Goal: Submit feedback/report problem: Submit feedback/report problem

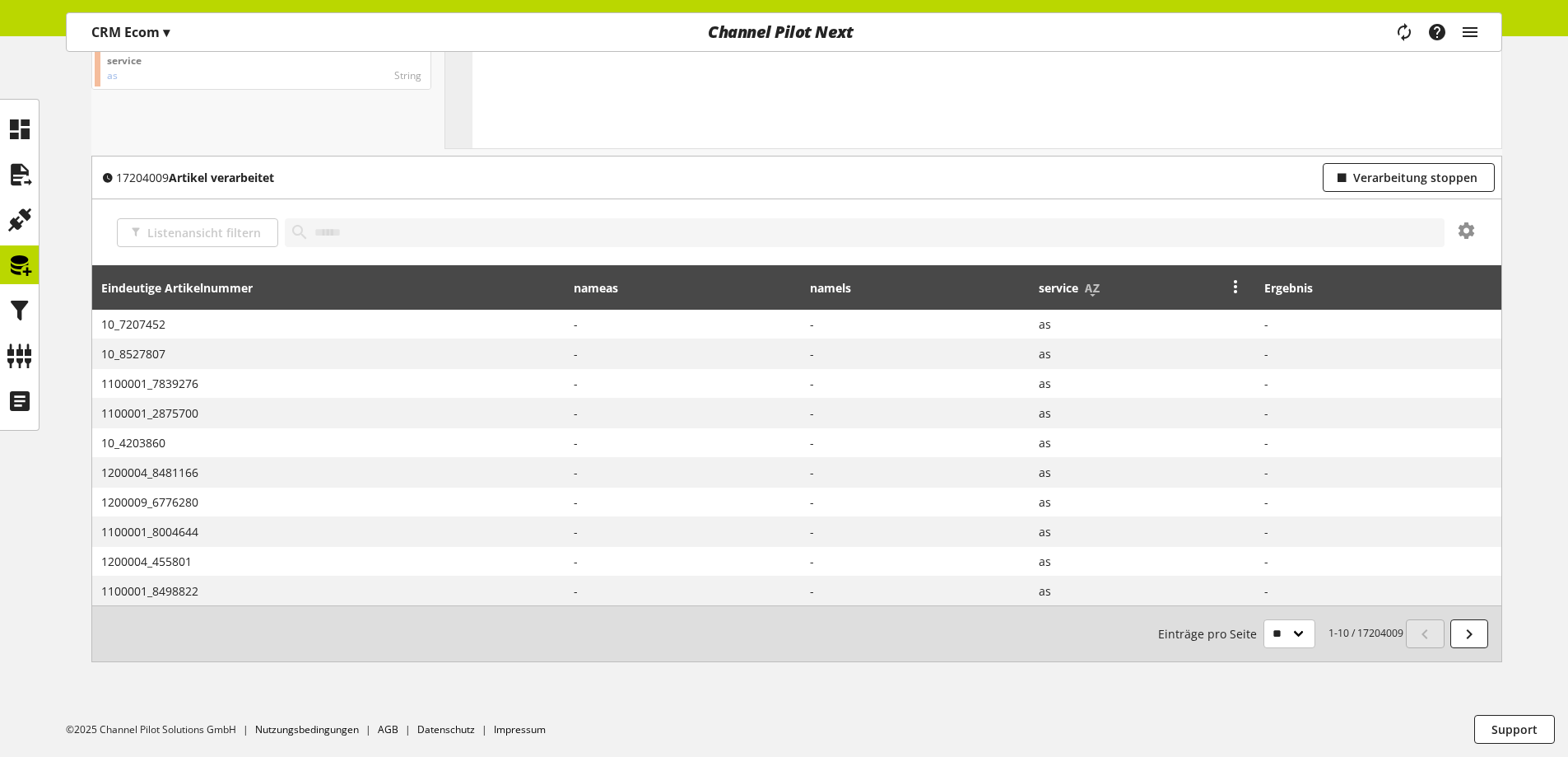
scroll to position [399, 0]
click at [1112, 291] on div "service" at bounding box center [1142, 287] width 208 height 33
click at [1407, 202] on div "Listenansicht filtern" at bounding box center [796, 232] width 1409 height 66
click at [1388, 188] on button "Verarbeitung stoppen" at bounding box center [1408, 177] width 172 height 29
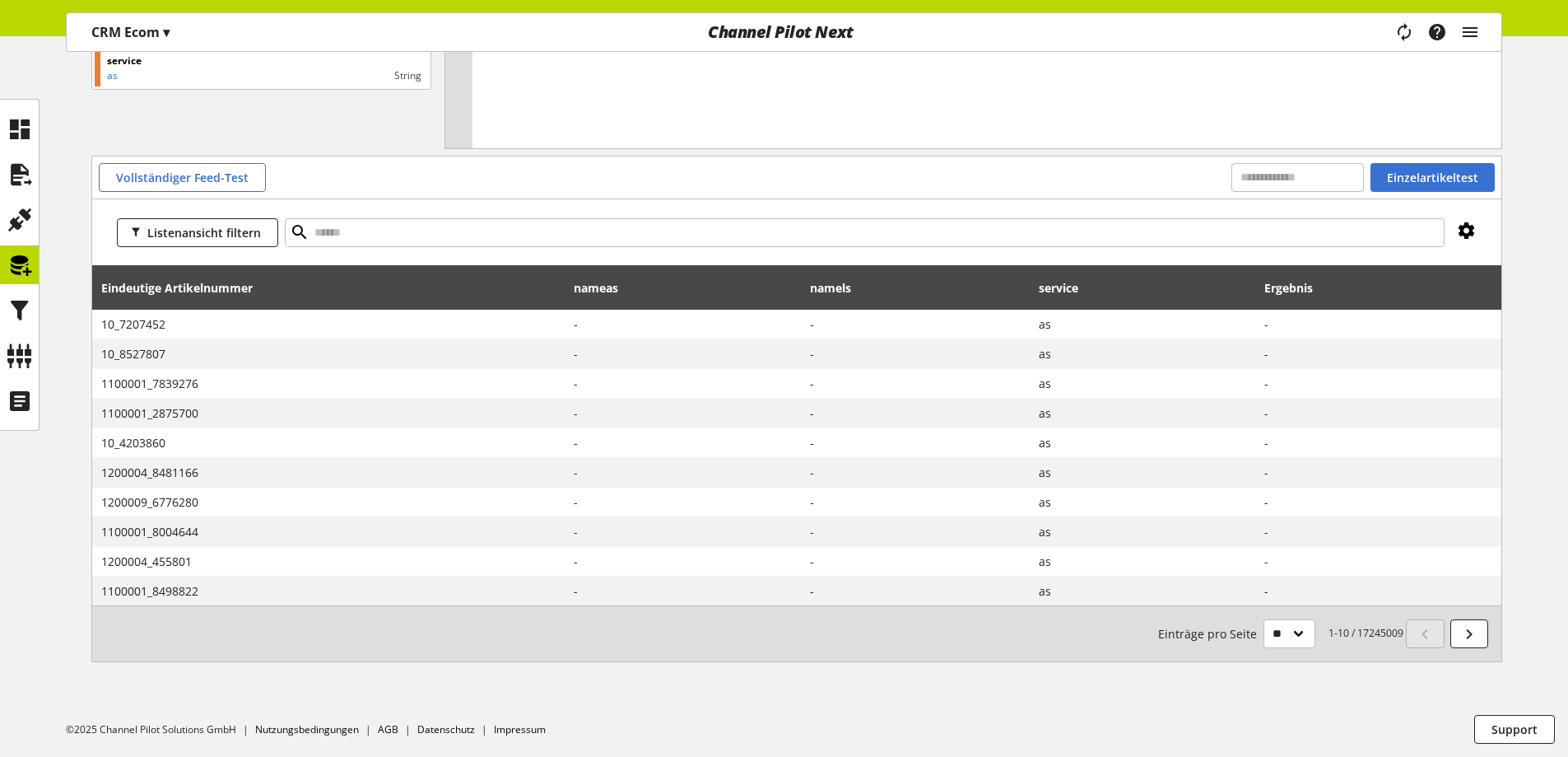
click at [1469, 229] on icon at bounding box center [1467, 230] width 20 height 29
click at [1462, 236] on icon at bounding box center [1467, 230] width 20 height 29
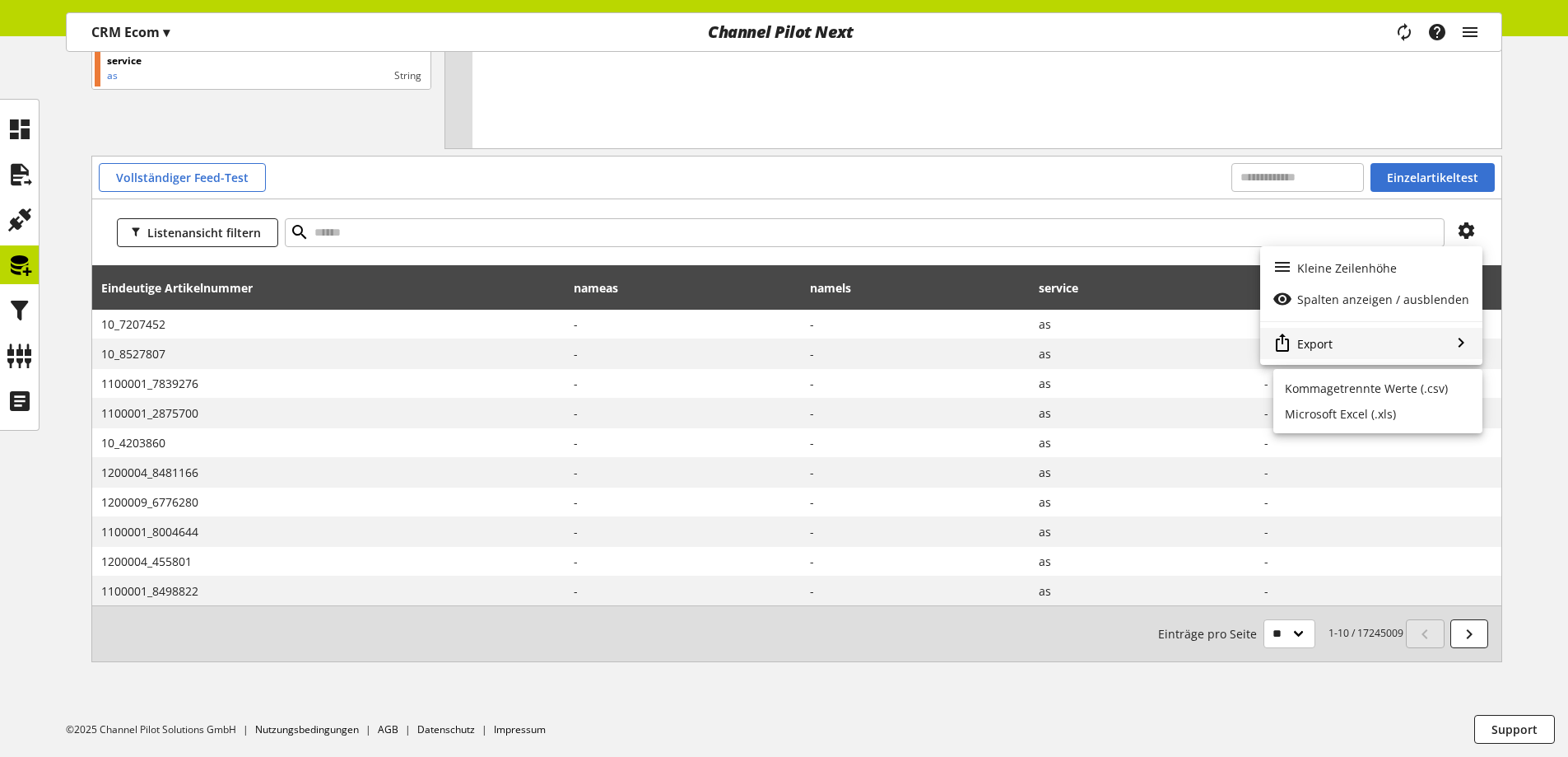
click at [1327, 337] on span "Export" at bounding box center [1315, 344] width 35 height 18
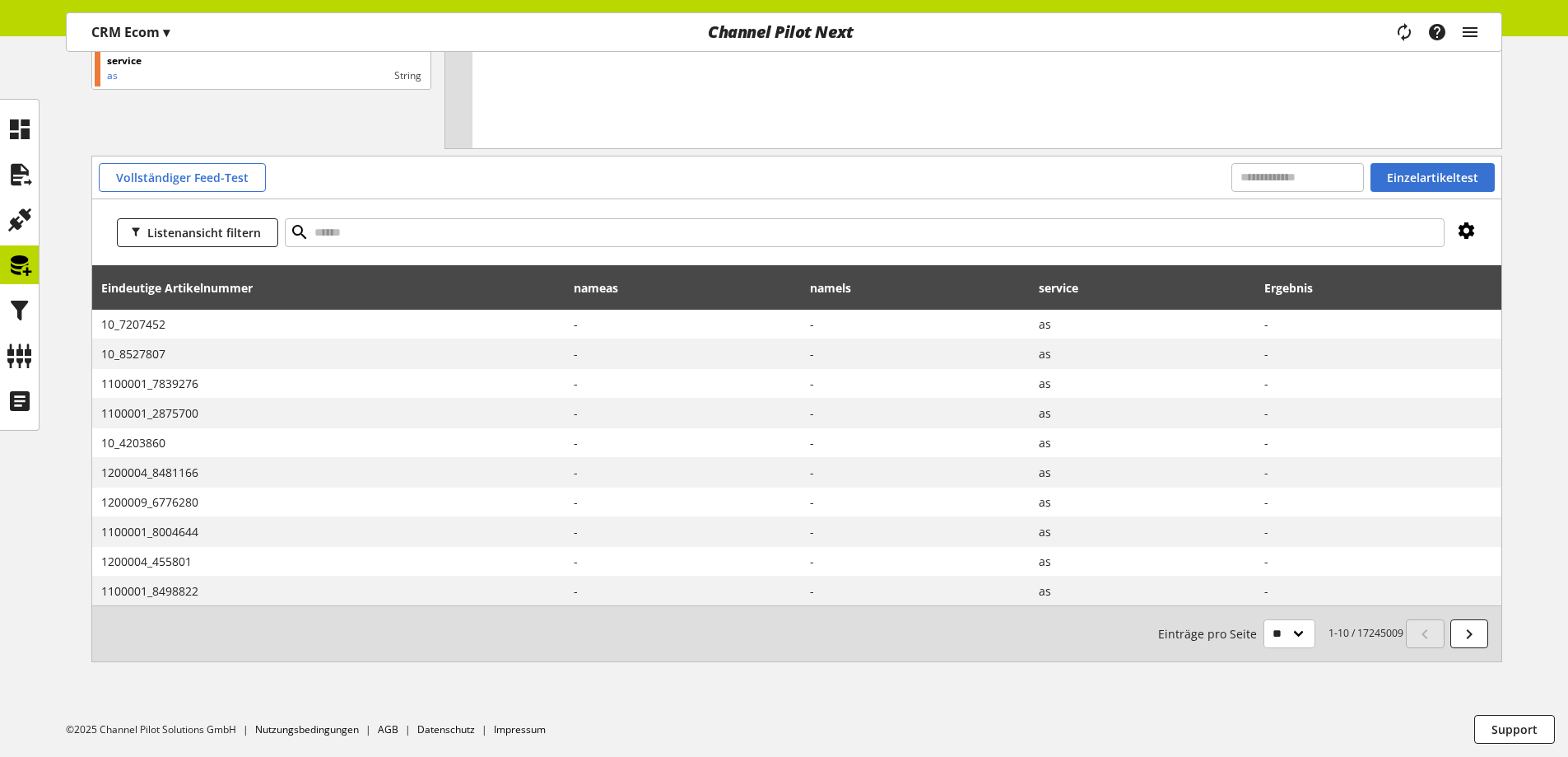
click at [1464, 234] on icon at bounding box center [1467, 230] width 20 height 29
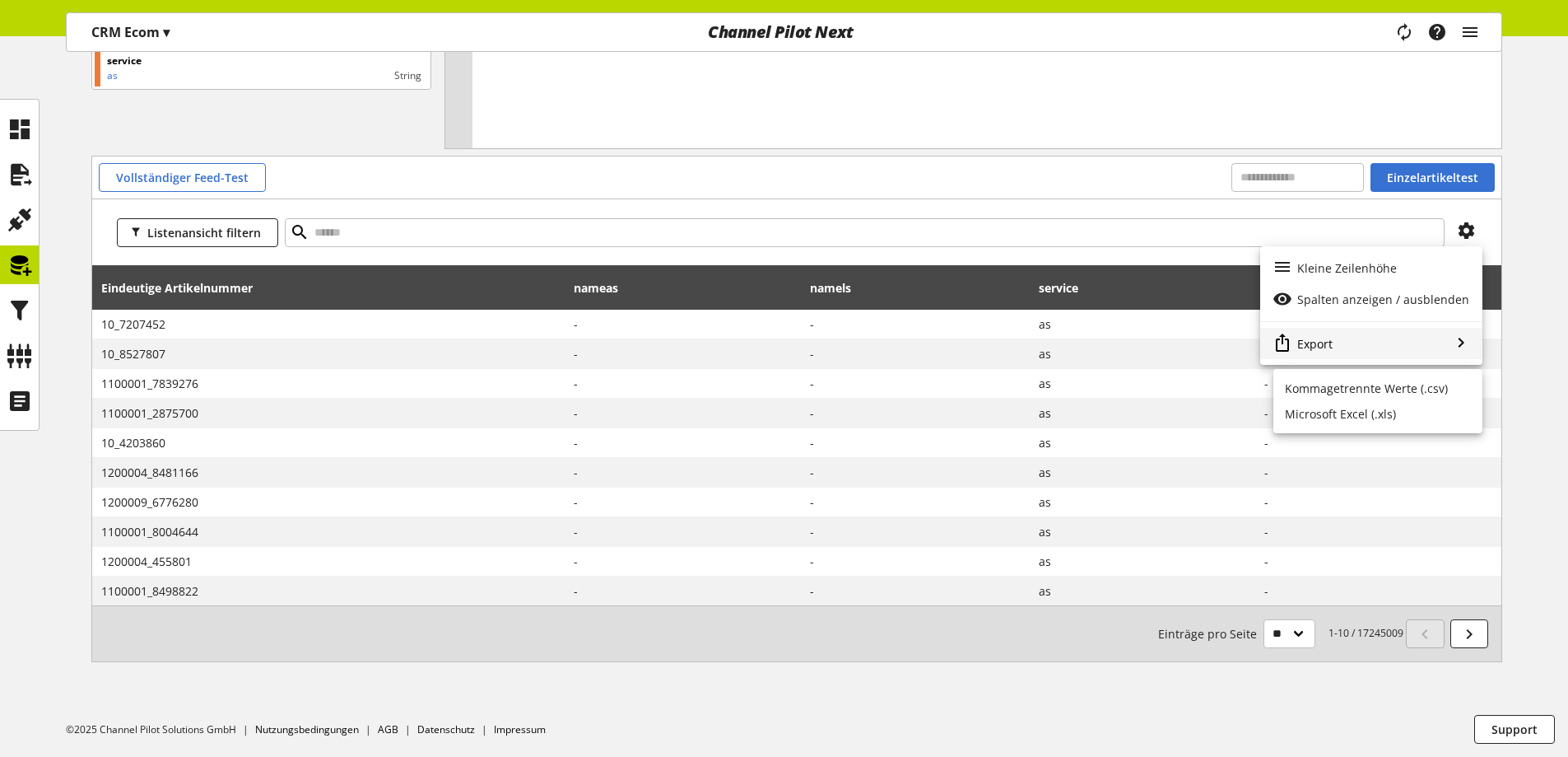
click at [1322, 341] on span "Export" at bounding box center [1315, 344] width 35 height 18
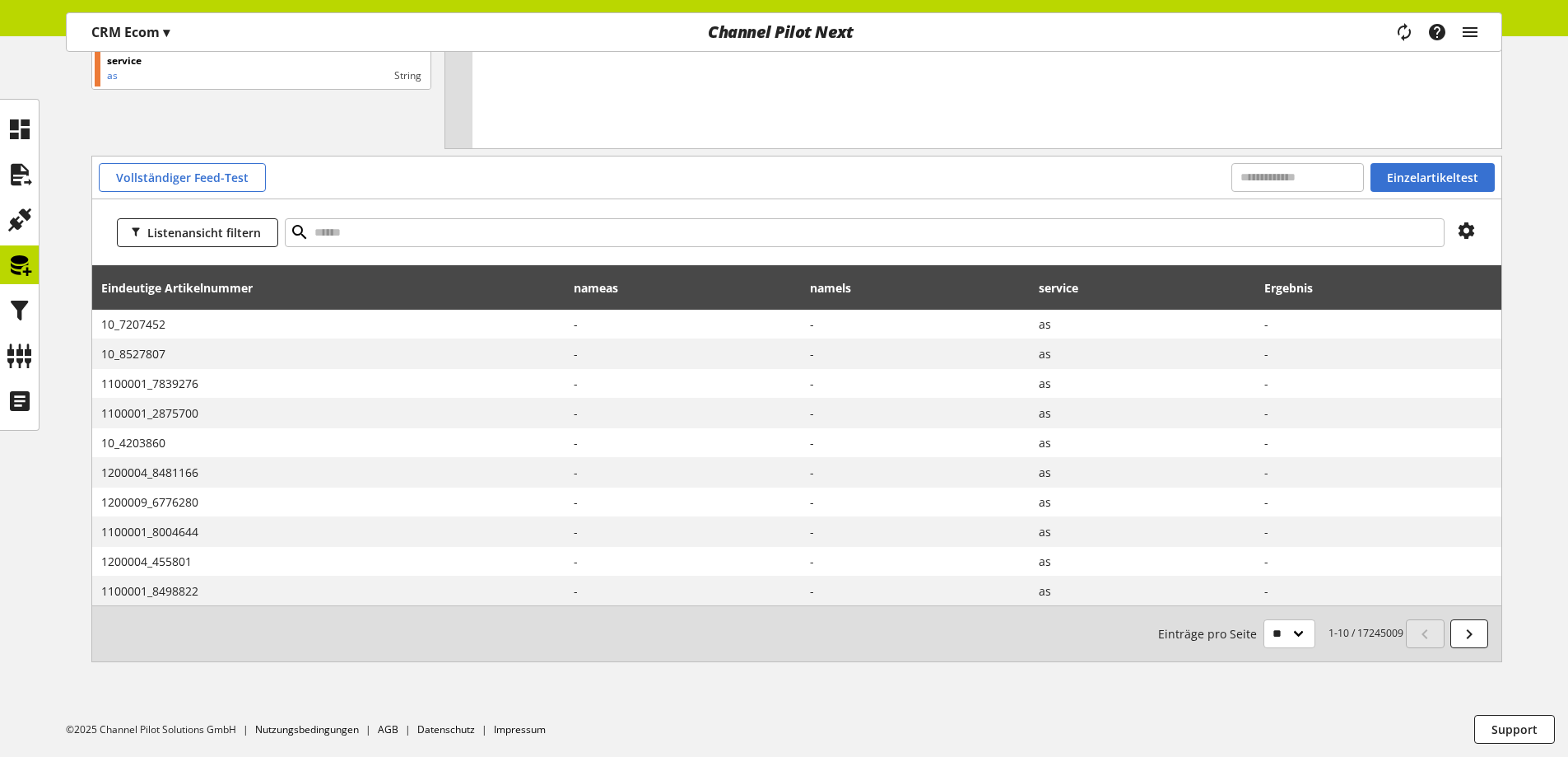
click at [1322, 341] on td at bounding box center [1379, 354] width 246 height 29
click at [1462, 230] on icon at bounding box center [1467, 230] width 20 height 29
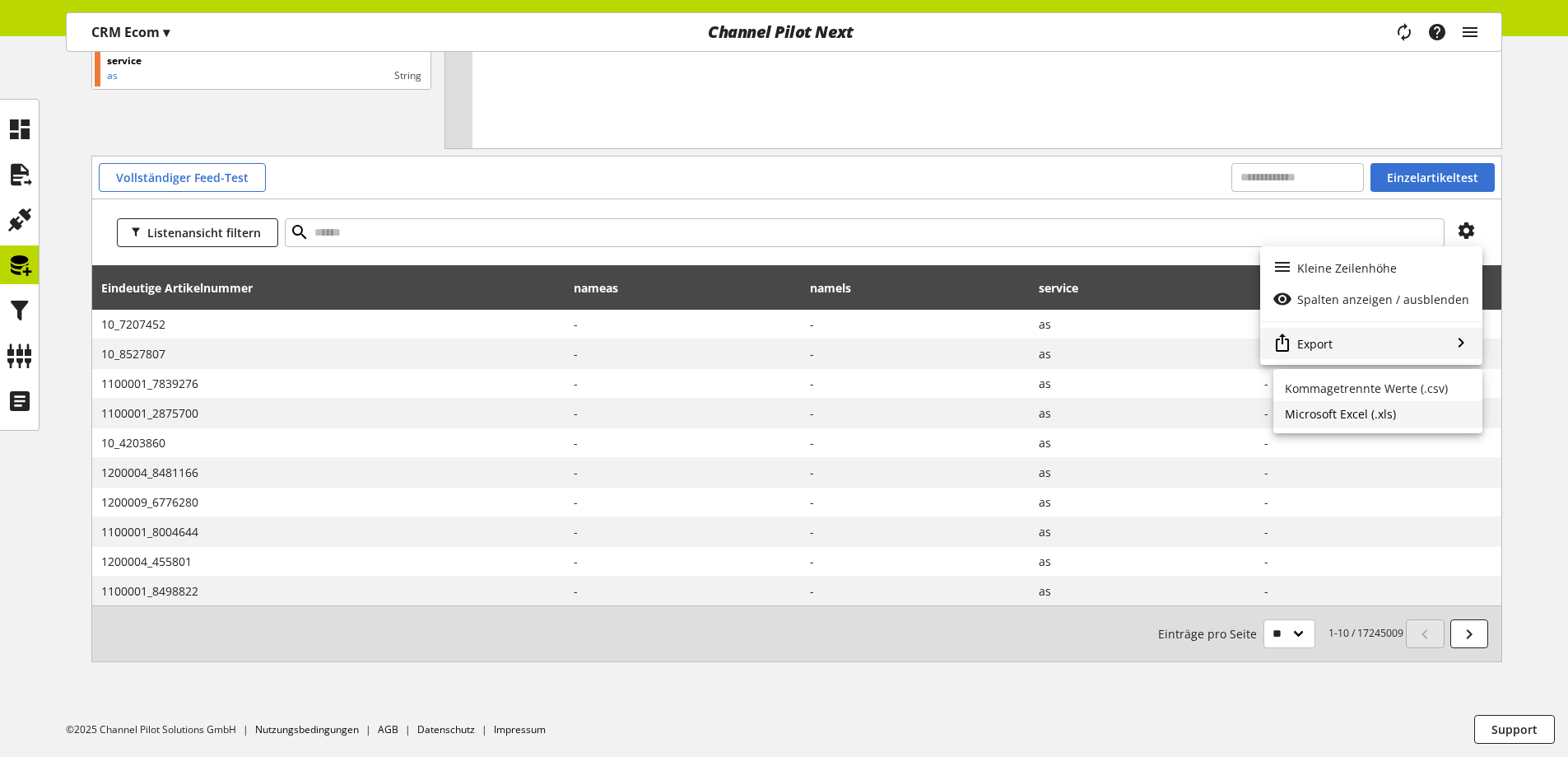
click at [1338, 396] on span "Microsoft Excel (.xls)" at bounding box center [1366, 388] width 163 height 16
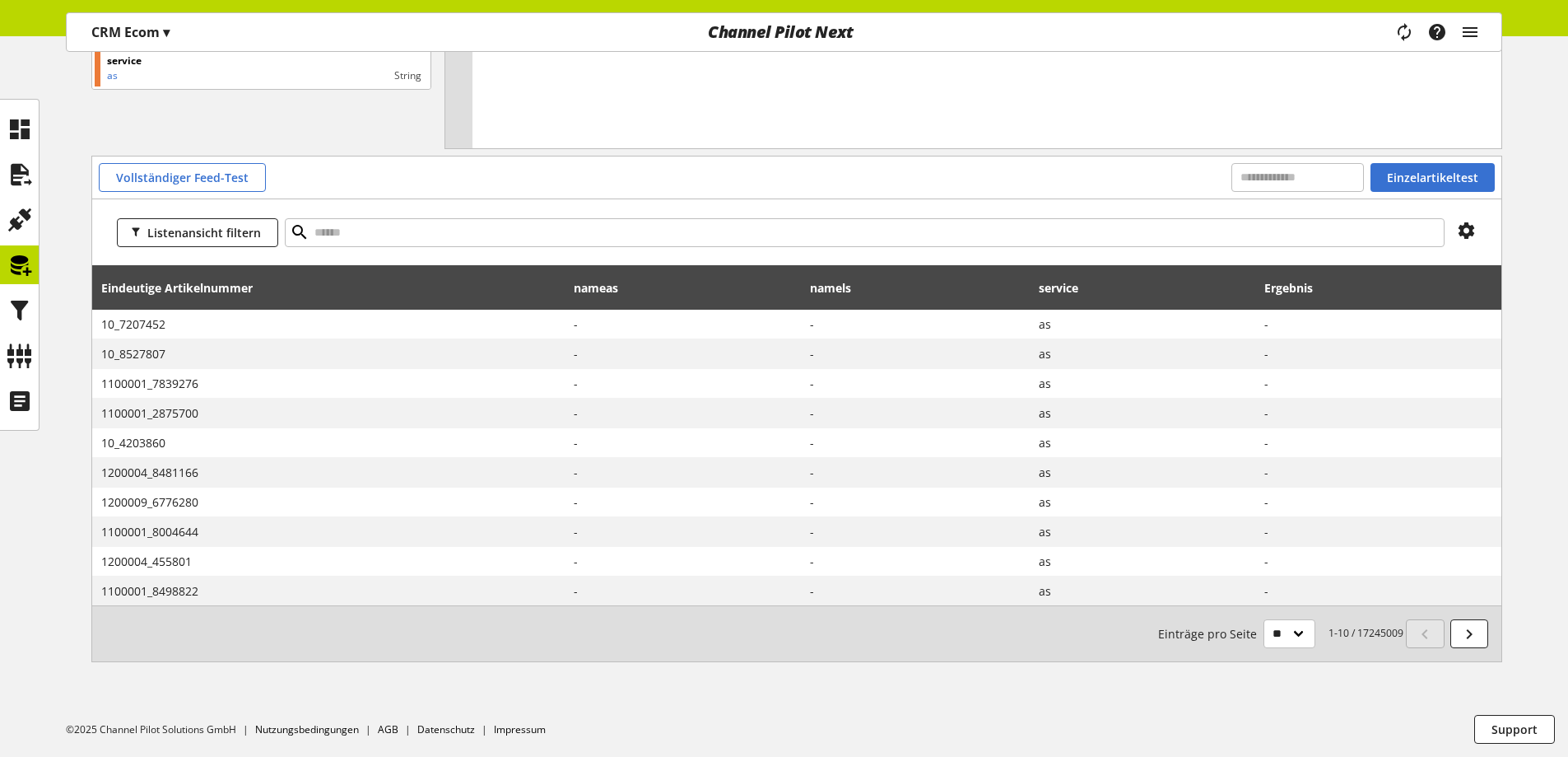
click at [15, 483] on div "Neue Variable erstellen Funktionen abs avg base64_decode base64_encode capitali…" at bounding box center [784, 284] width 1568 height 835
click at [1091, 290] on icon at bounding box center [1093, 288] width 20 height 29
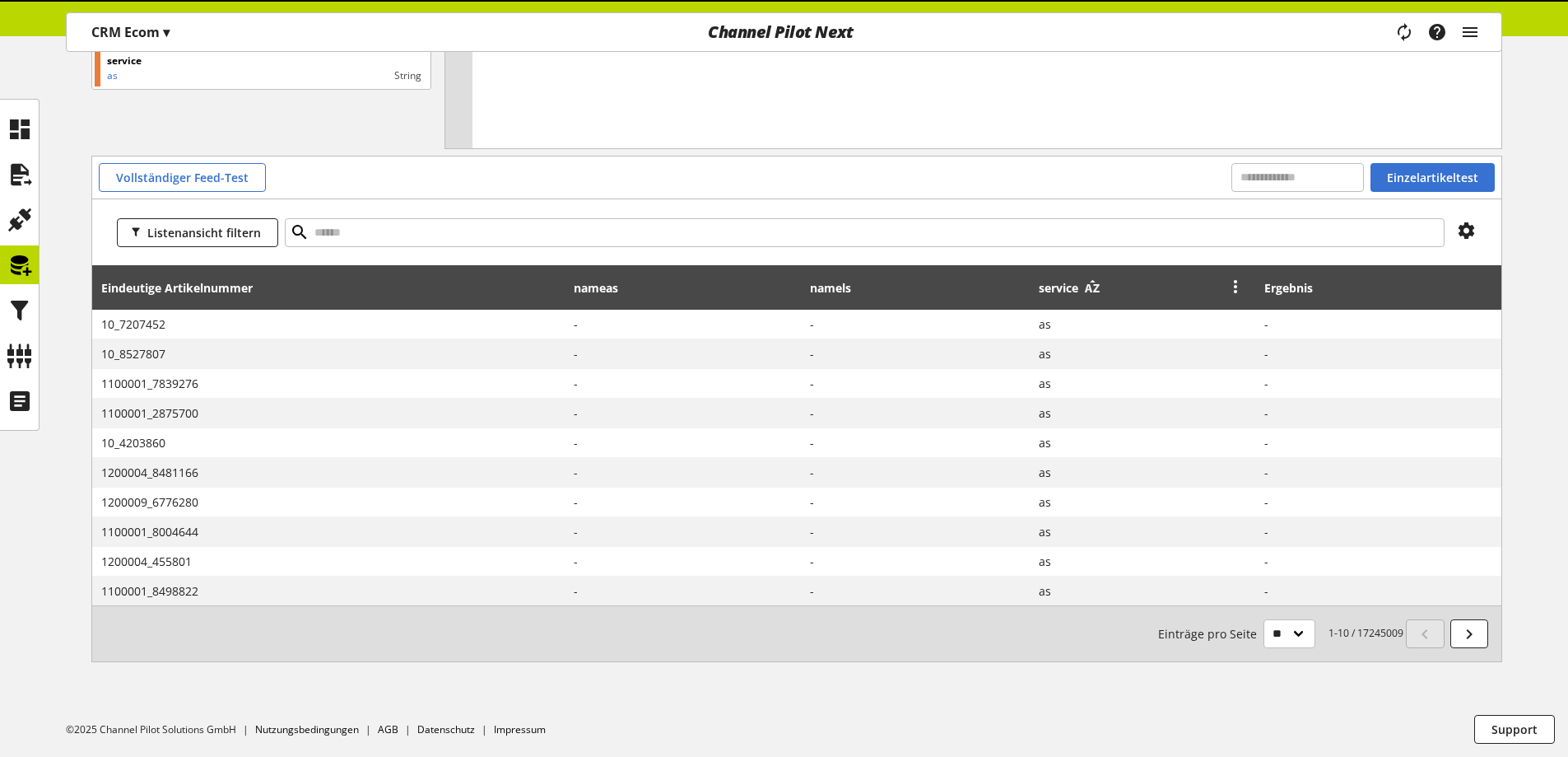
scroll to position [60, 0]
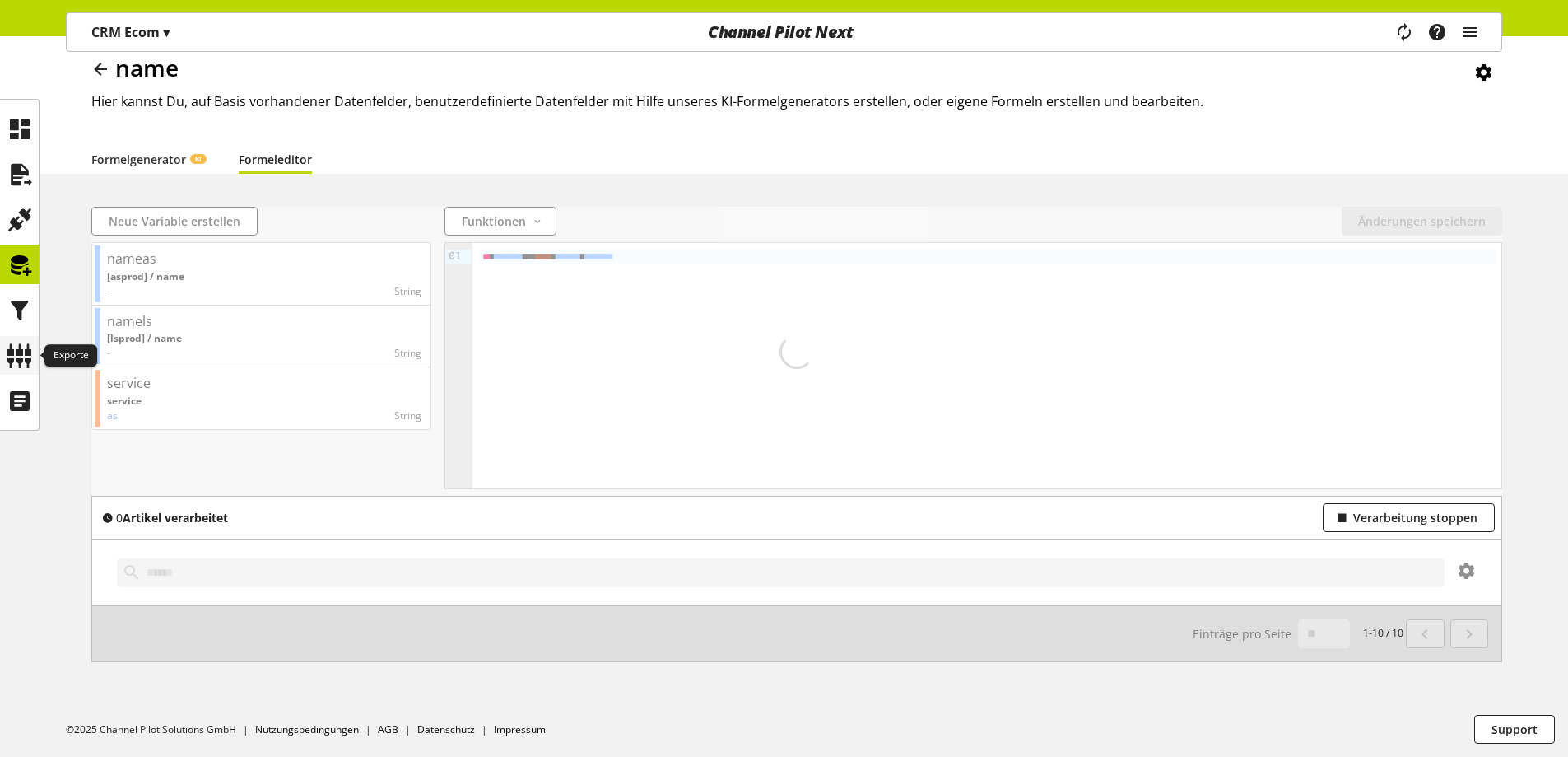
click at [18, 363] on icon at bounding box center [19, 355] width 26 height 33
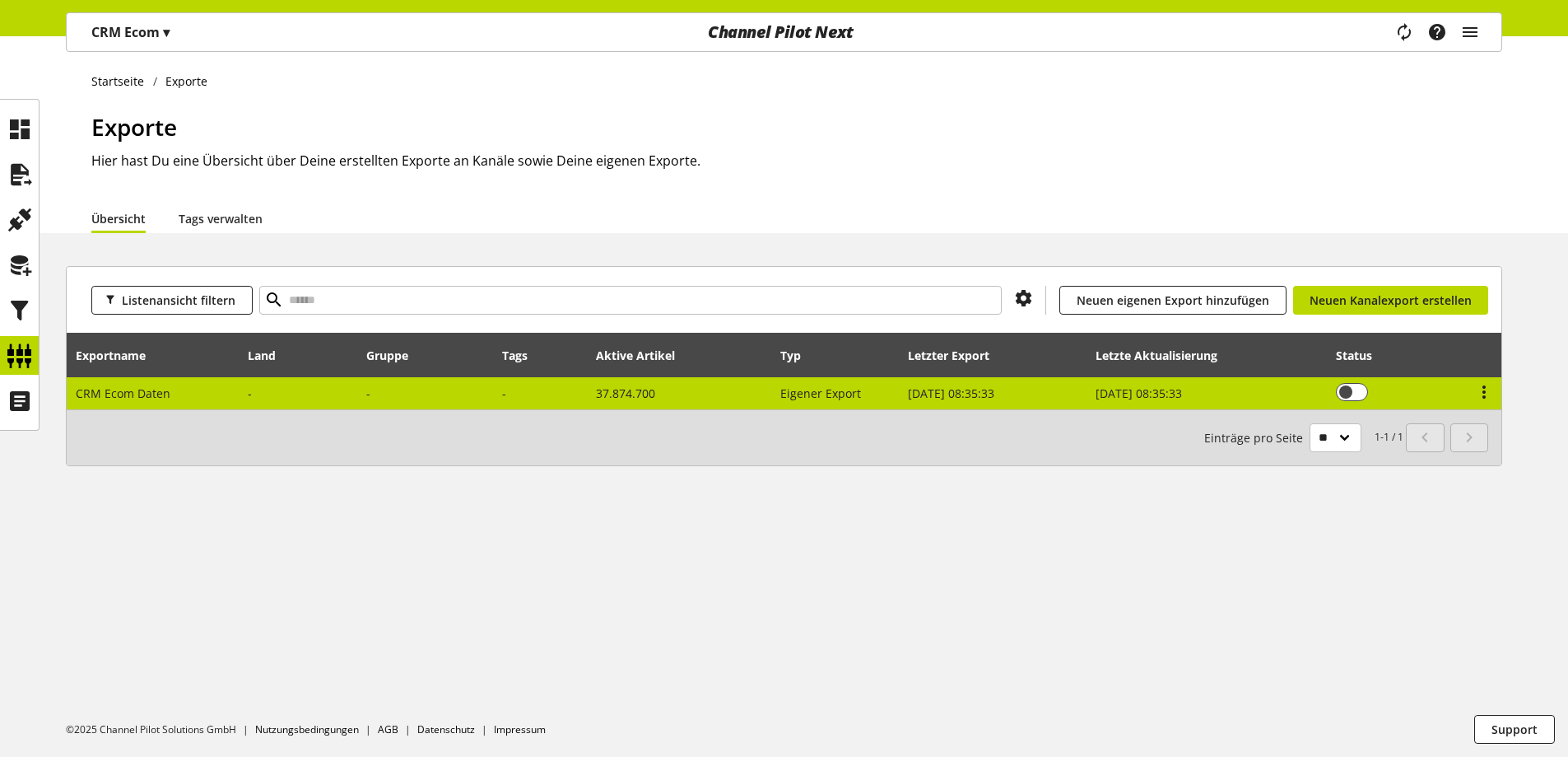
click at [620, 389] on span "37.874.700" at bounding box center [625, 393] width 60 height 16
select select "********"
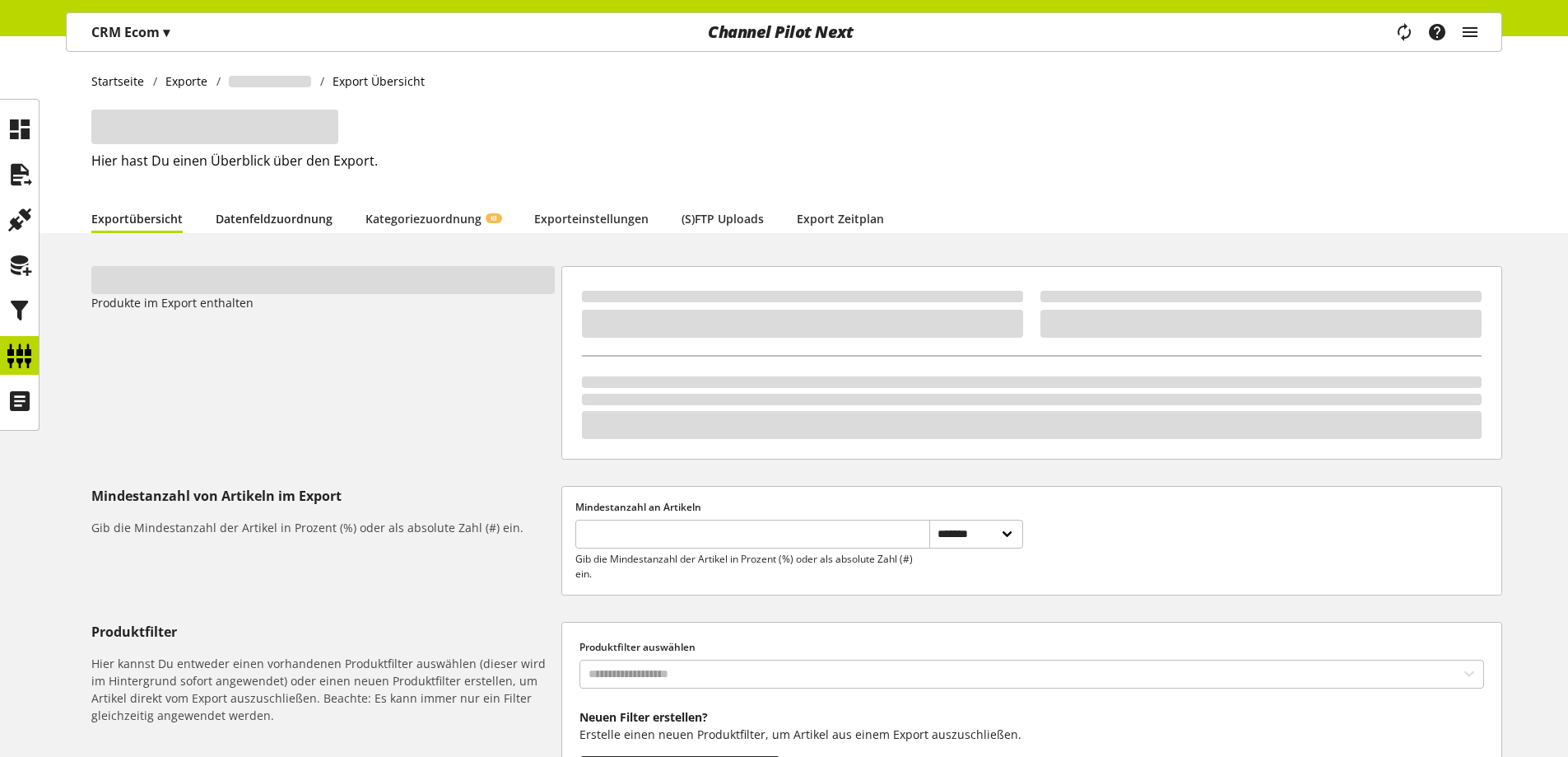
click at [297, 225] on link "Datenfeldzuordnung" at bounding box center [273, 218] width 116 height 18
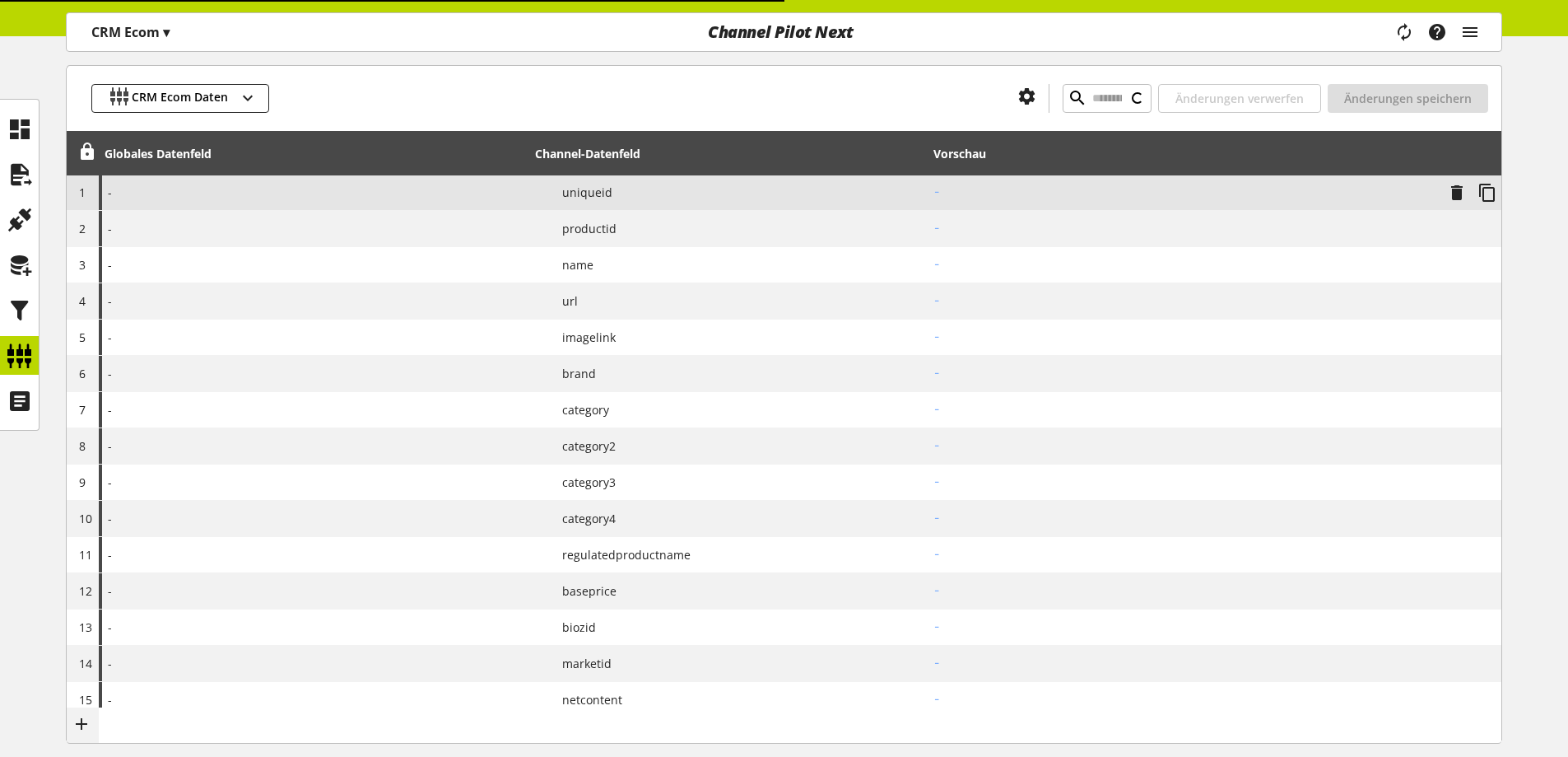
scroll to position [223, 0]
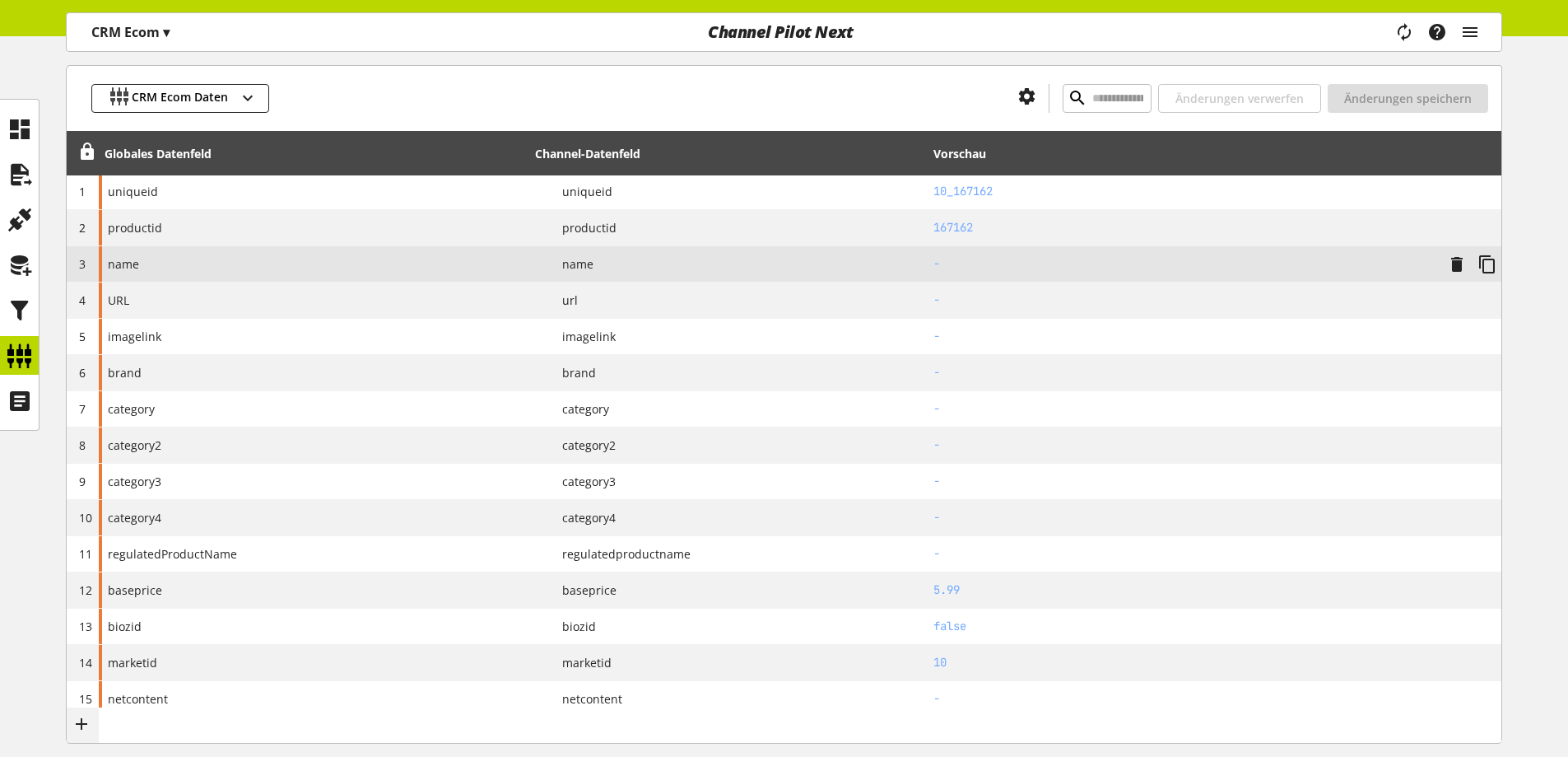
click at [251, 267] on div "name" at bounding box center [314, 264] width 431 height 35
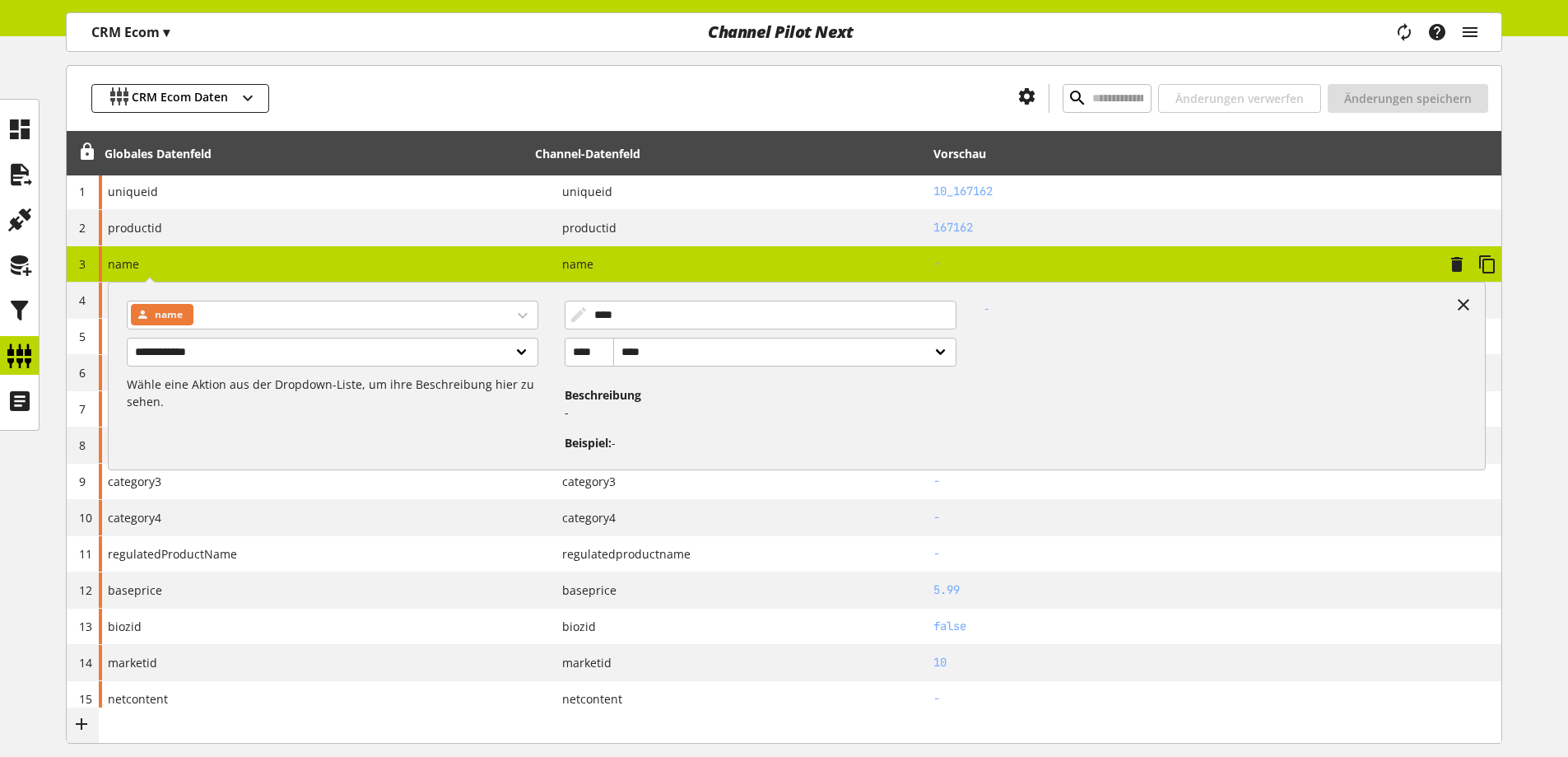
click at [251, 267] on div "**********" at bounding box center [314, 264] width 431 height 35
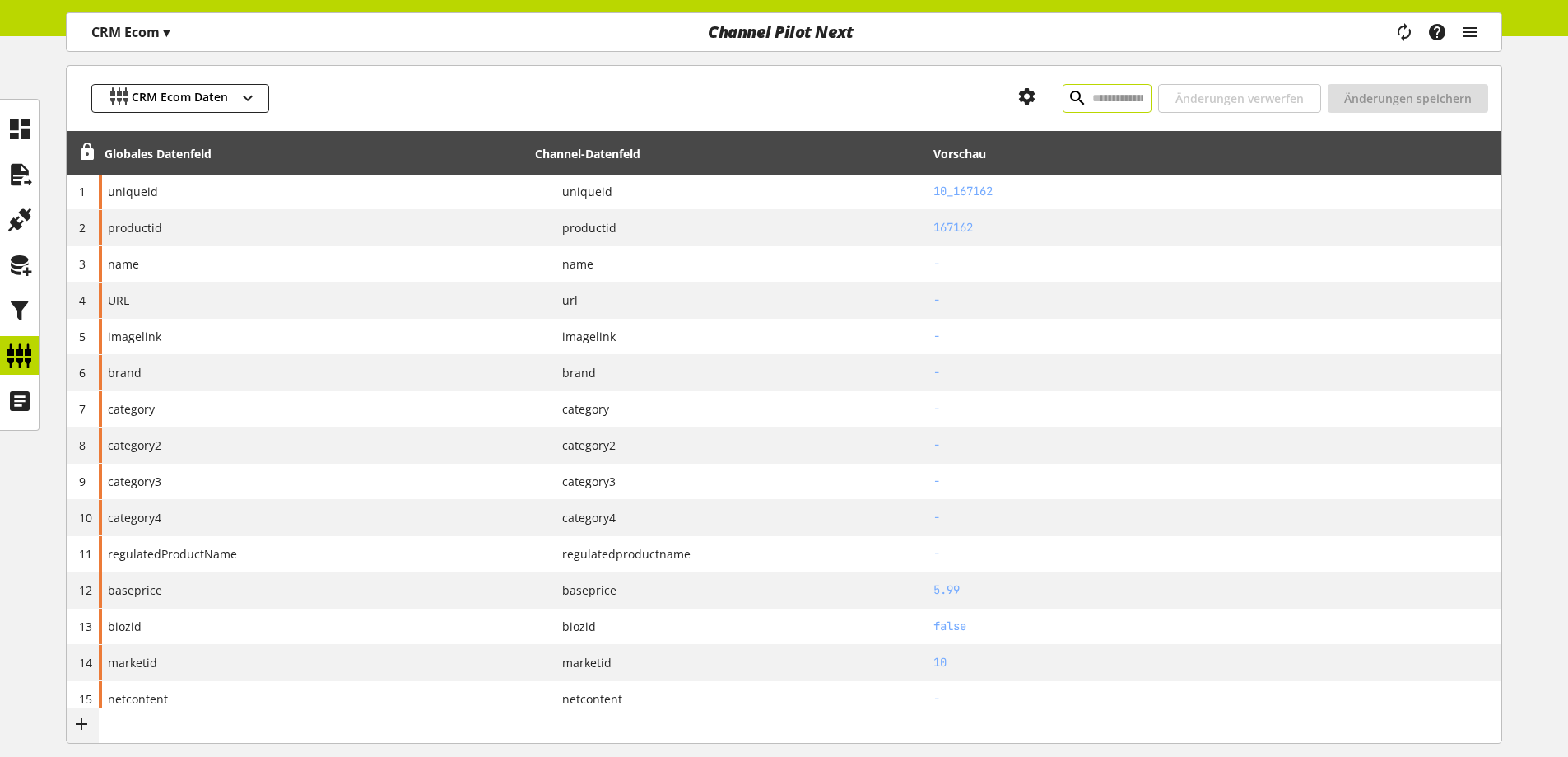
click at [1069, 110] on input "text" at bounding box center [1107, 98] width 89 height 29
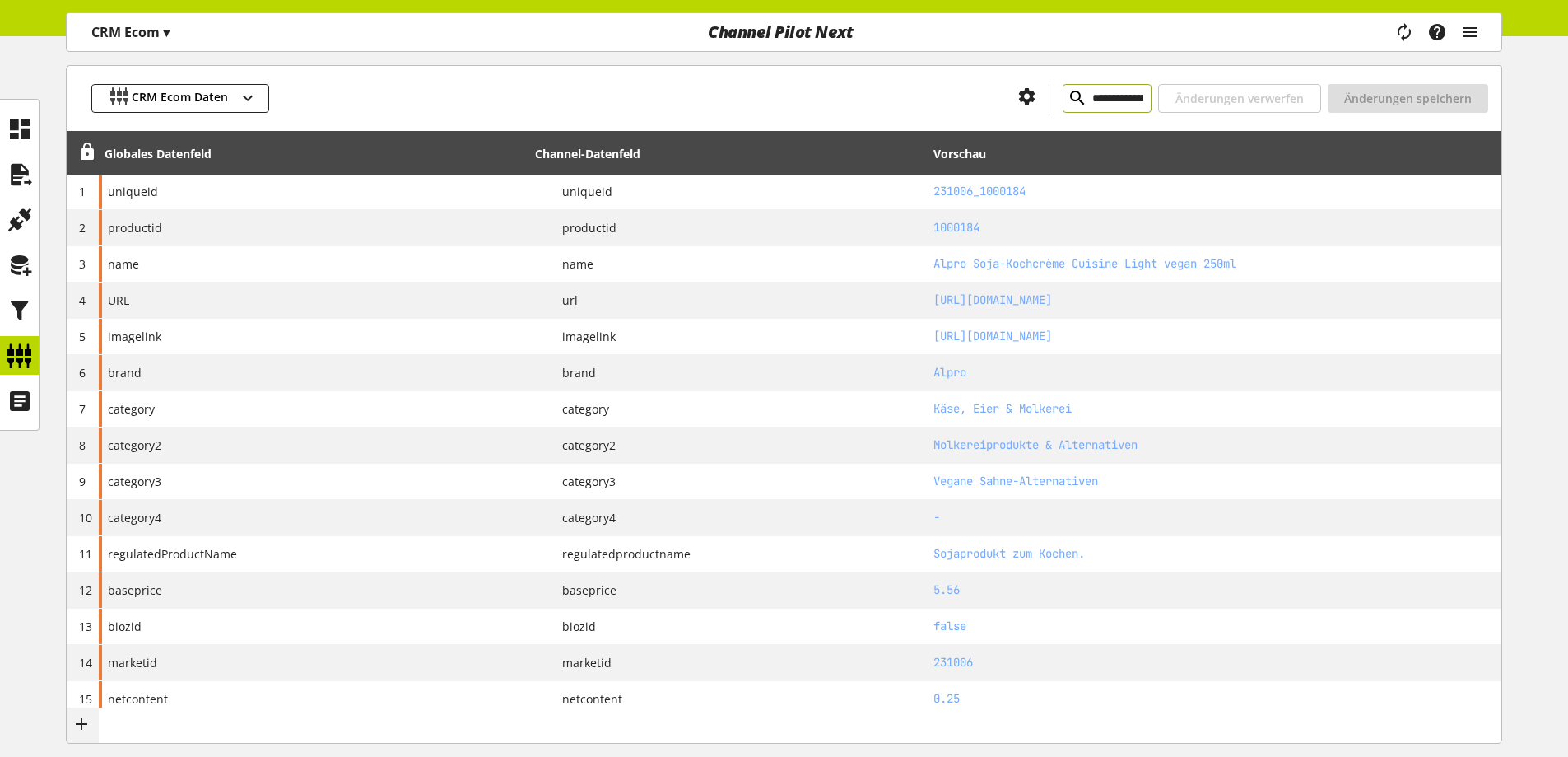
click at [1119, 86] on input "**********" at bounding box center [1107, 98] width 89 height 29
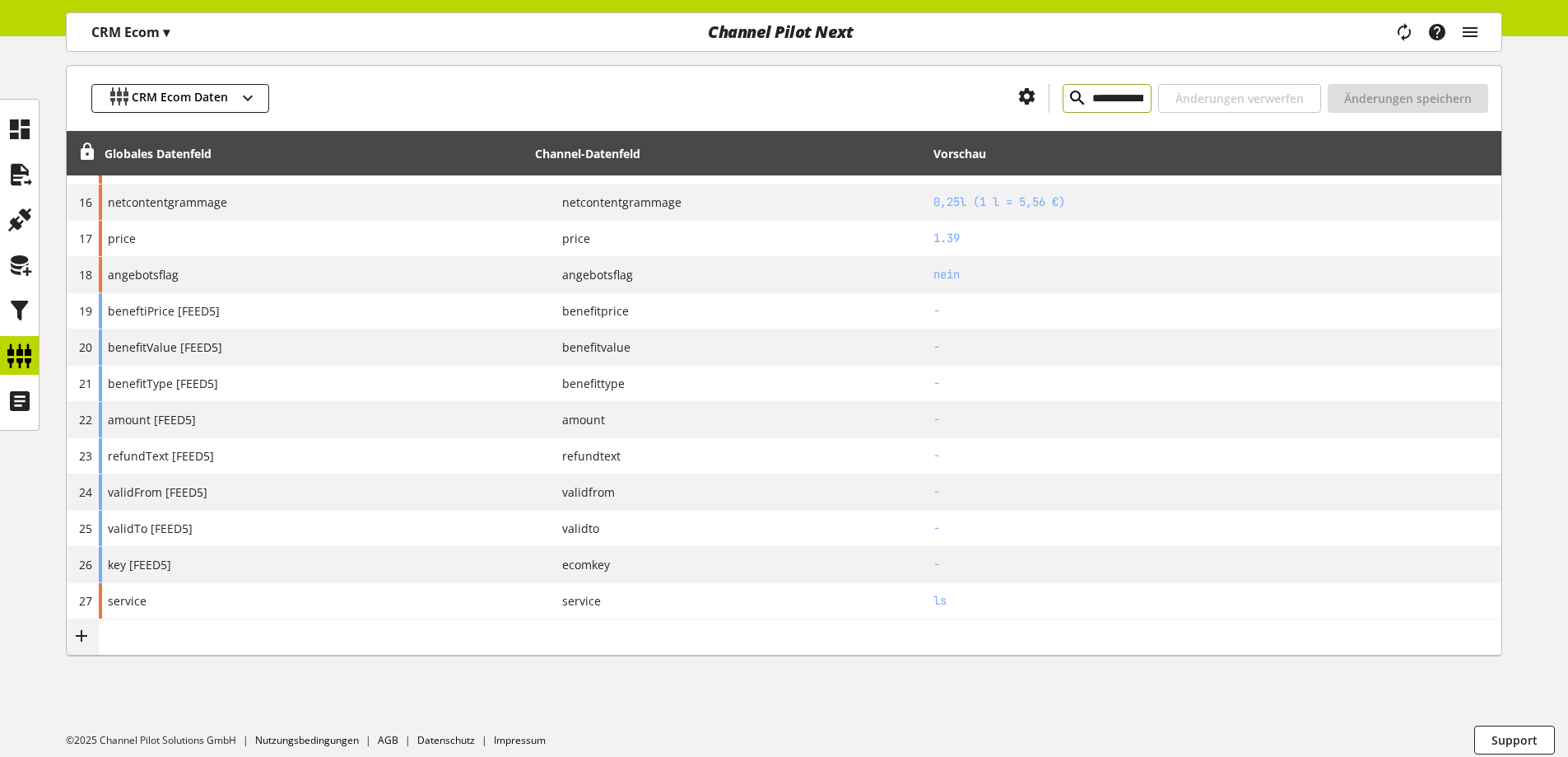
scroll to position [766, 0]
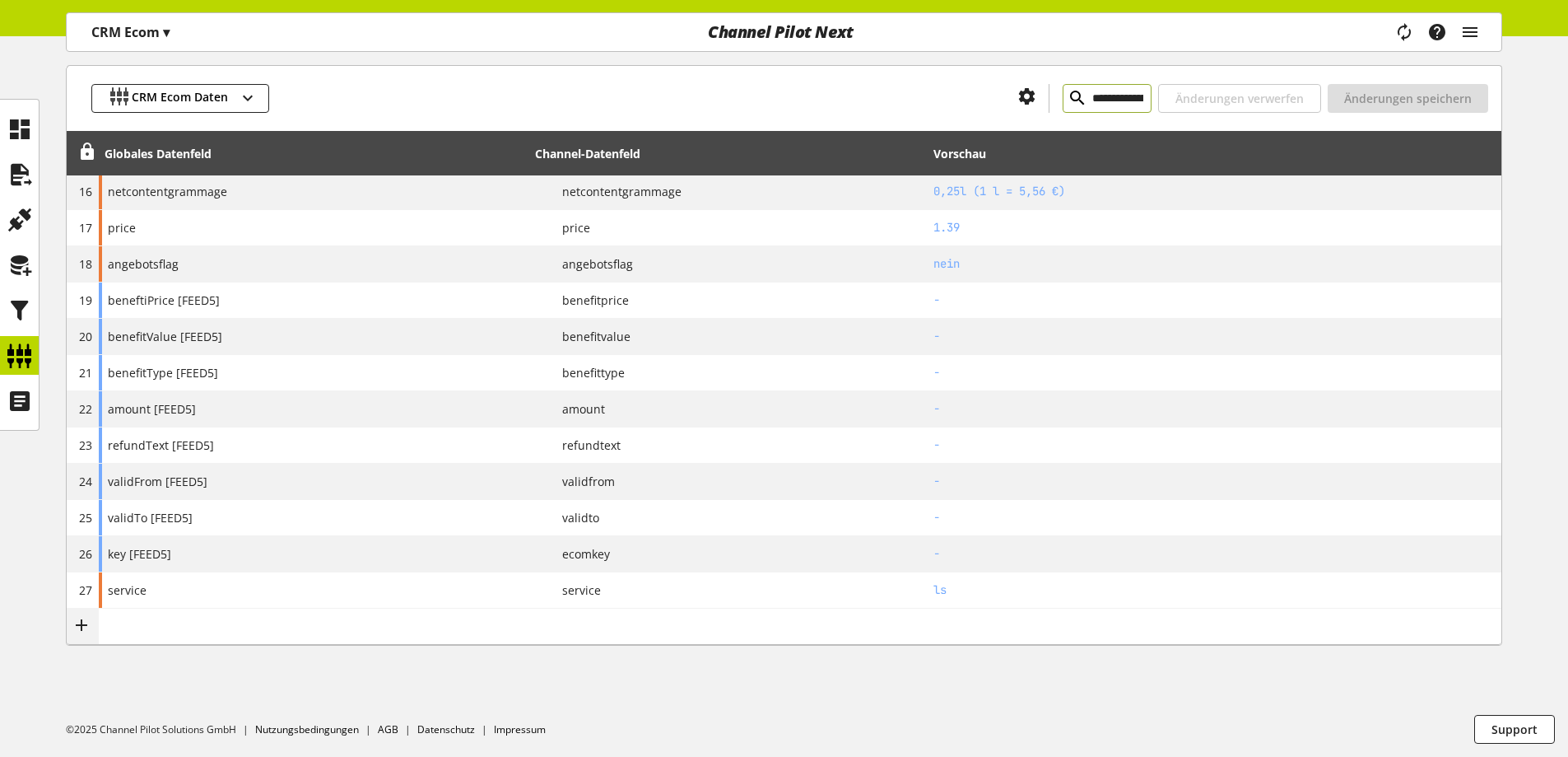
type input "**********"
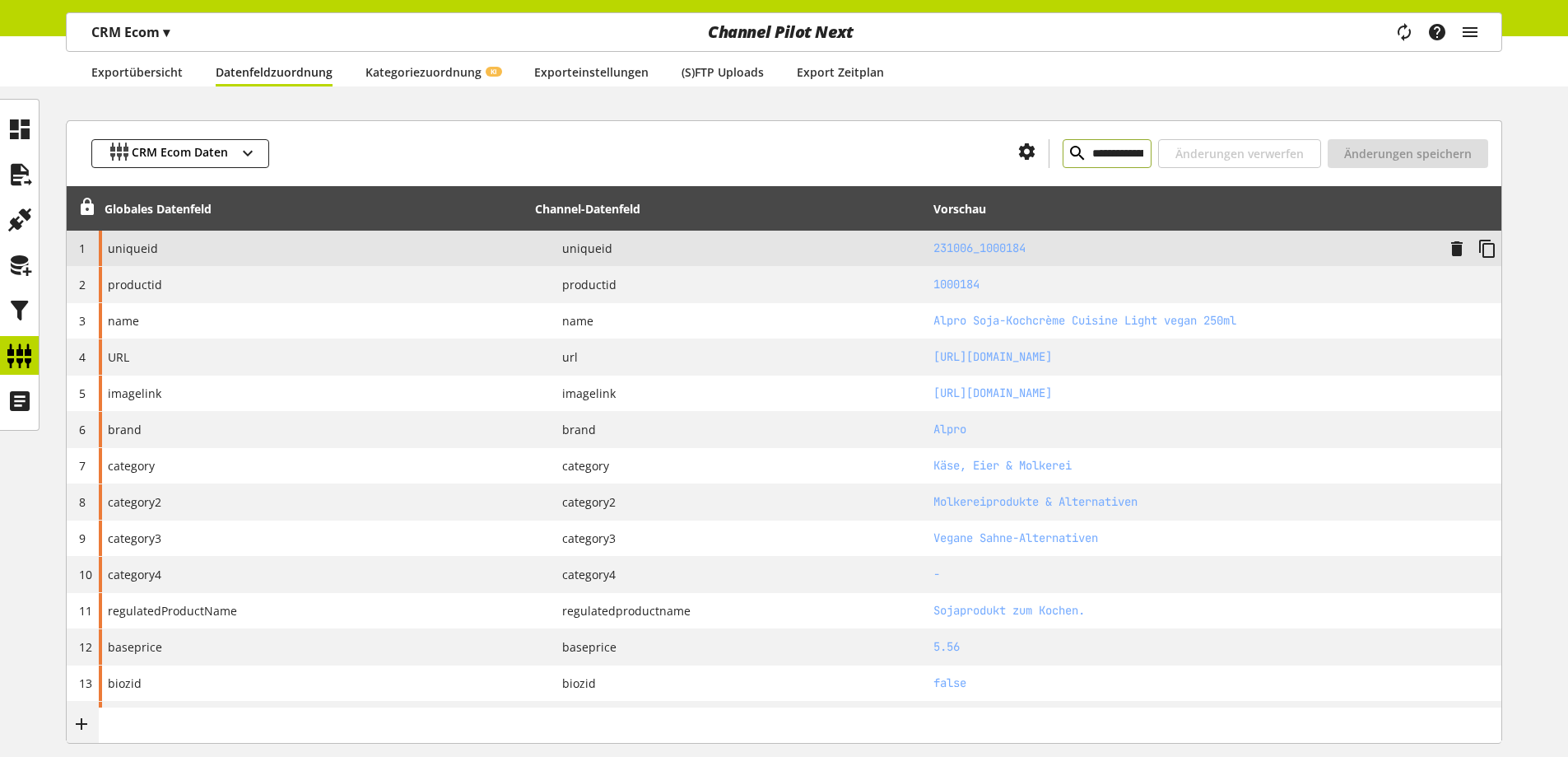
scroll to position [167, 0]
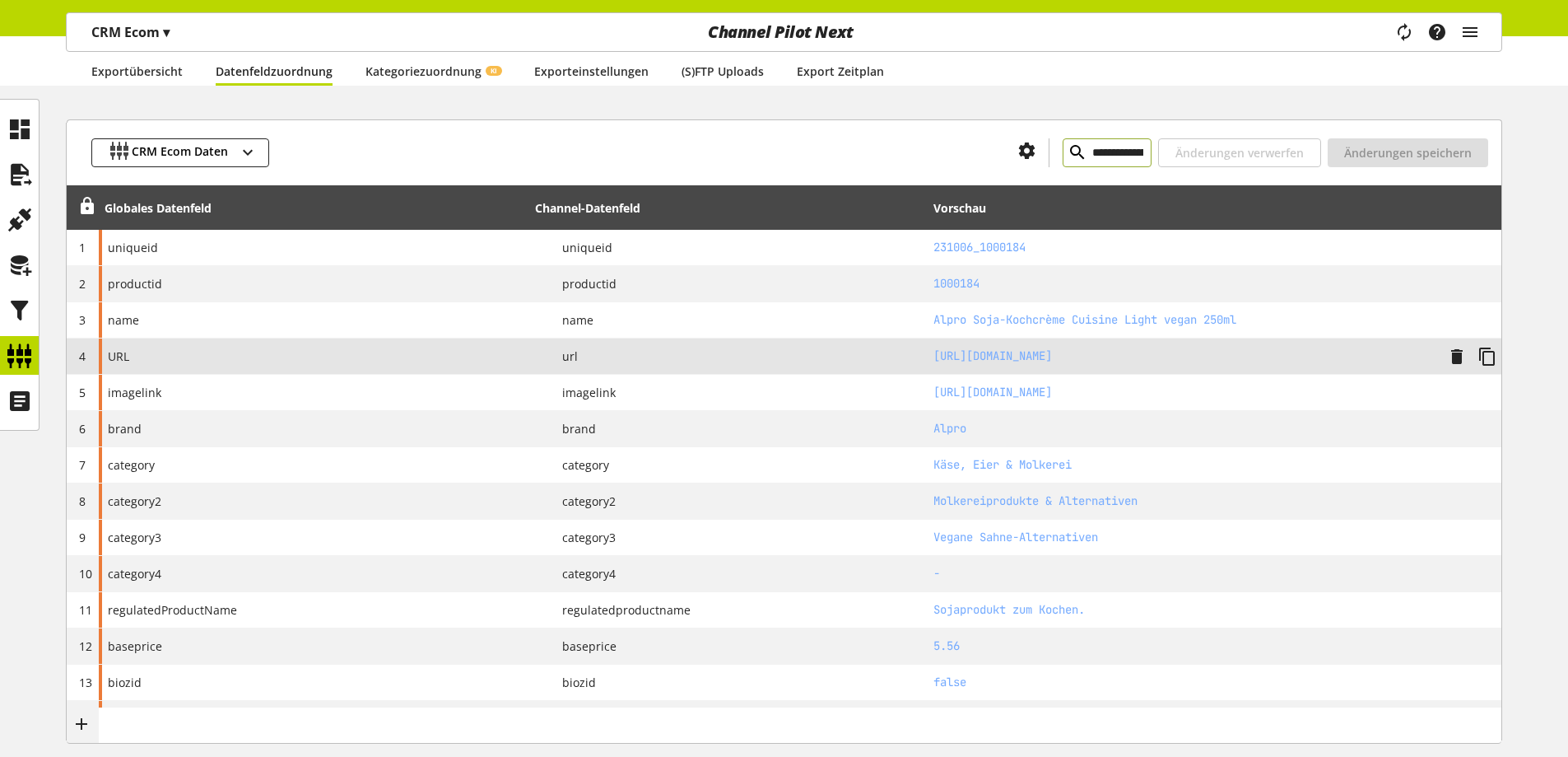
click at [208, 360] on div "URL" at bounding box center [314, 356] width 431 height 35
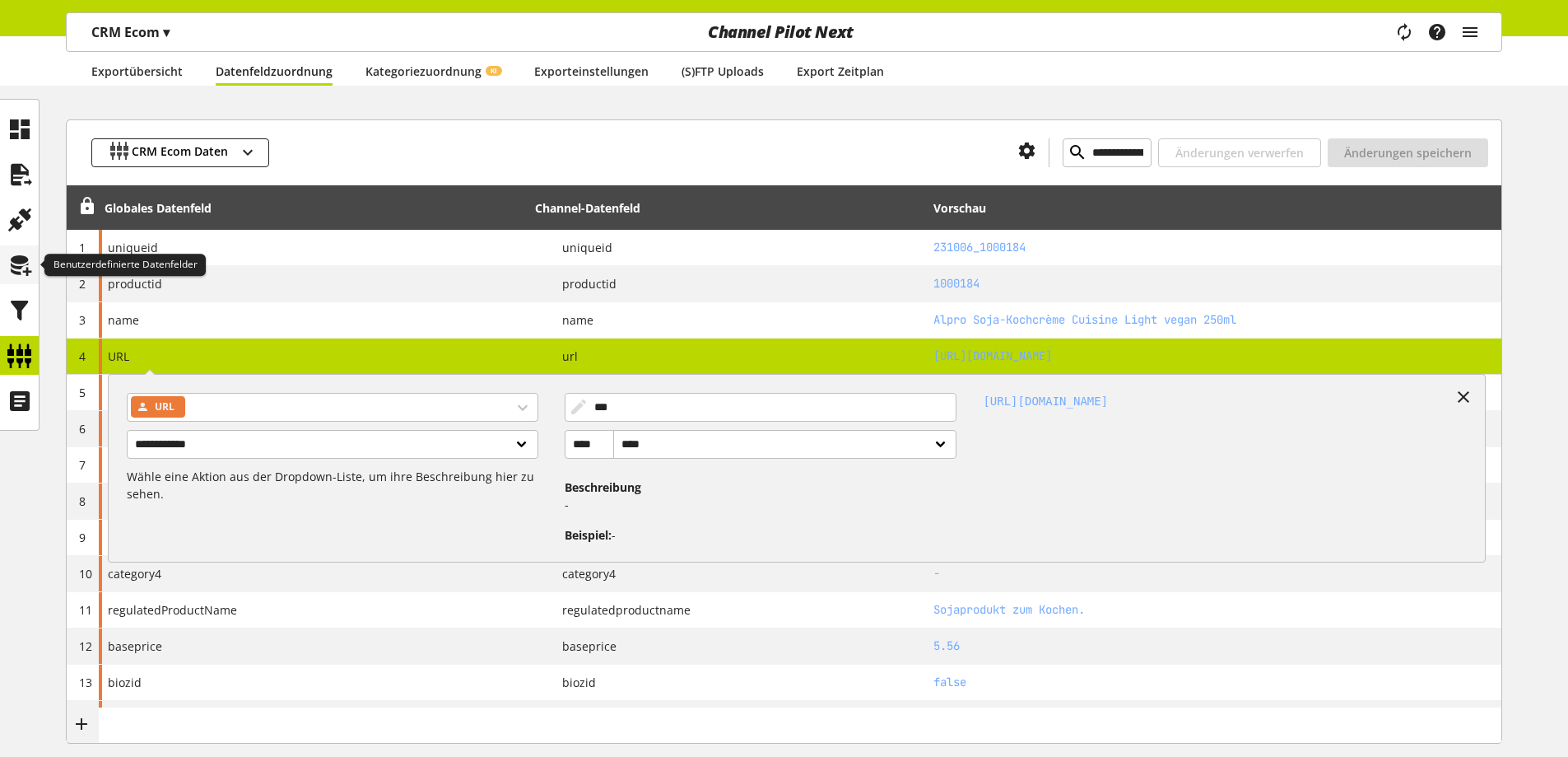
click at [16, 277] on icon at bounding box center [19, 265] width 26 height 33
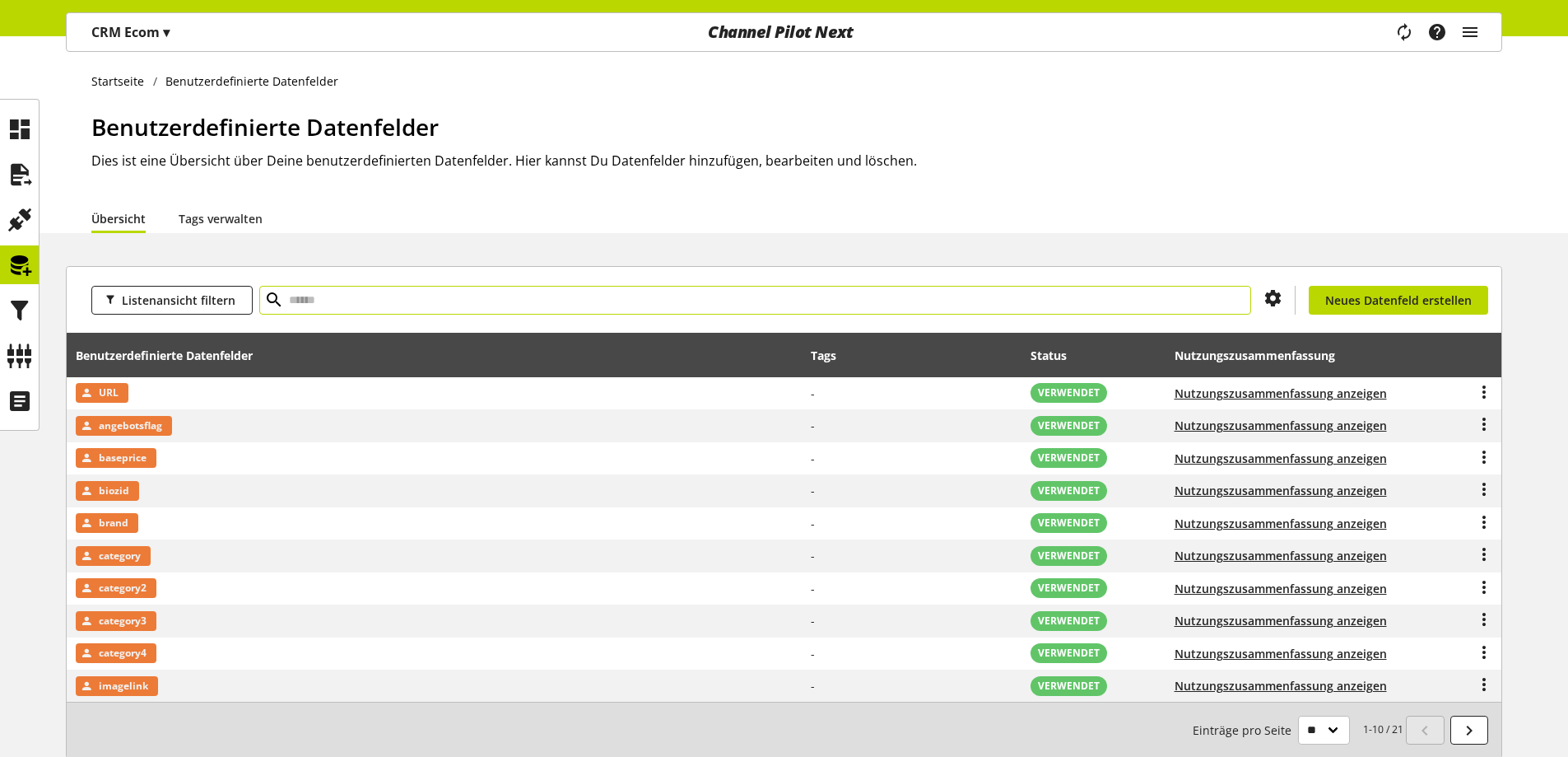
click at [333, 297] on input "text" at bounding box center [755, 300] width 992 height 29
type input "***"
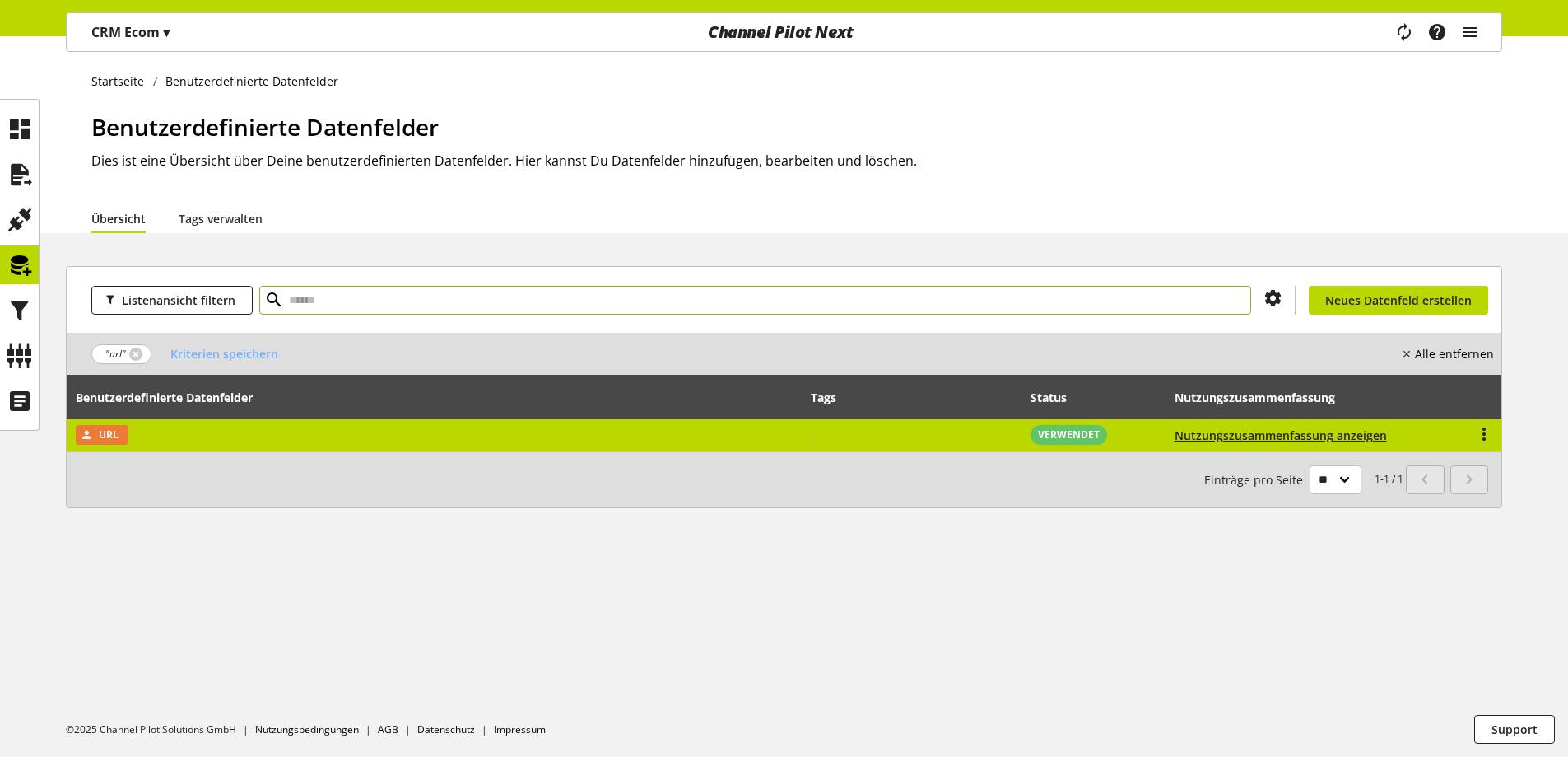
click at [195, 441] on td "URL" at bounding box center [435, 435] width 736 height 32
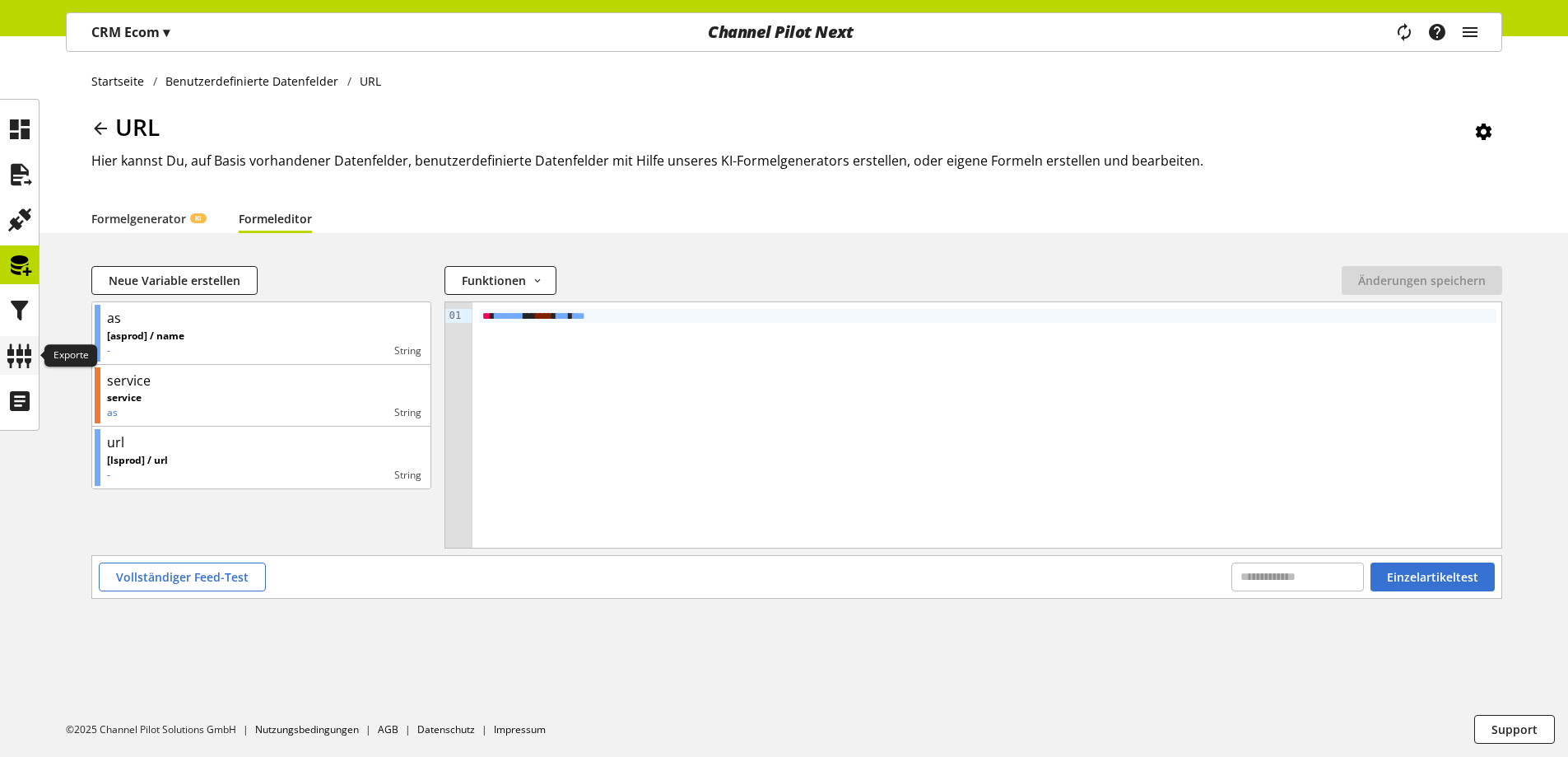
click at [31, 353] on icon at bounding box center [19, 355] width 26 height 33
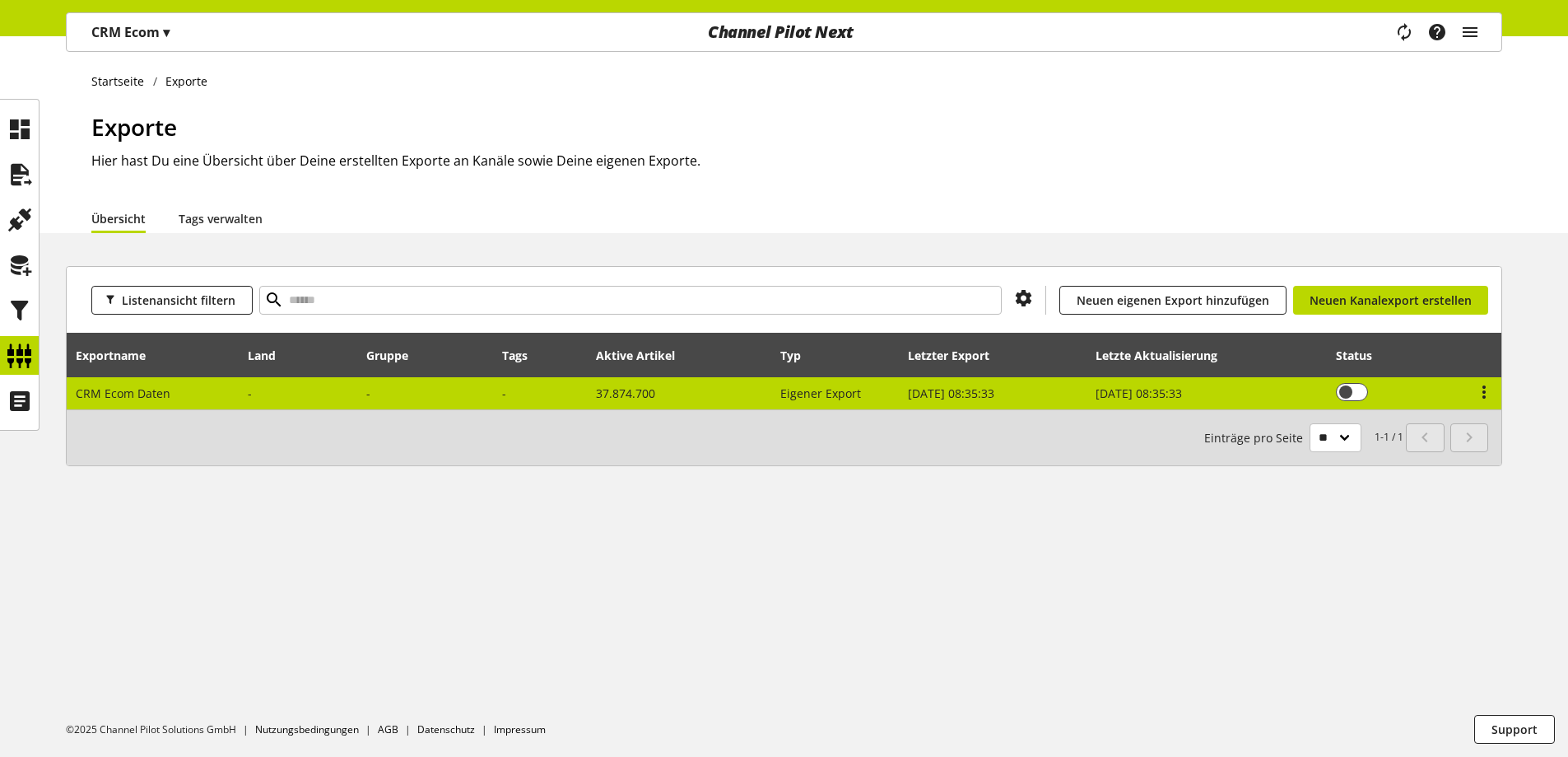
click at [169, 393] on td "CRM Ecom Daten" at bounding box center [153, 393] width 173 height 32
select select "********"
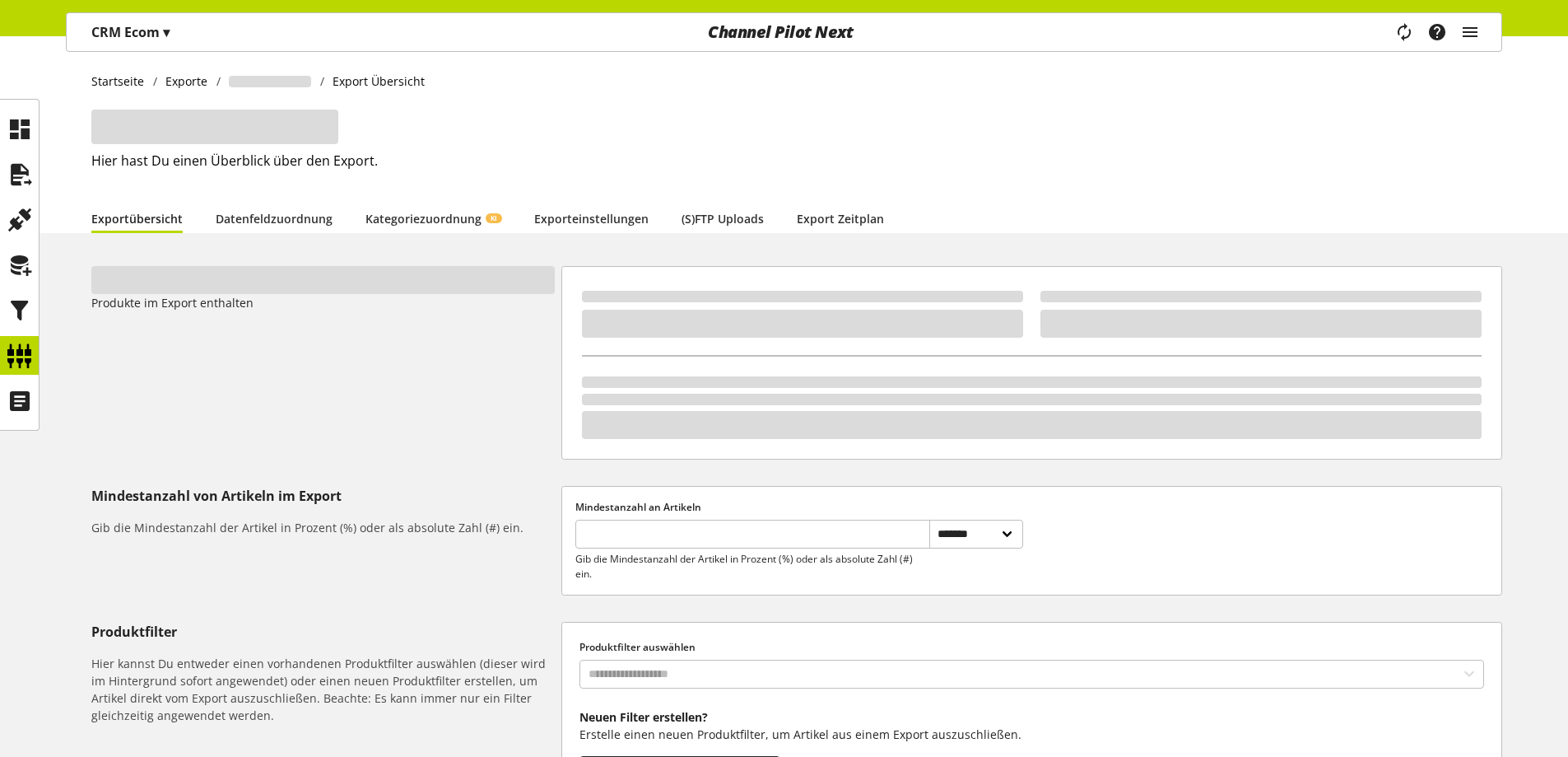
click at [332, 220] on li "Datenfeldzuordnung" at bounding box center [290, 218] width 150 height 29
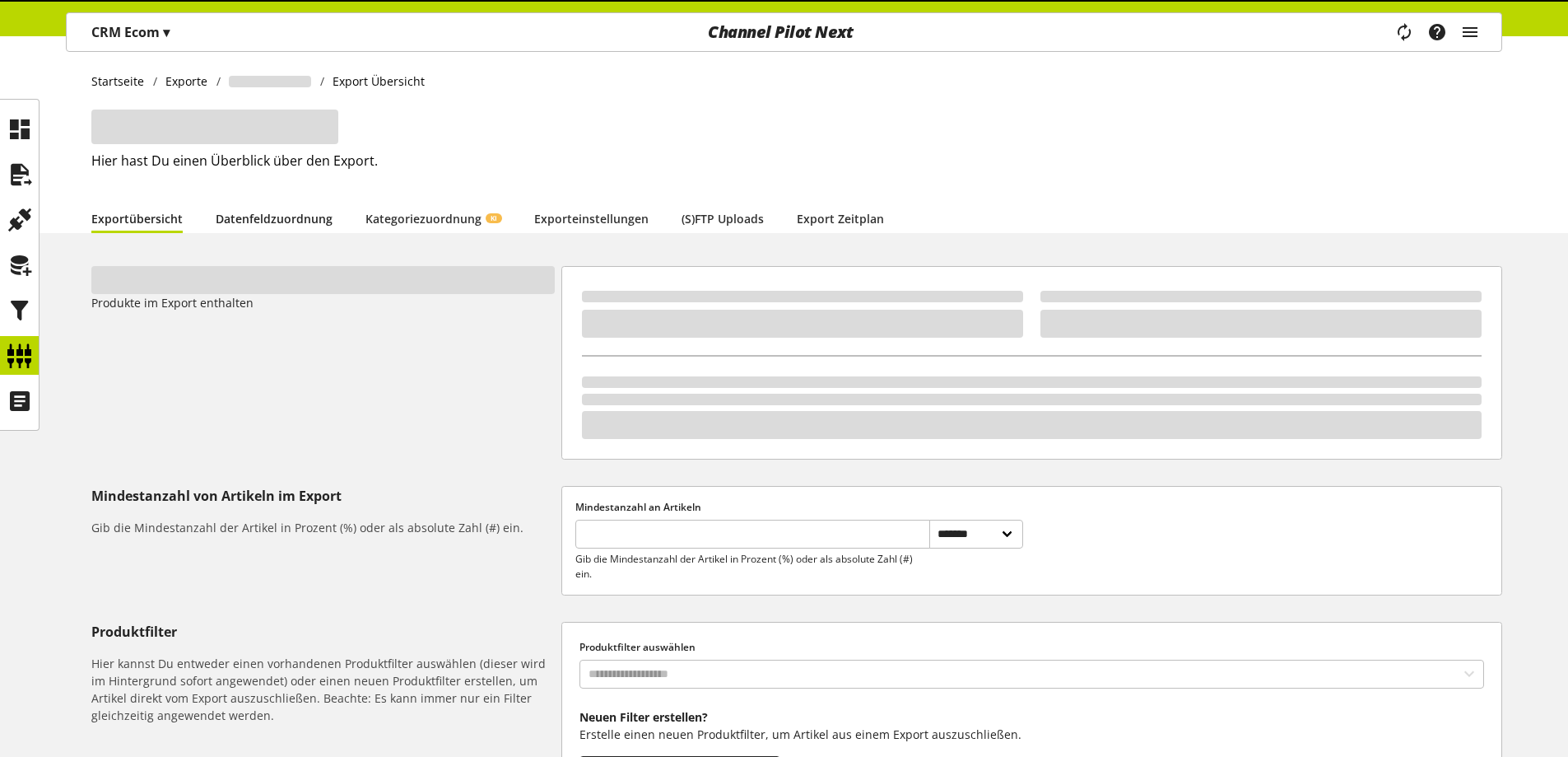
click at [321, 220] on link "Datenfeldzuordnung" at bounding box center [273, 218] width 116 height 18
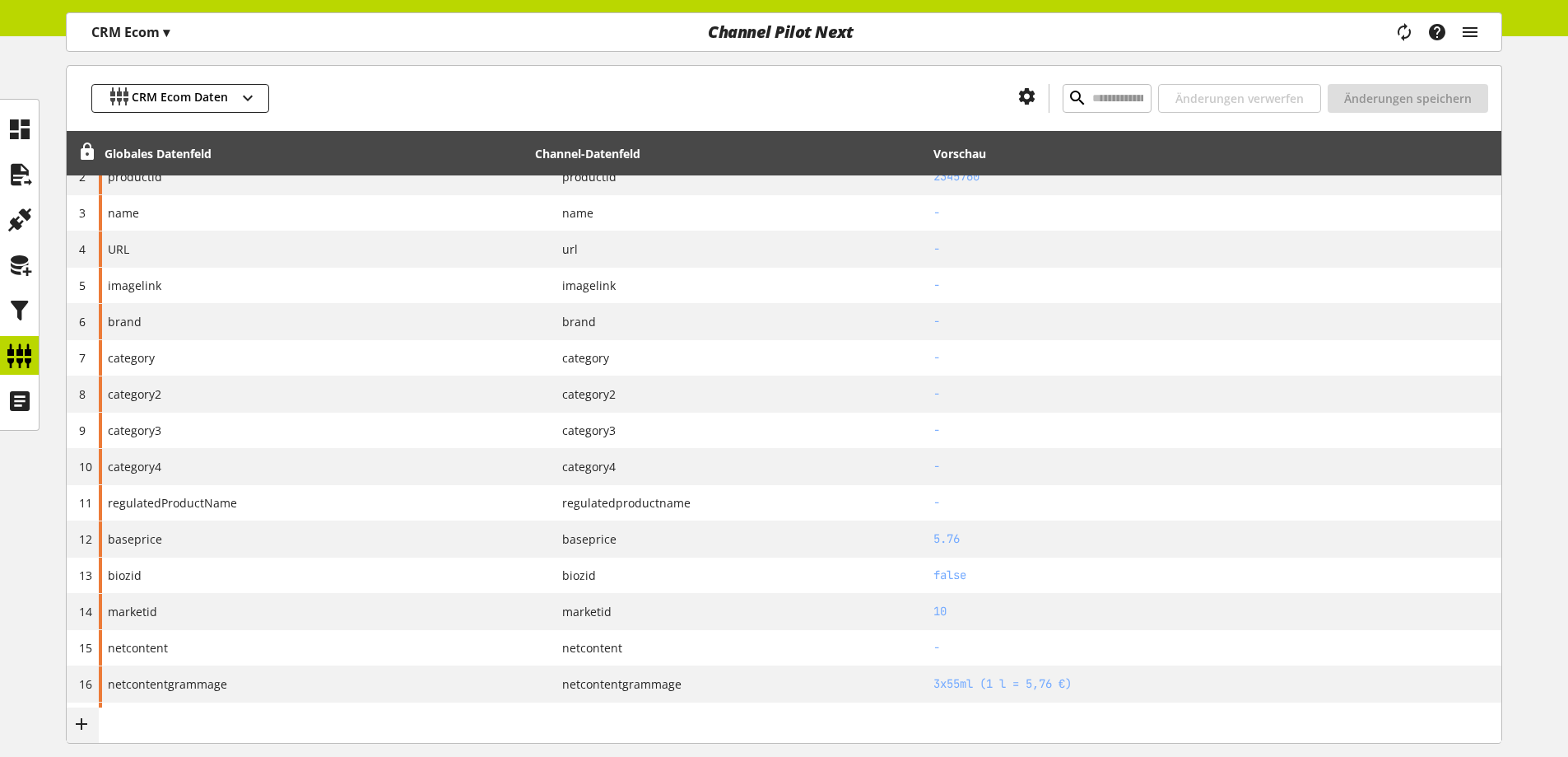
scroll to position [295, 0]
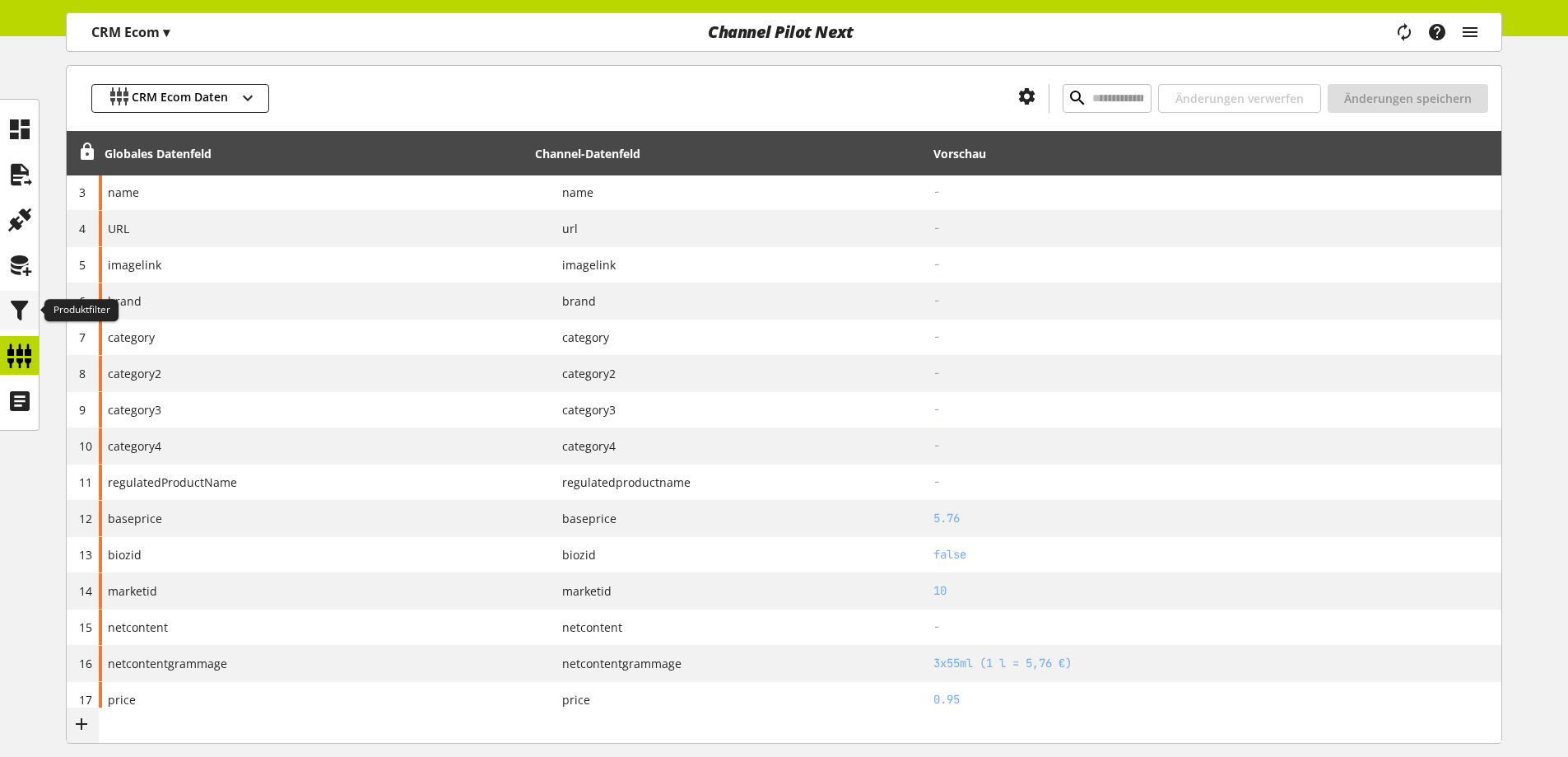
click at [13, 303] on icon at bounding box center [19, 310] width 26 height 33
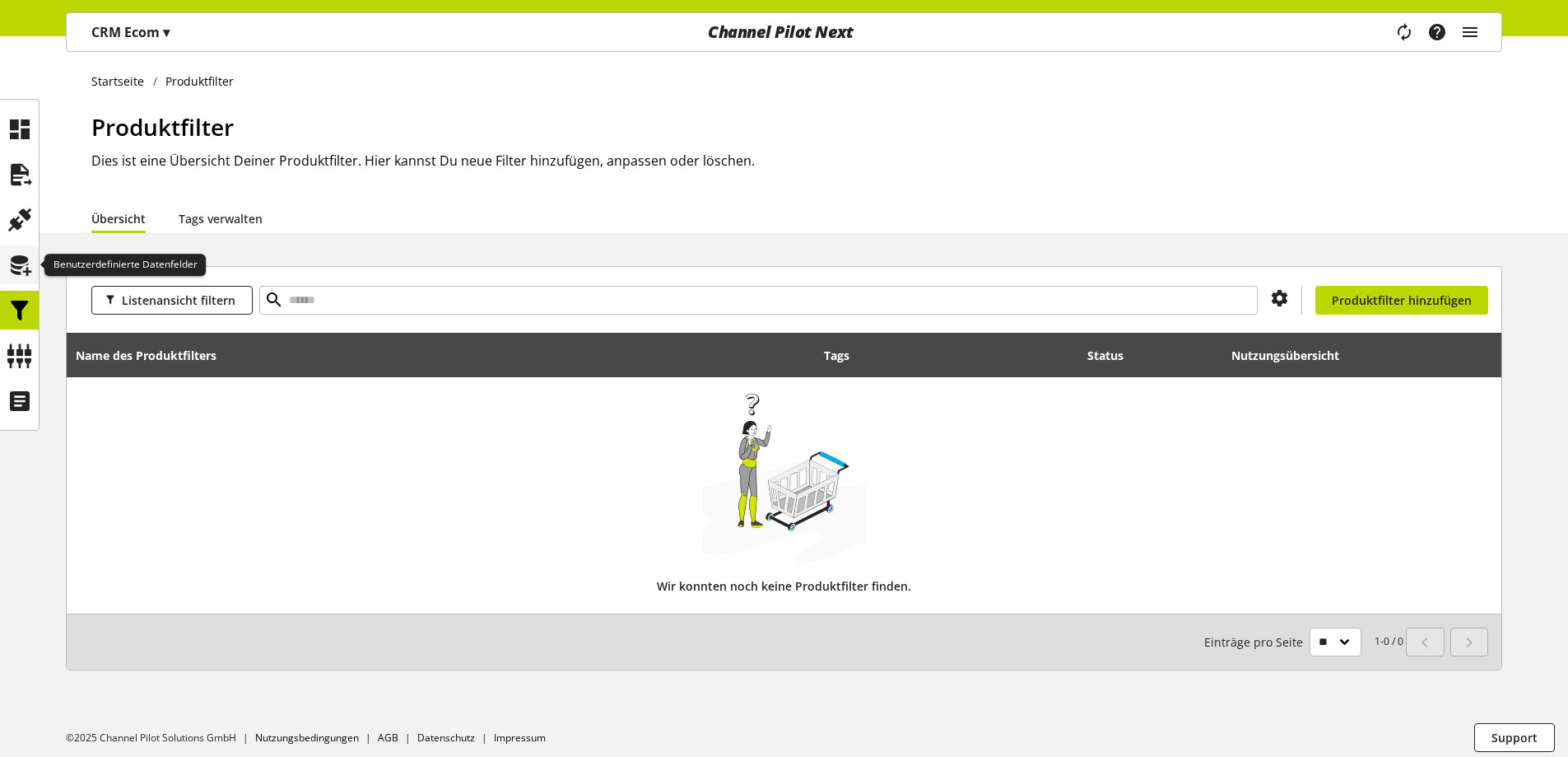
click at [10, 271] on icon at bounding box center [19, 265] width 26 height 33
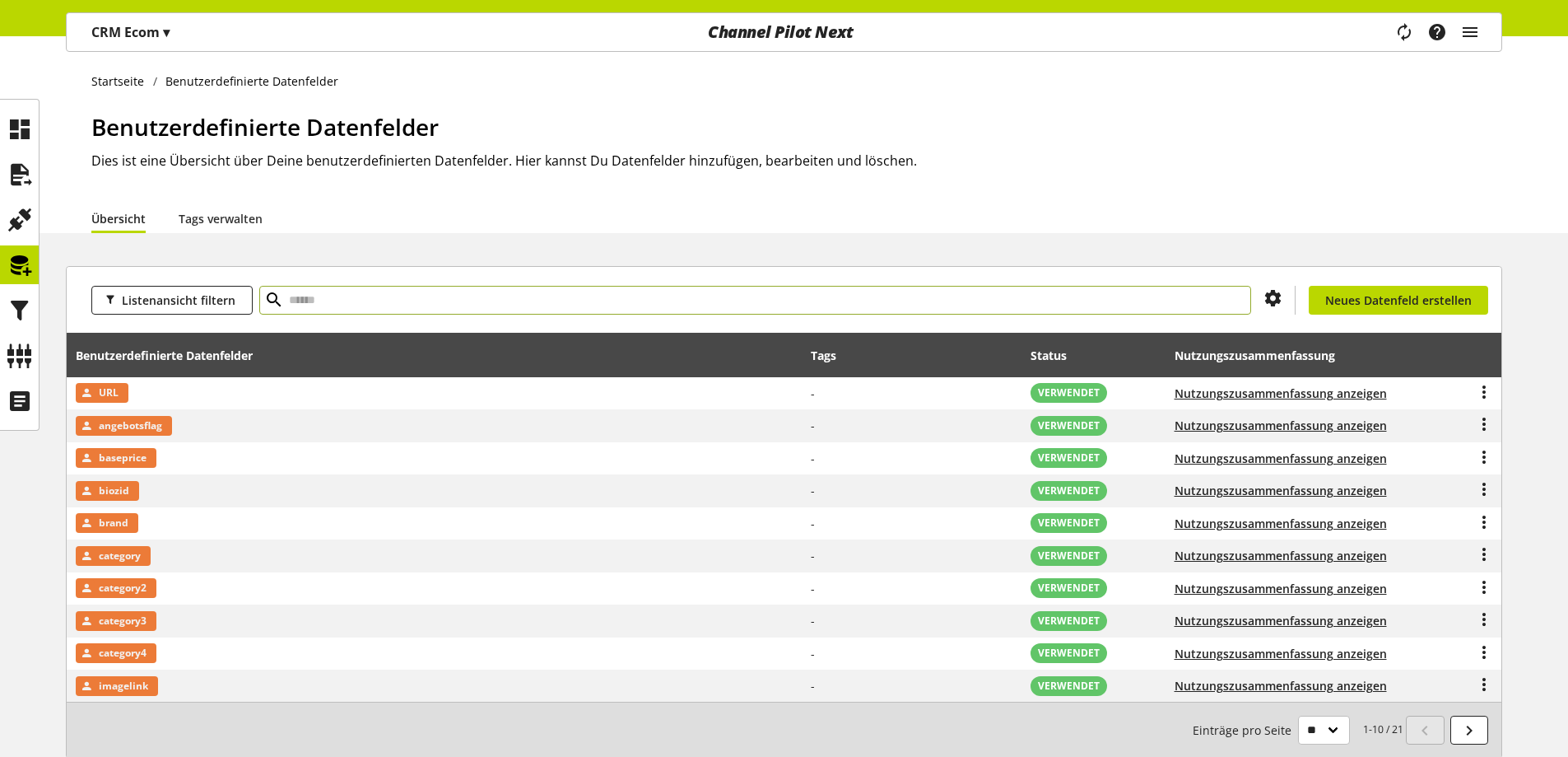
click at [333, 303] on input "text" at bounding box center [755, 300] width 992 height 29
type input "*****"
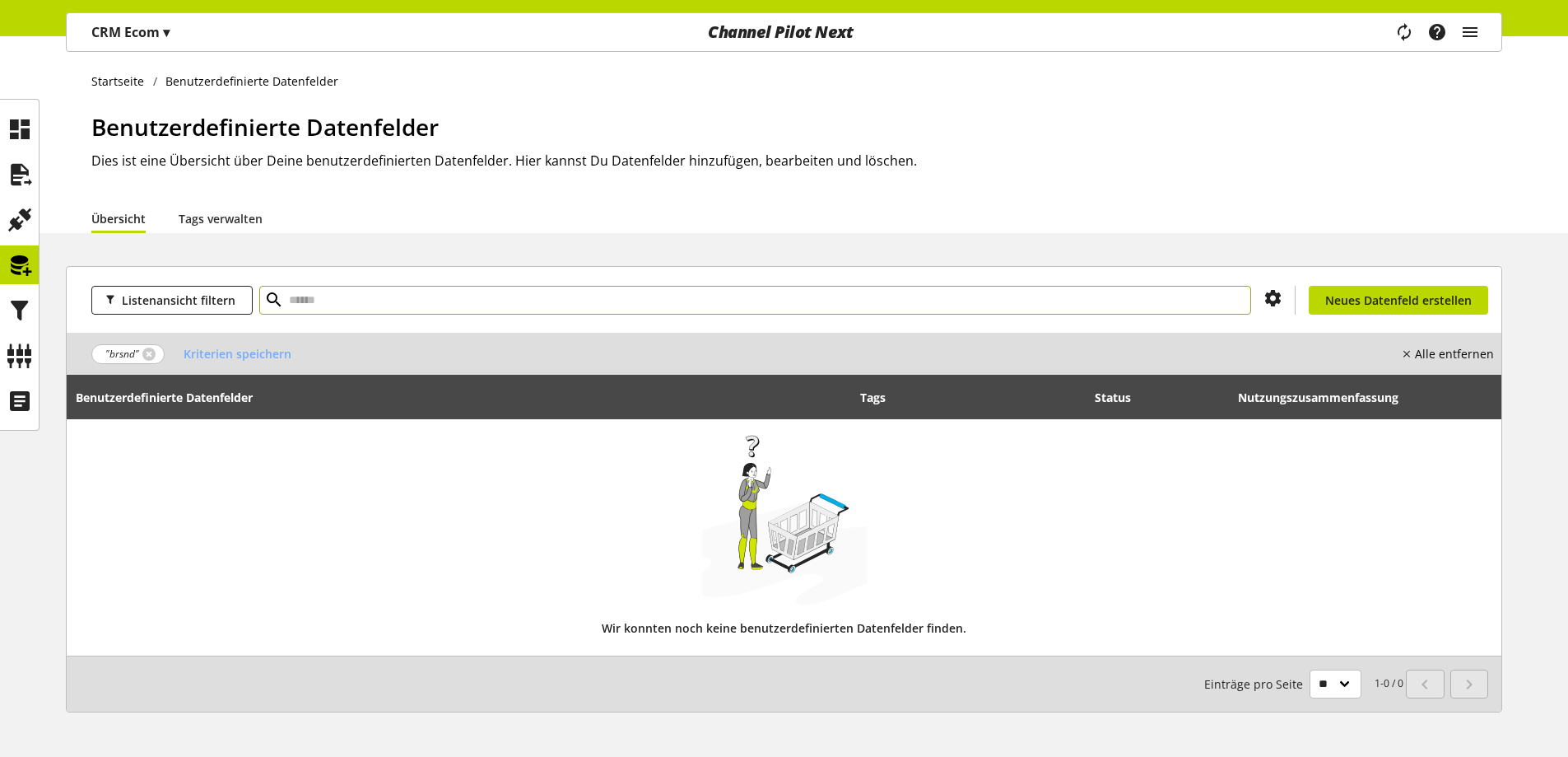
click at [333, 303] on input "text" at bounding box center [755, 300] width 992 height 29
type input "*****"
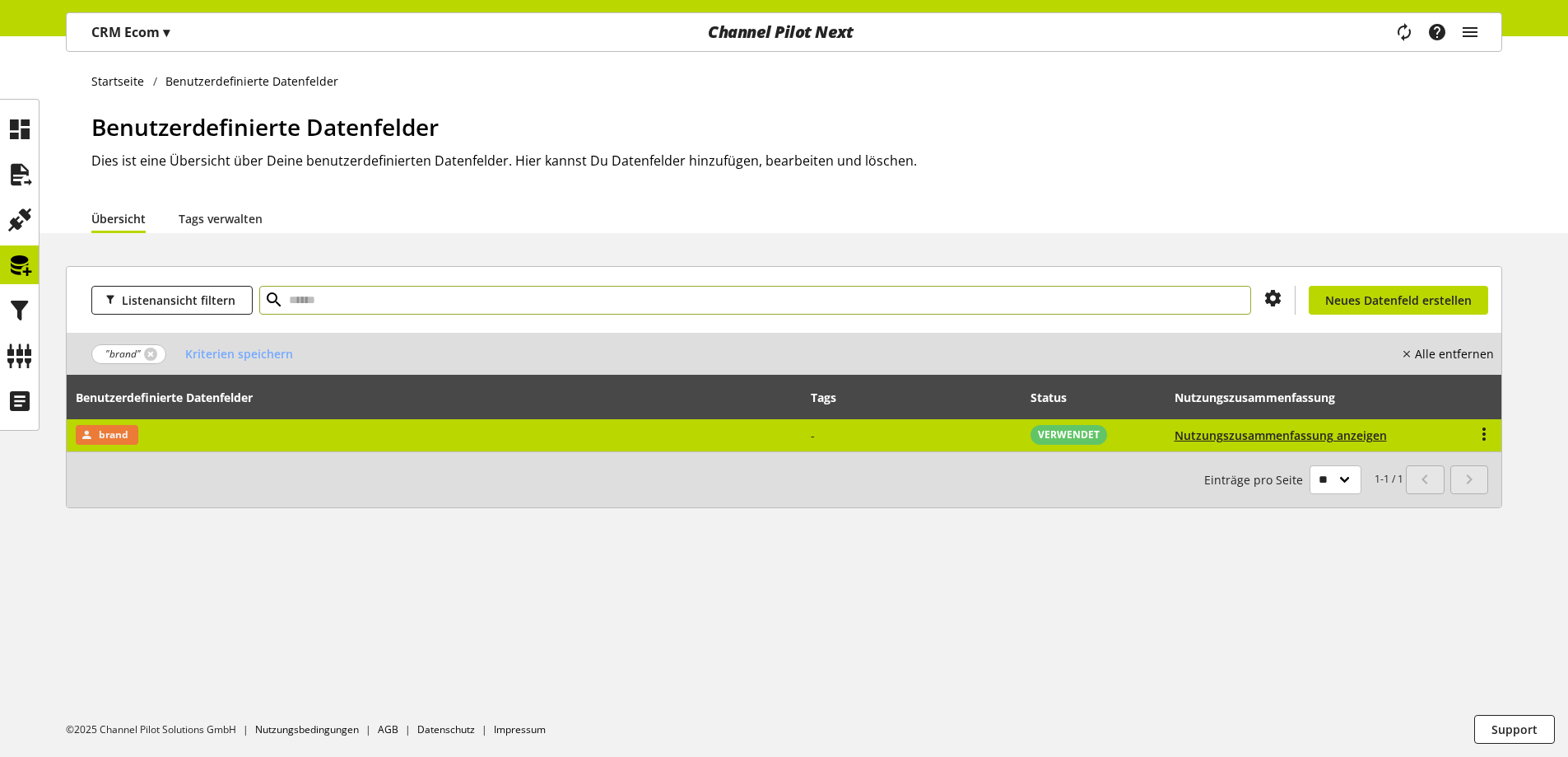
click at [307, 442] on td "brand" at bounding box center [435, 435] width 736 height 32
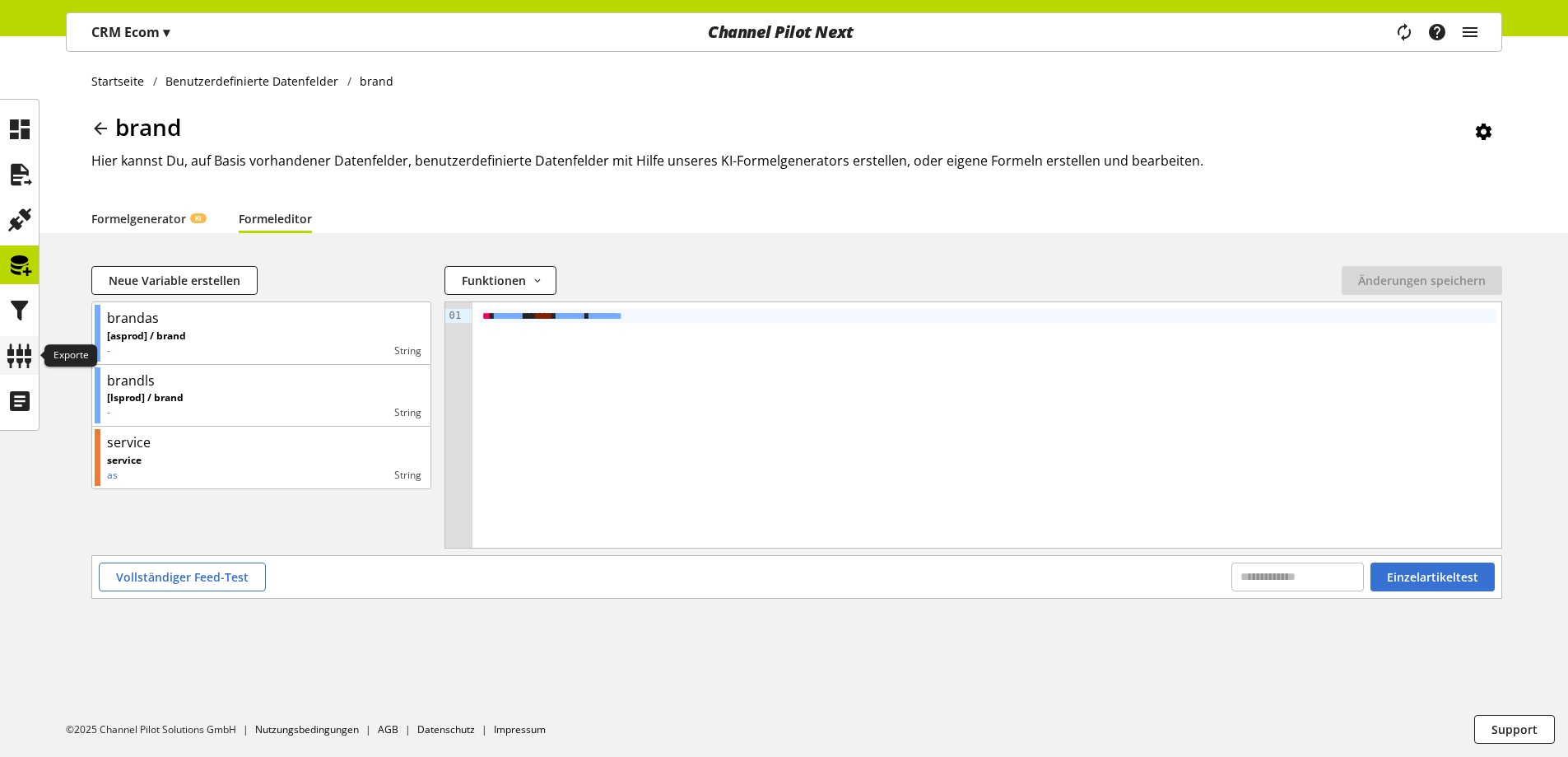
click at [22, 351] on icon at bounding box center [19, 355] width 26 height 33
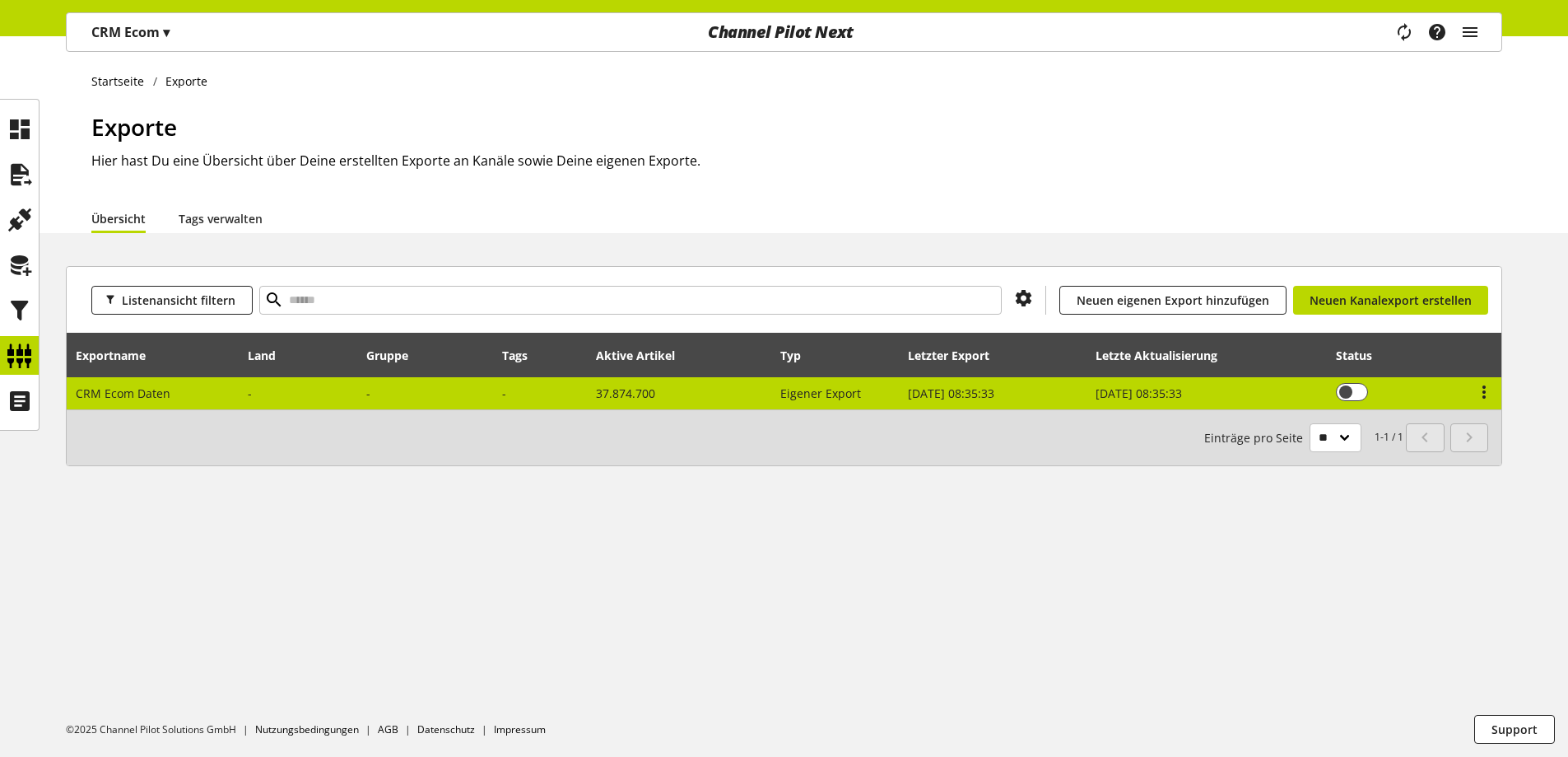
click at [707, 389] on td "37.874.700" at bounding box center [679, 393] width 184 height 32
select select "********"
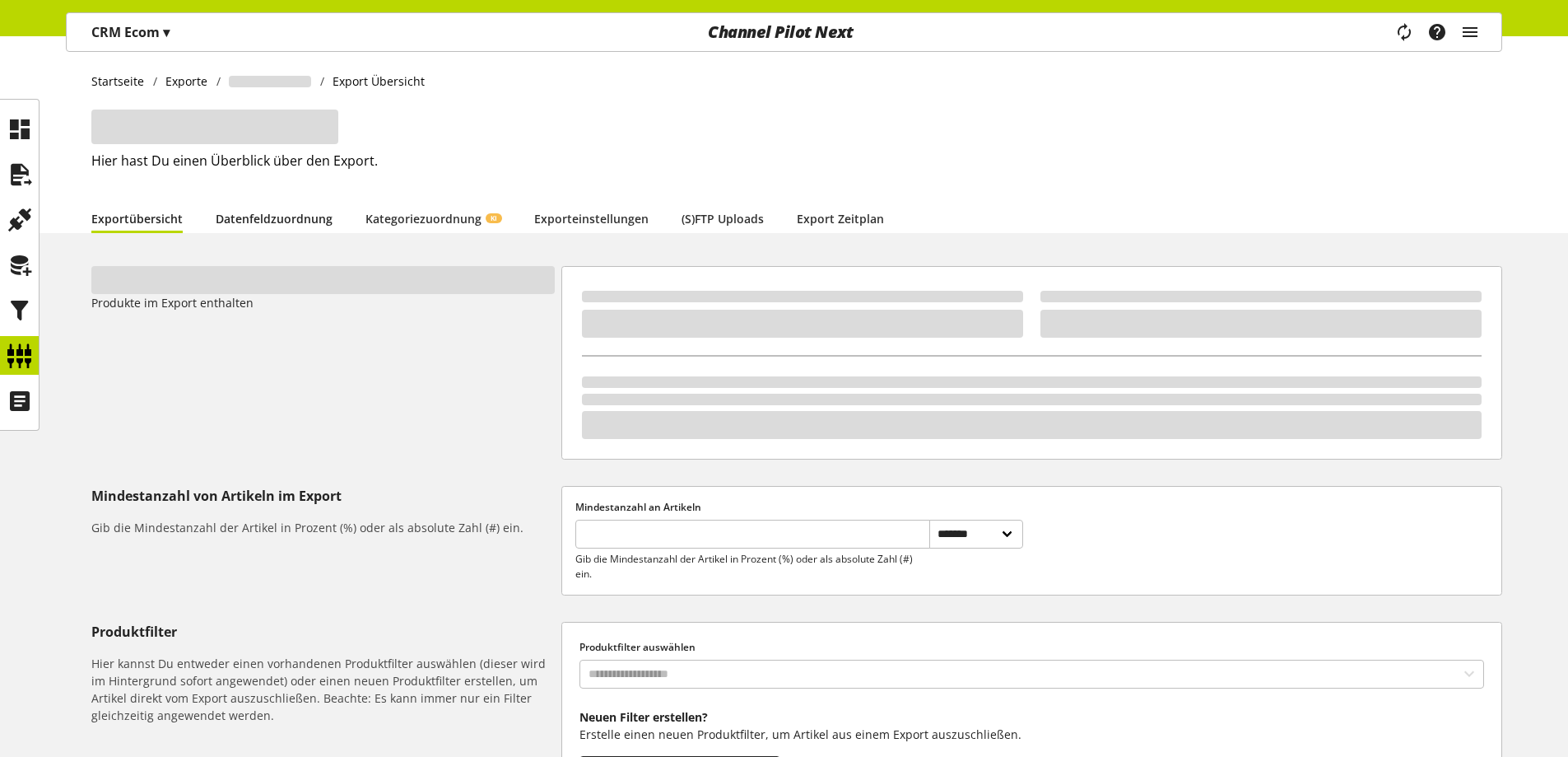
click at [276, 218] on link "Datenfeldzuordnung" at bounding box center [273, 218] width 116 height 18
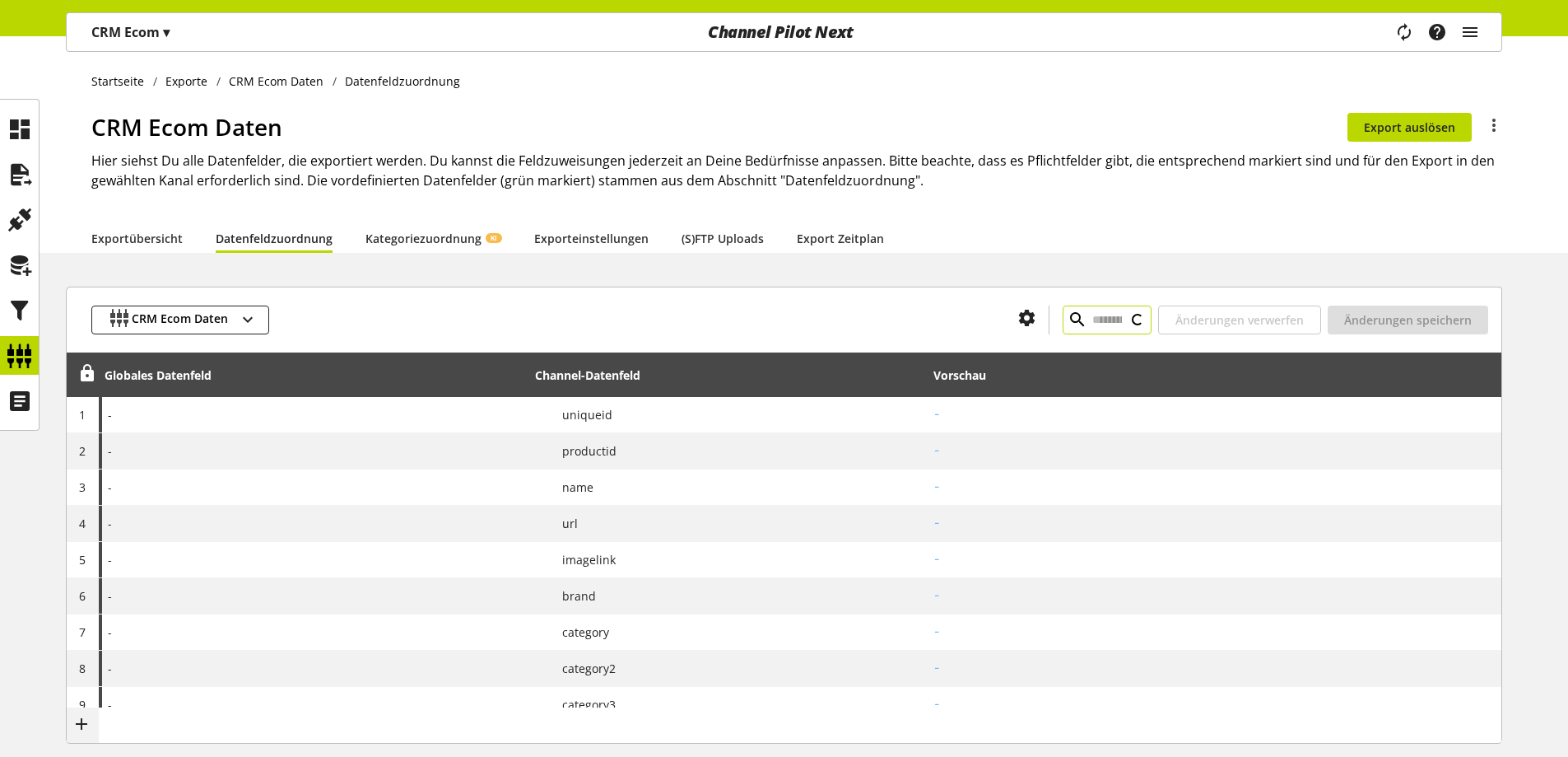
click at [1067, 324] on input "text" at bounding box center [1107, 319] width 89 height 29
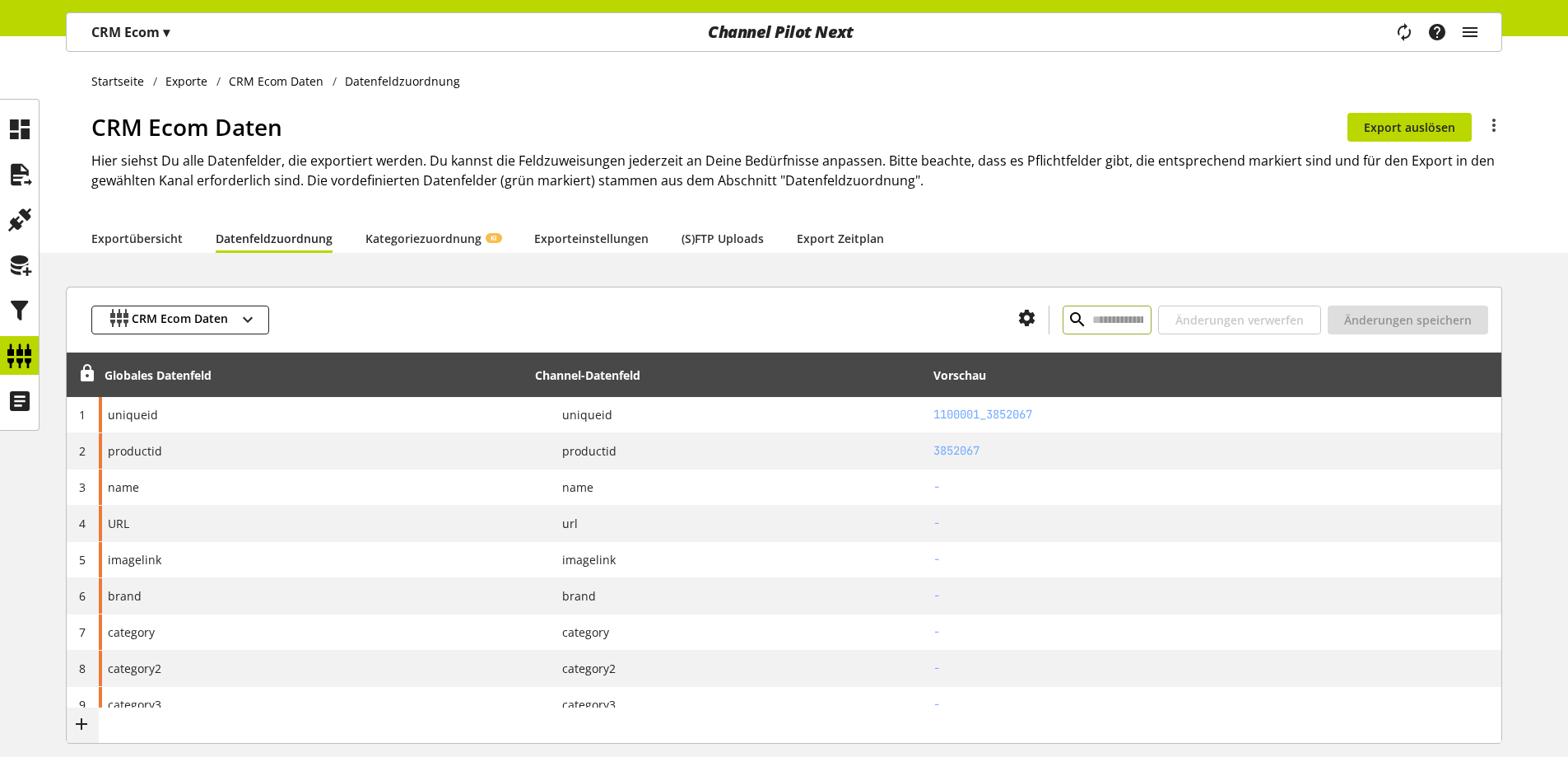
paste input "**********"
type input "**********"
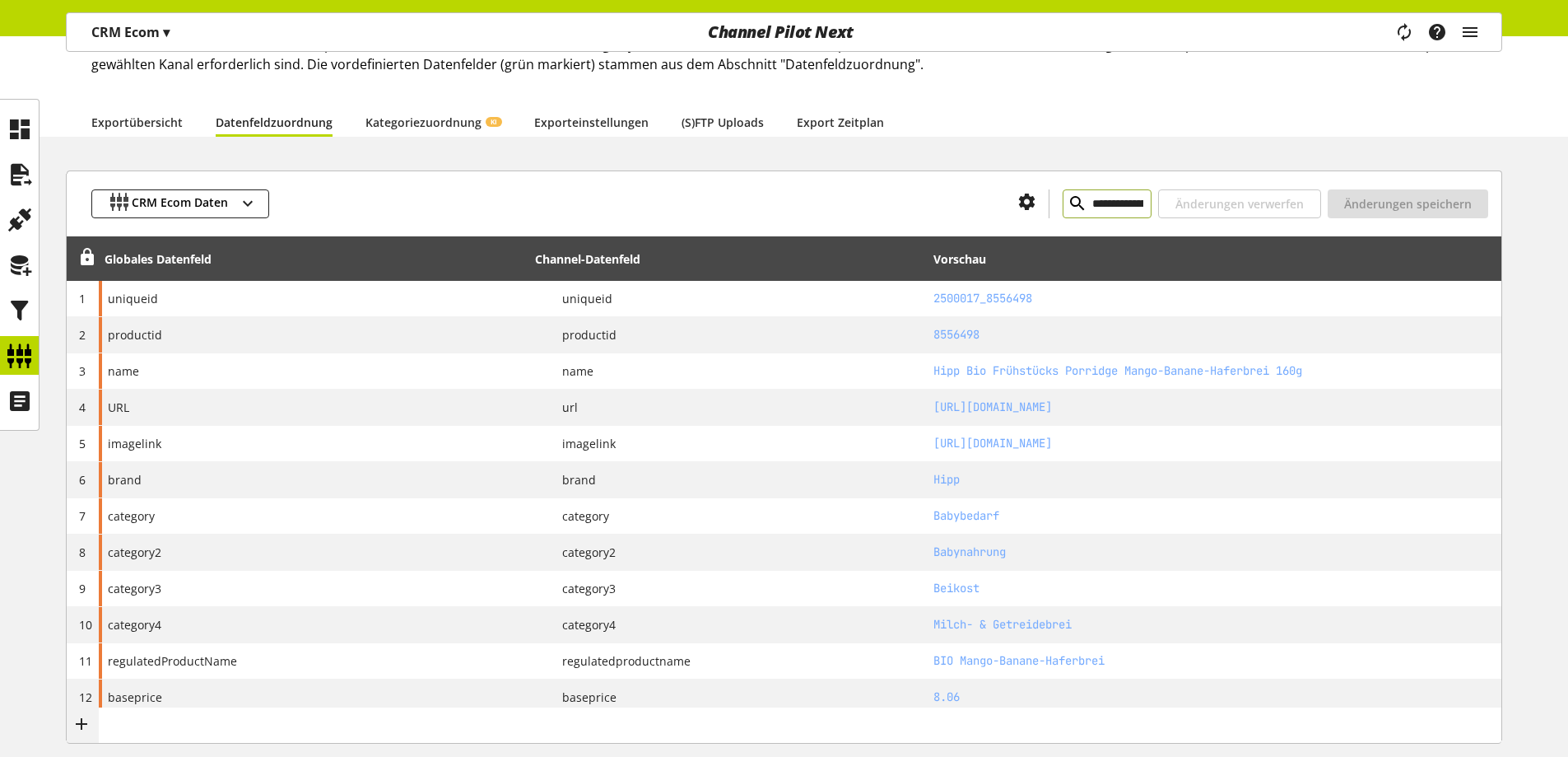
scroll to position [115, 0]
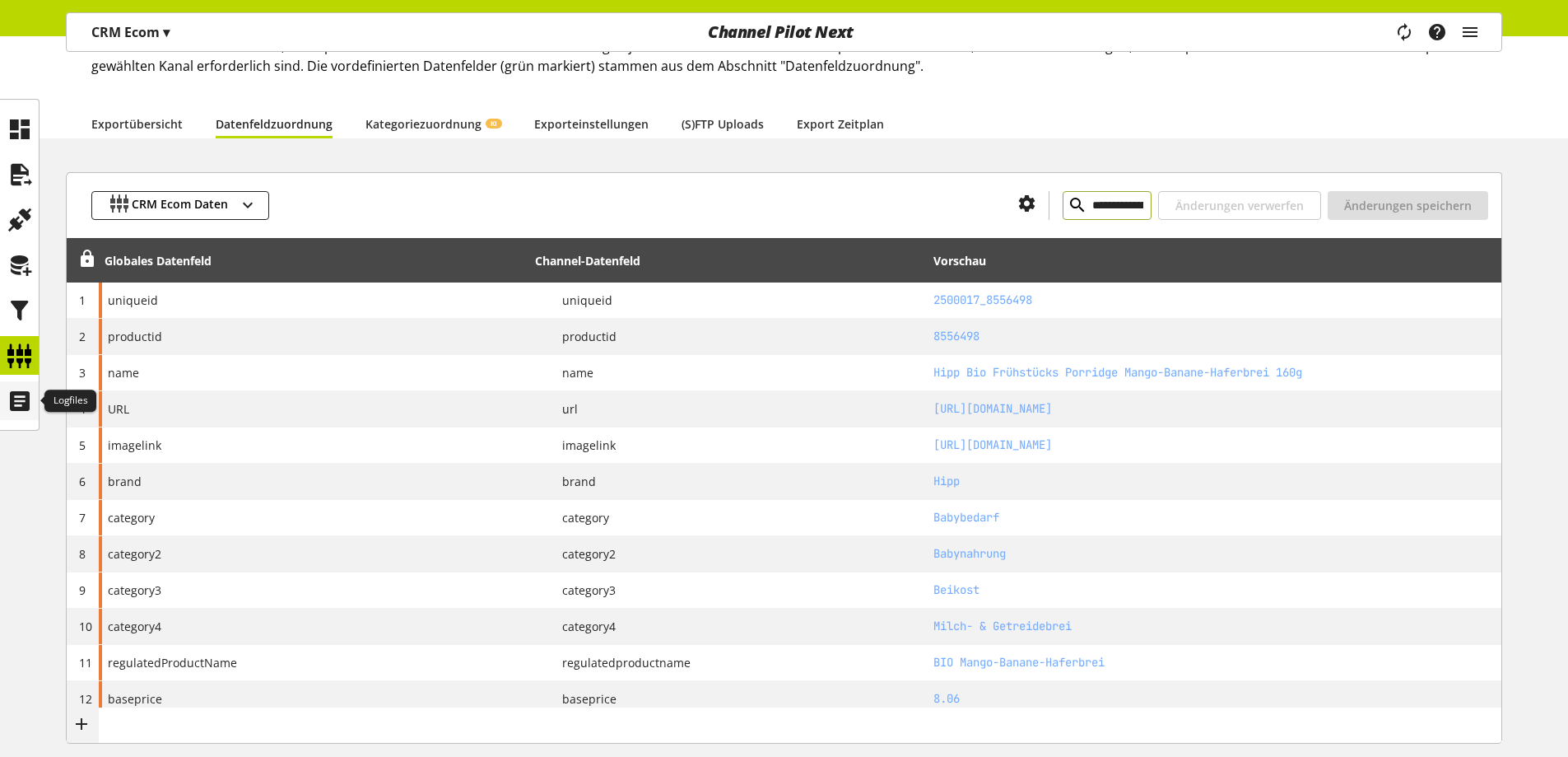
click at [22, 397] on icon at bounding box center [19, 401] width 26 height 33
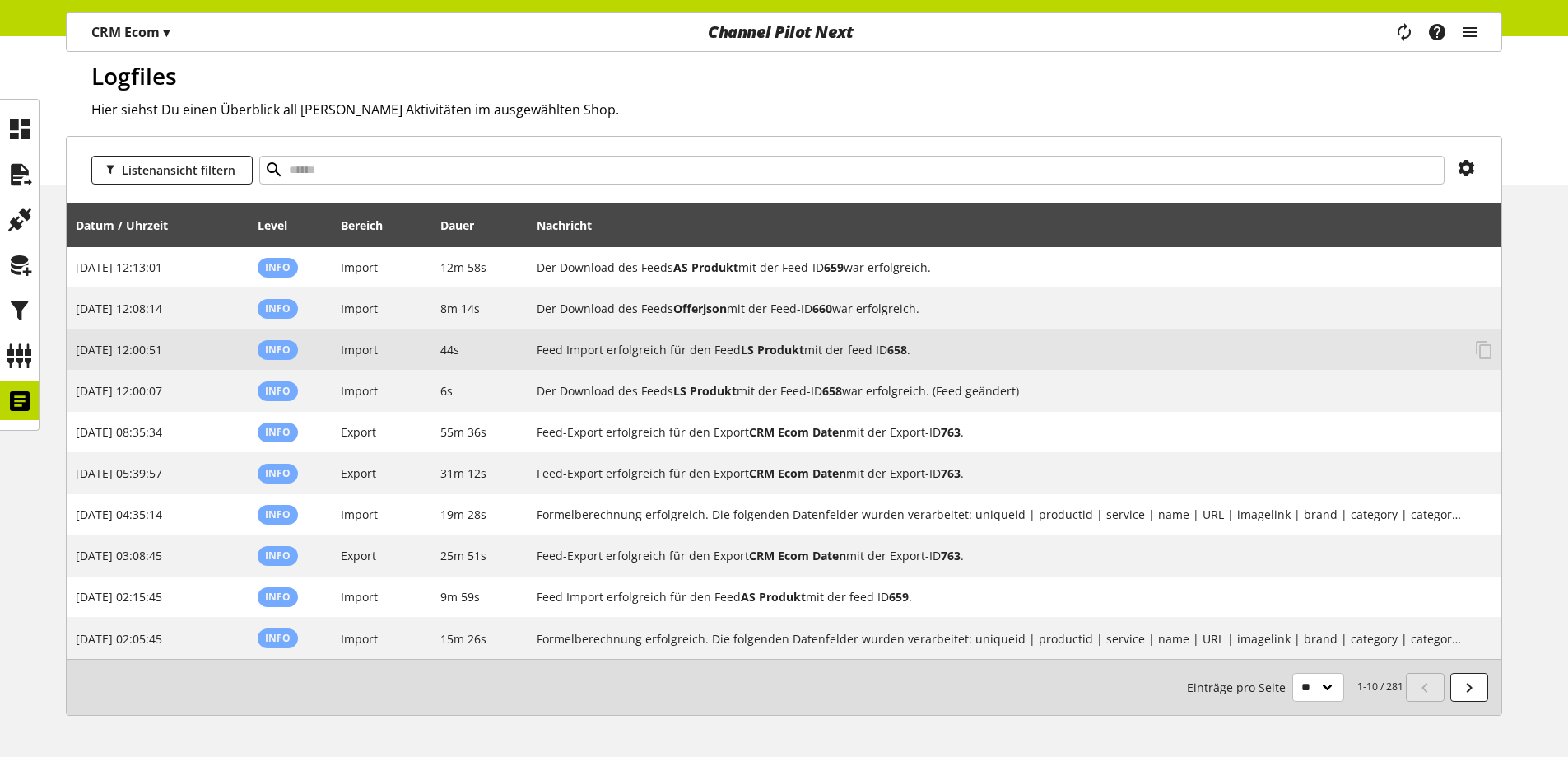
scroll to position [53, 0]
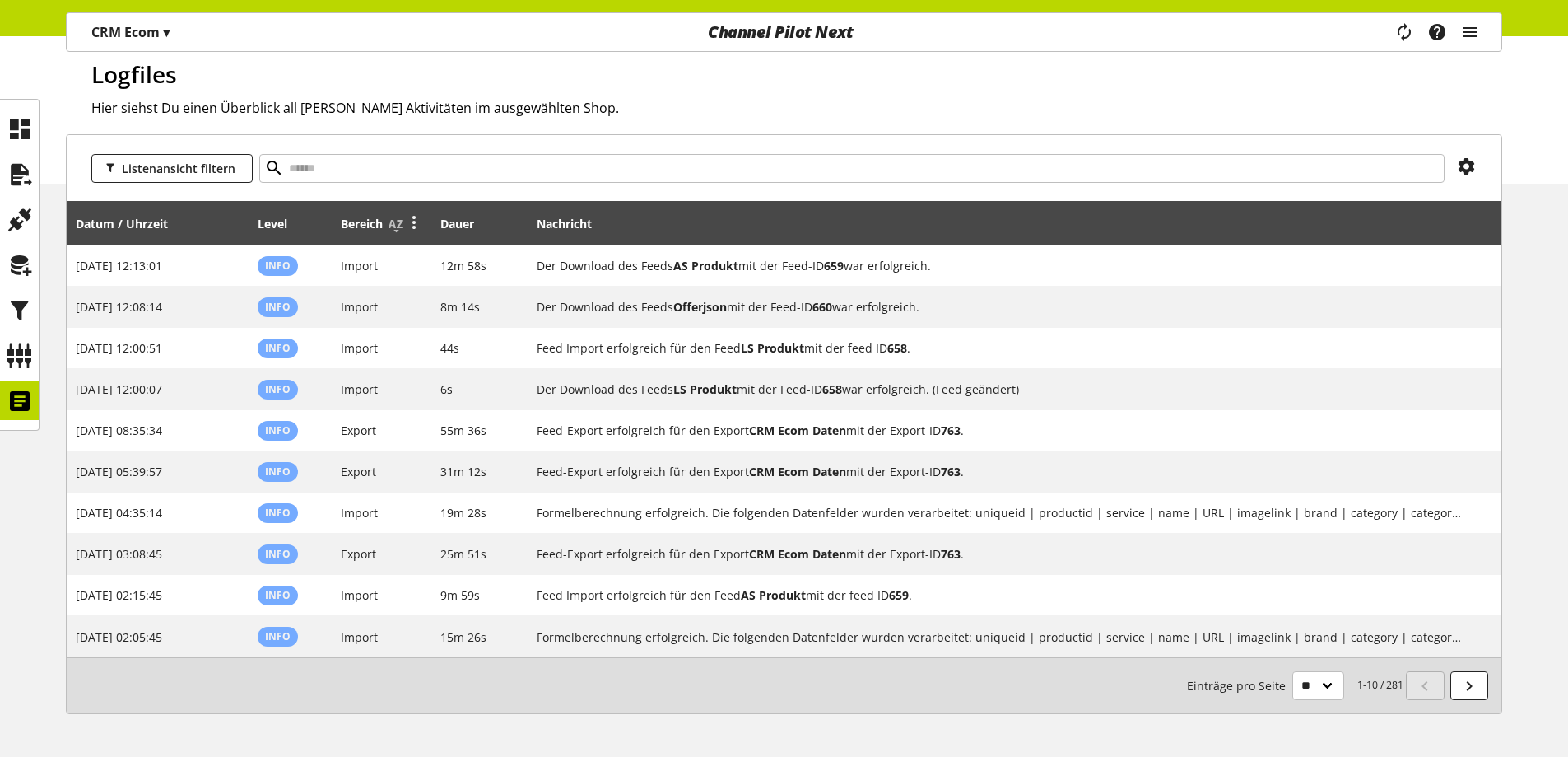
click at [416, 223] on icon at bounding box center [414, 221] width 20 height 29
click at [324, 299] on link "Filter" at bounding box center [353, 303] width 144 height 23
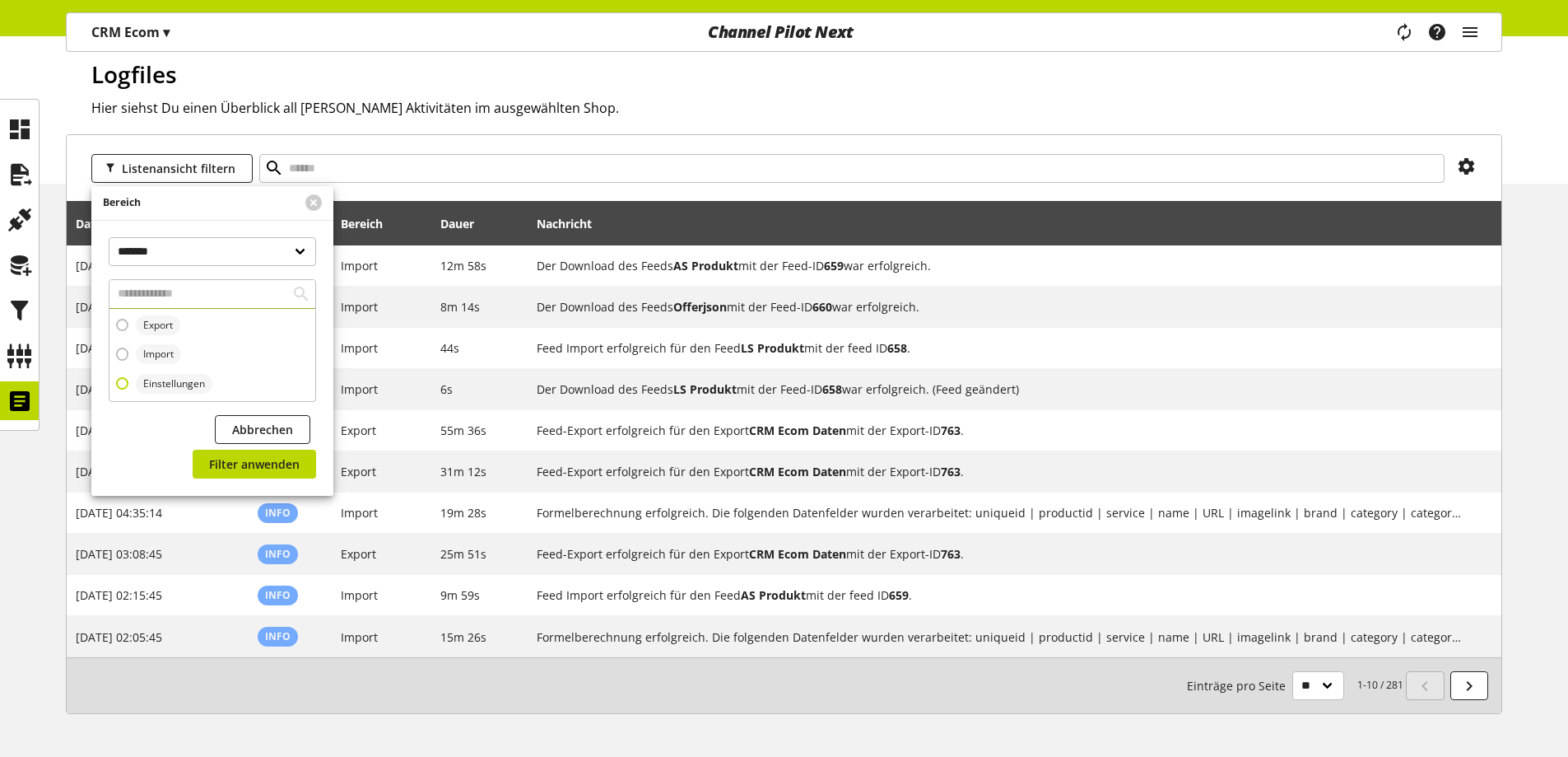
click at [164, 385] on span "Einstellungen" at bounding box center [174, 384] width 62 height 15
click at [246, 463] on span "Filter anwenden" at bounding box center [254, 464] width 91 height 18
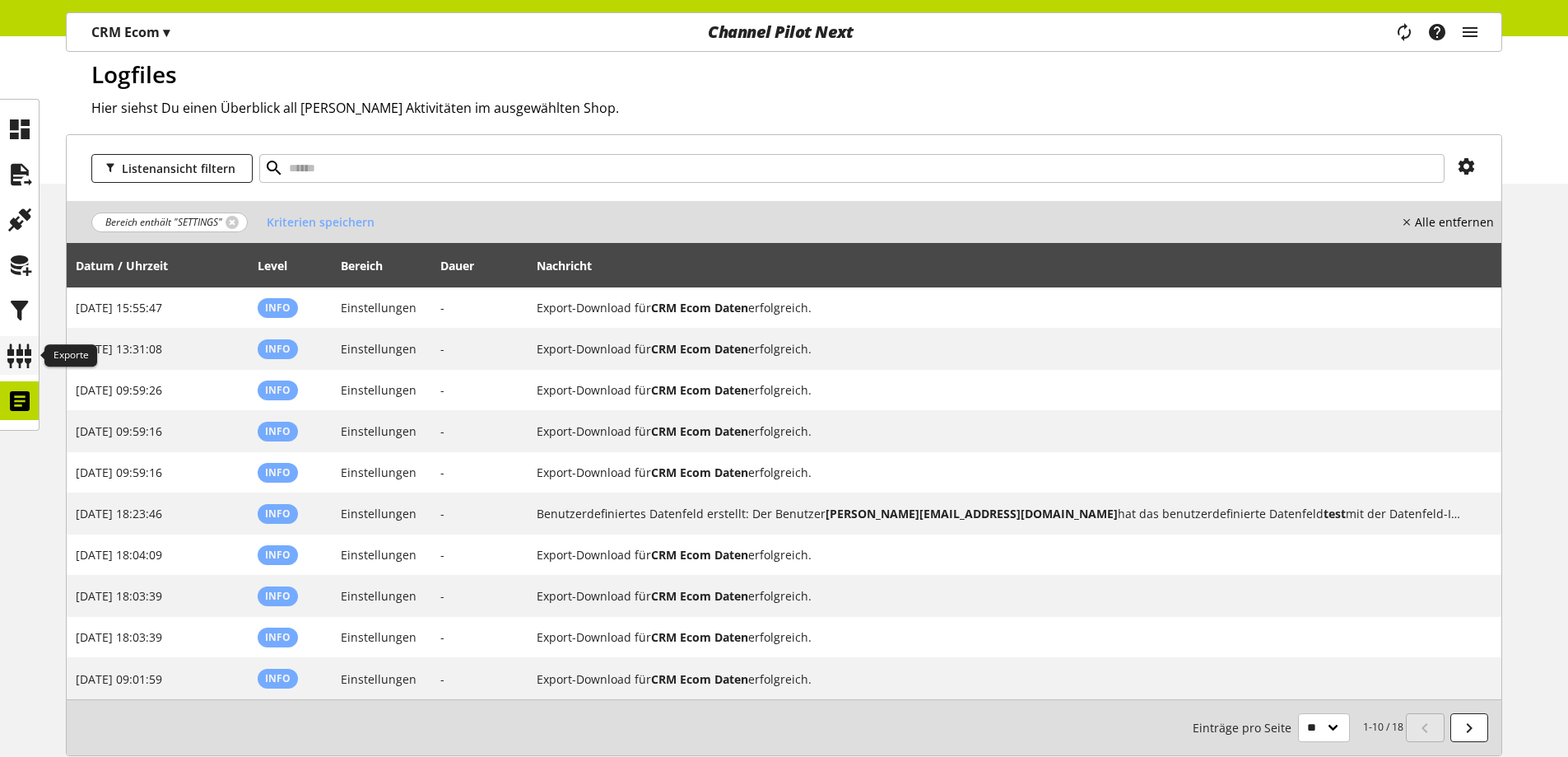
click at [18, 350] on icon at bounding box center [19, 355] width 26 height 33
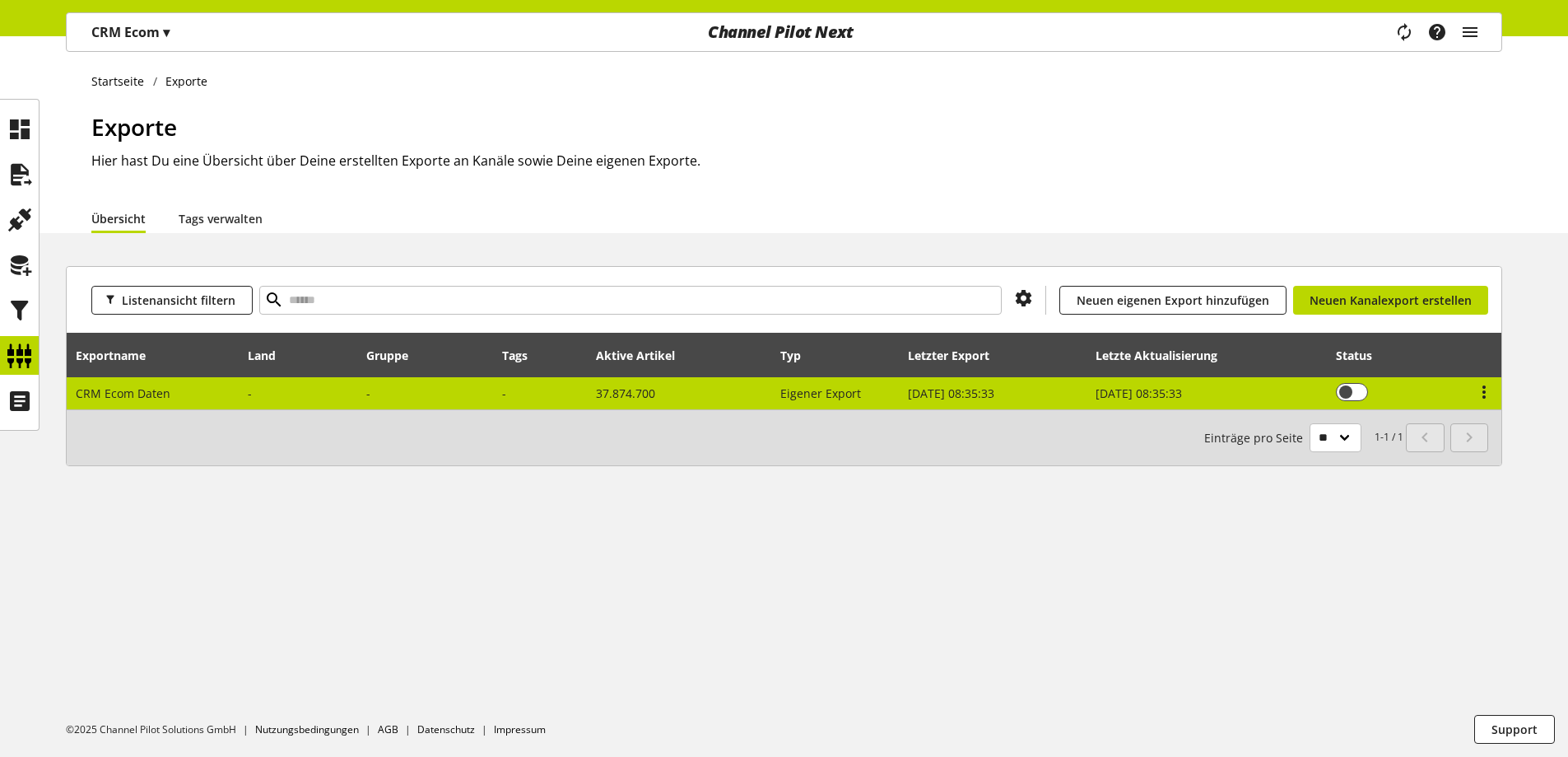
click at [254, 402] on td at bounding box center [298, 393] width 117 height 32
select select "********"
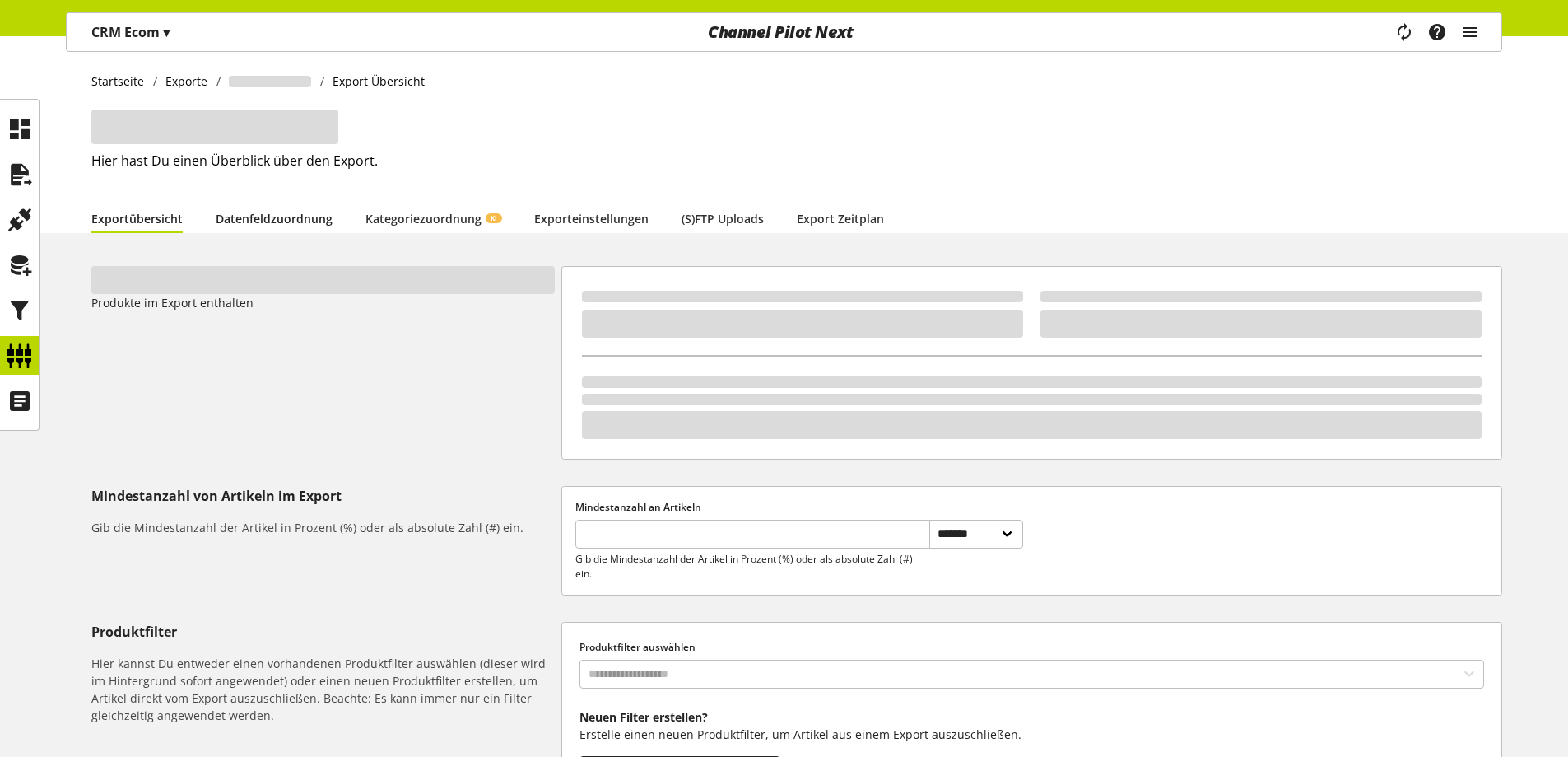
click at [300, 227] on link "Datenfeldzuordnung" at bounding box center [273, 218] width 116 height 18
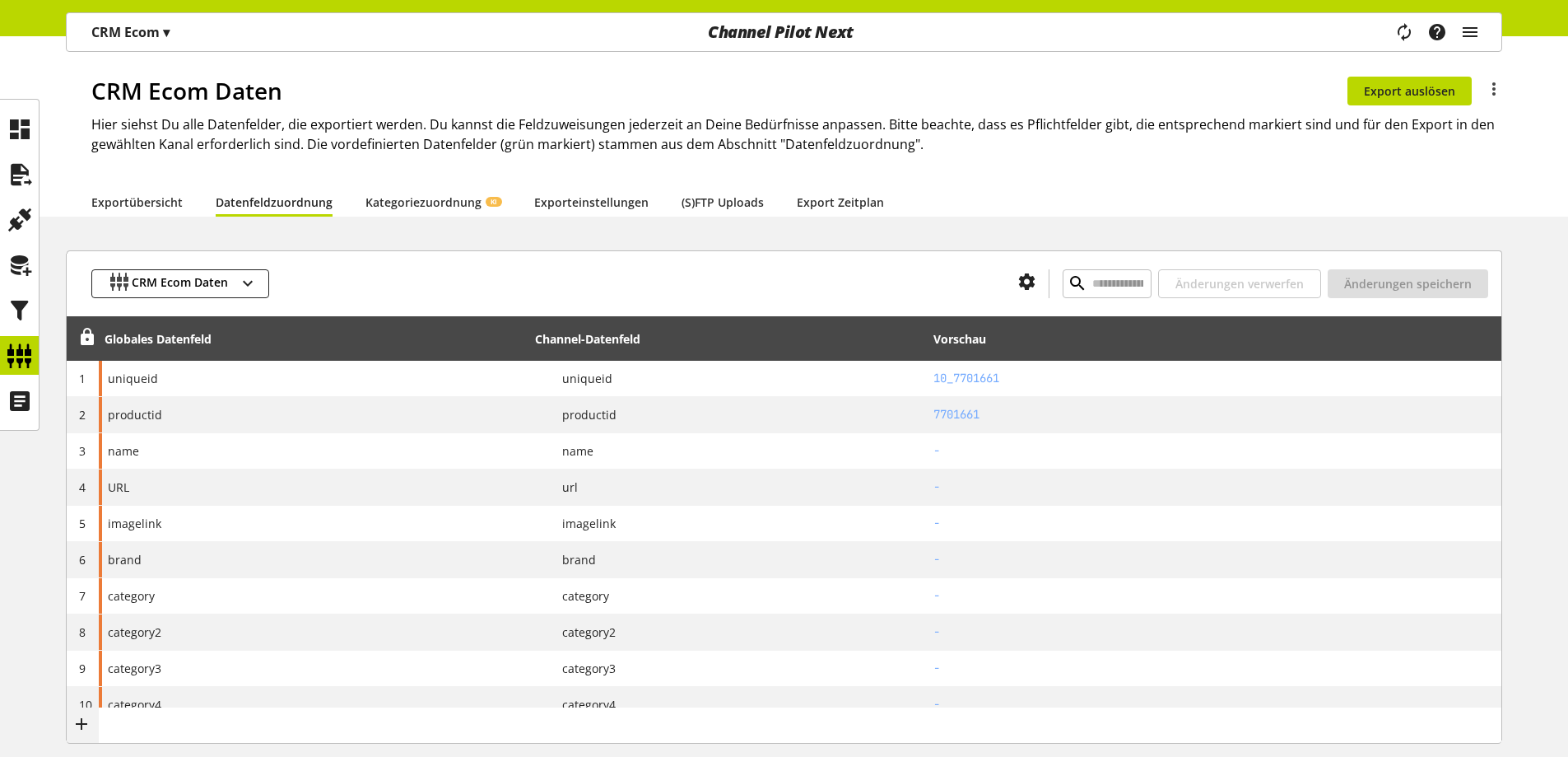
scroll to position [35, 0]
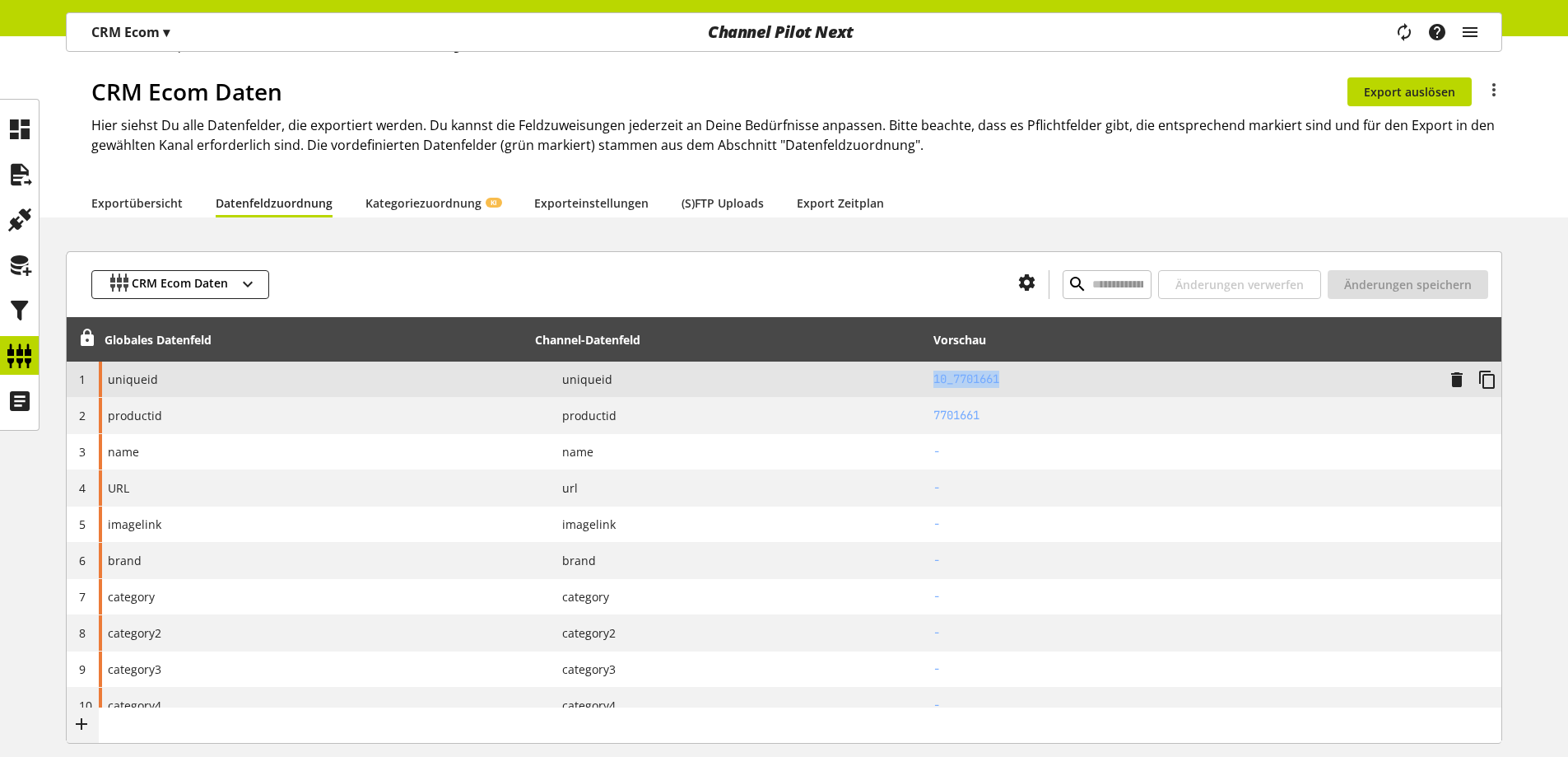
copy h2 "10_7701661"
drag, startPoint x: 1010, startPoint y: 381, endPoint x: 929, endPoint y: 383, distance: 81.0
click at [929, 383] on td "10_7701661" at bounding box center [1214, 379] width 574 height 36
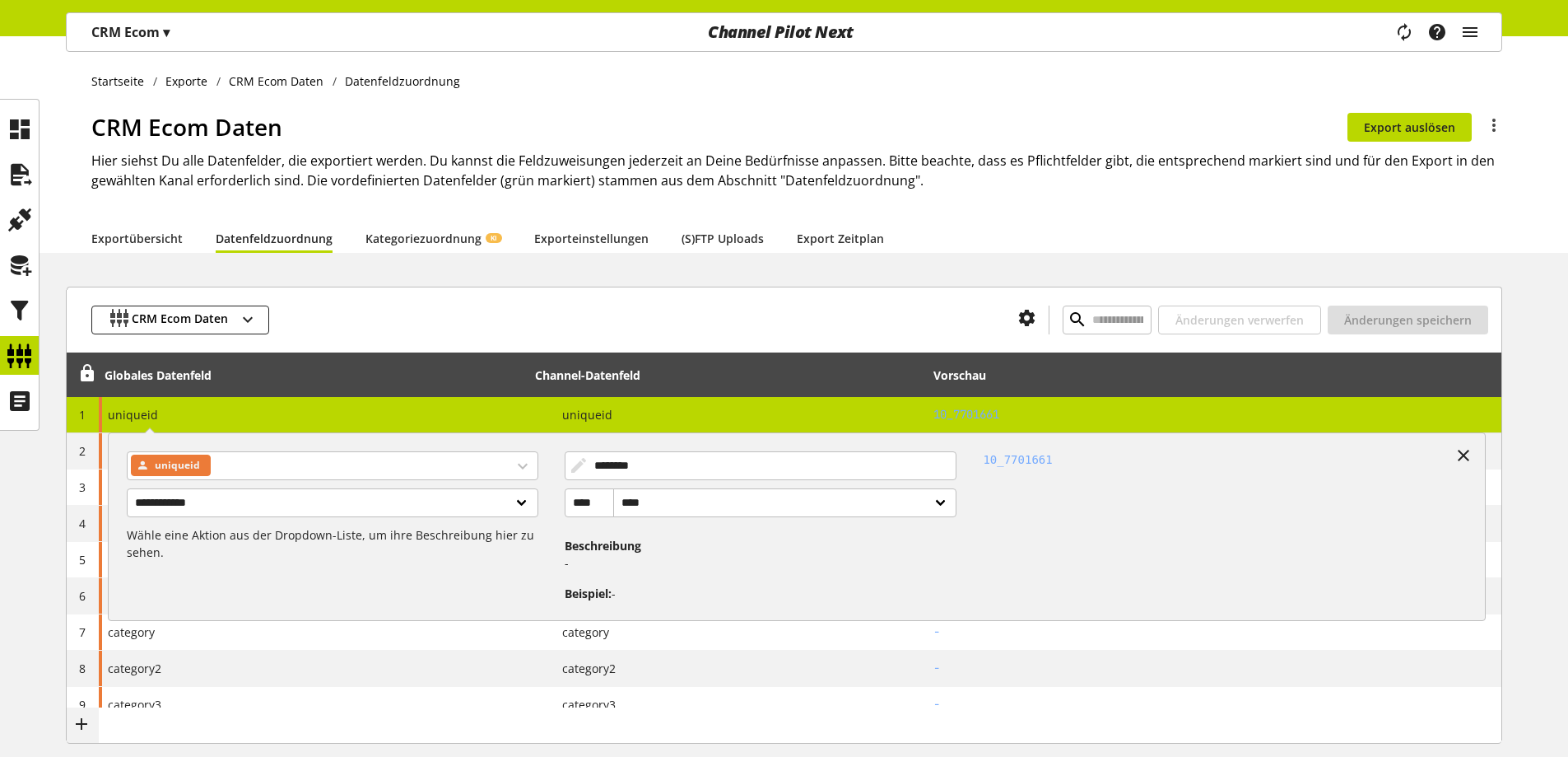
click at [453, 334] on div at bounding box center [637, 319] width 736 height 29
click at [108, 415] on span "uniqueid" at bounding box center [133, 414] width 50 height 16
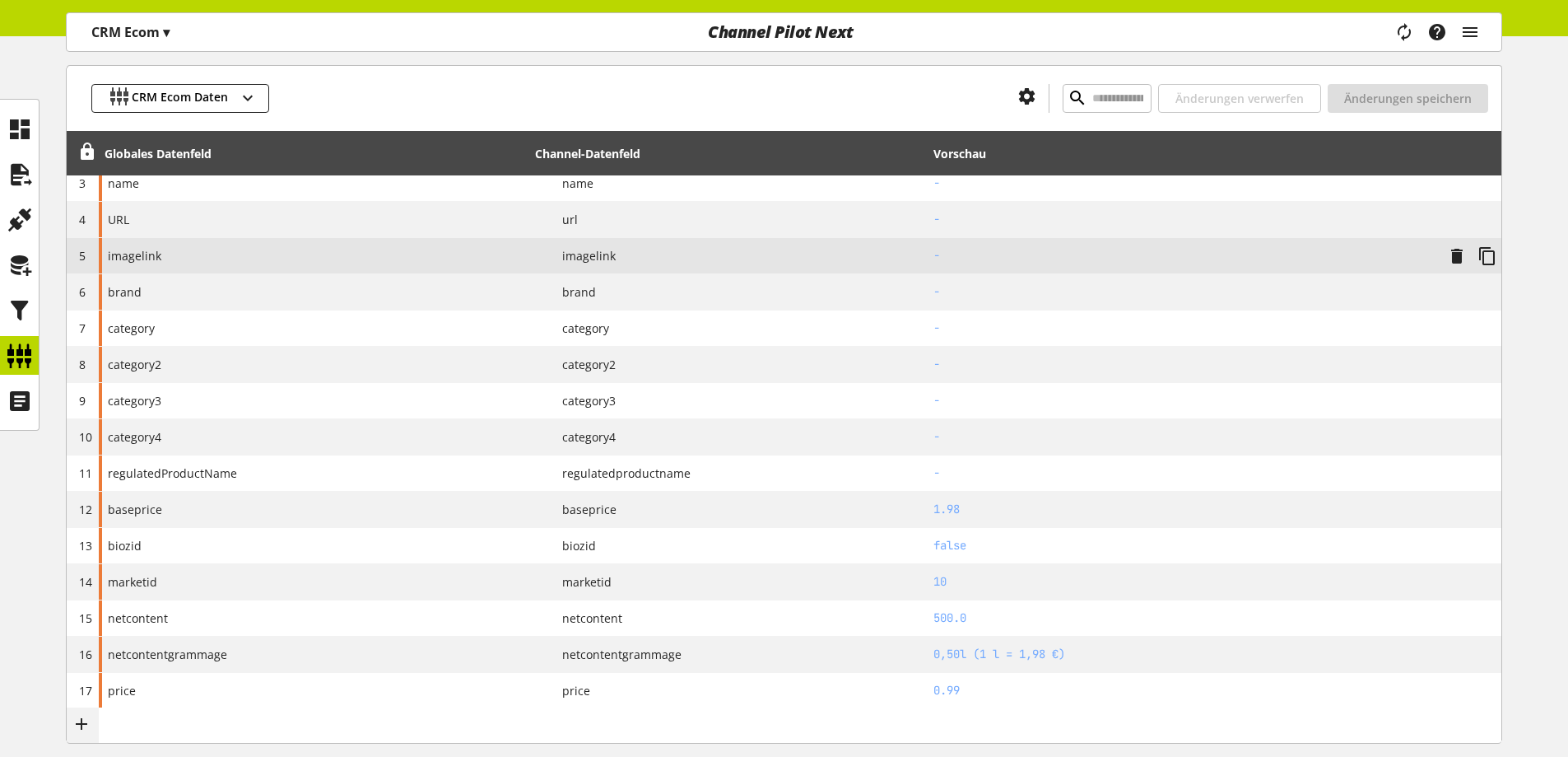
scroll to position [304, 0]
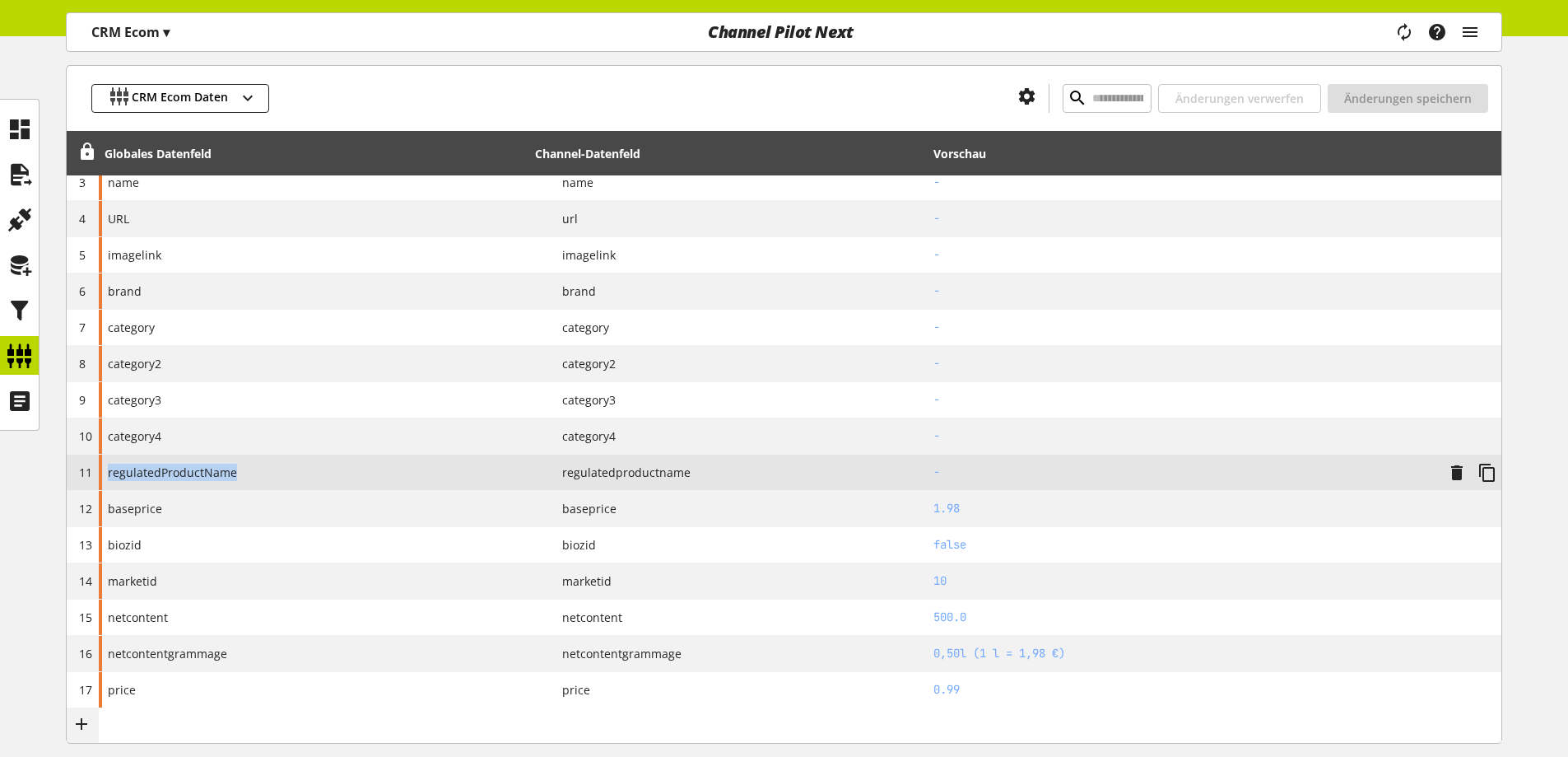
copy span "regulatedProductName"
drag, startPoint x: 237, startPoint y: 473, endPoint x: 104, endPoint y: 472, distance: 133.0
click at [104, 472] on div "regulatedProductName" at bounding box center [314, 472] width 431 height 35
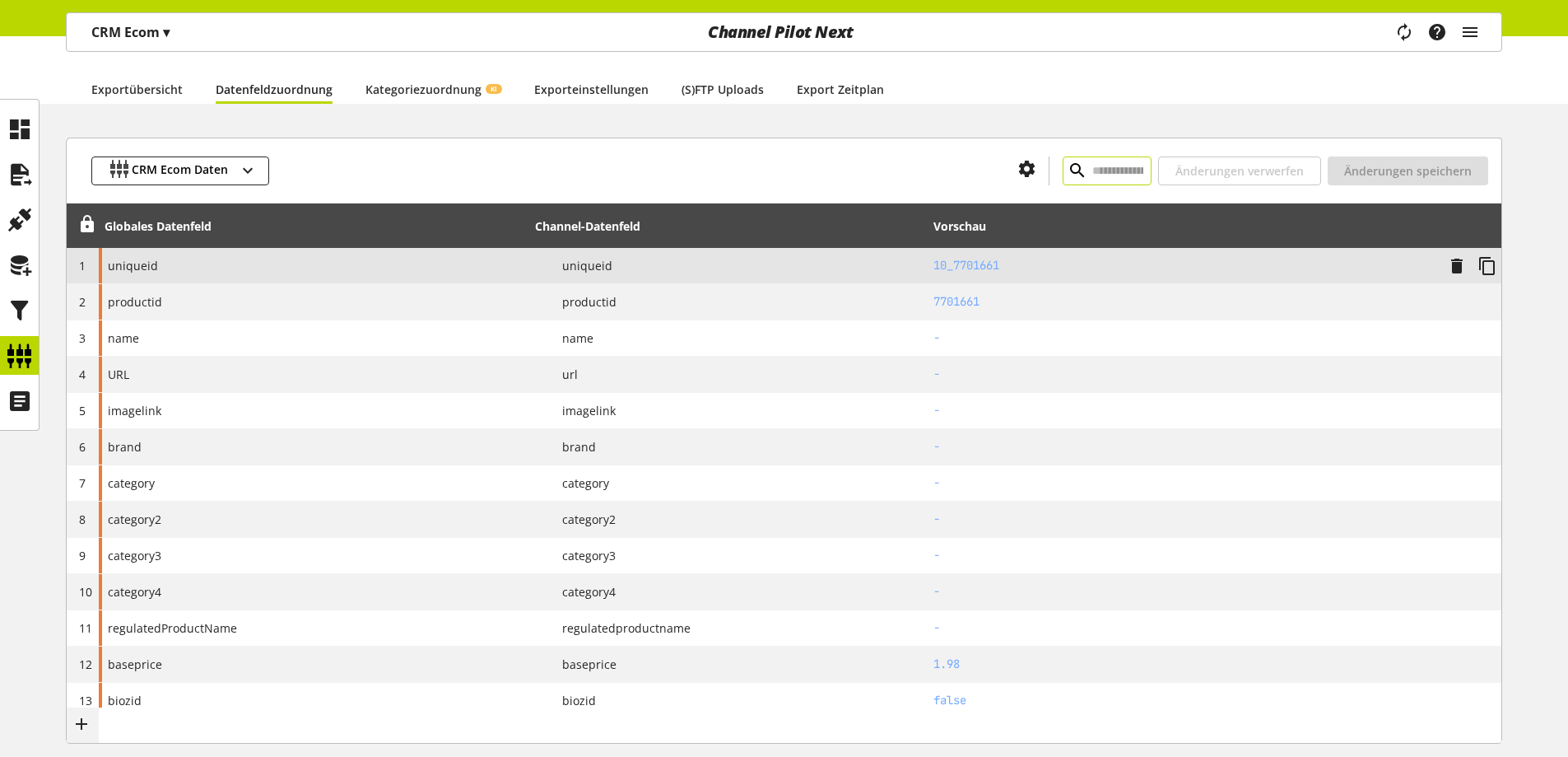
scroll to position [205, 0]
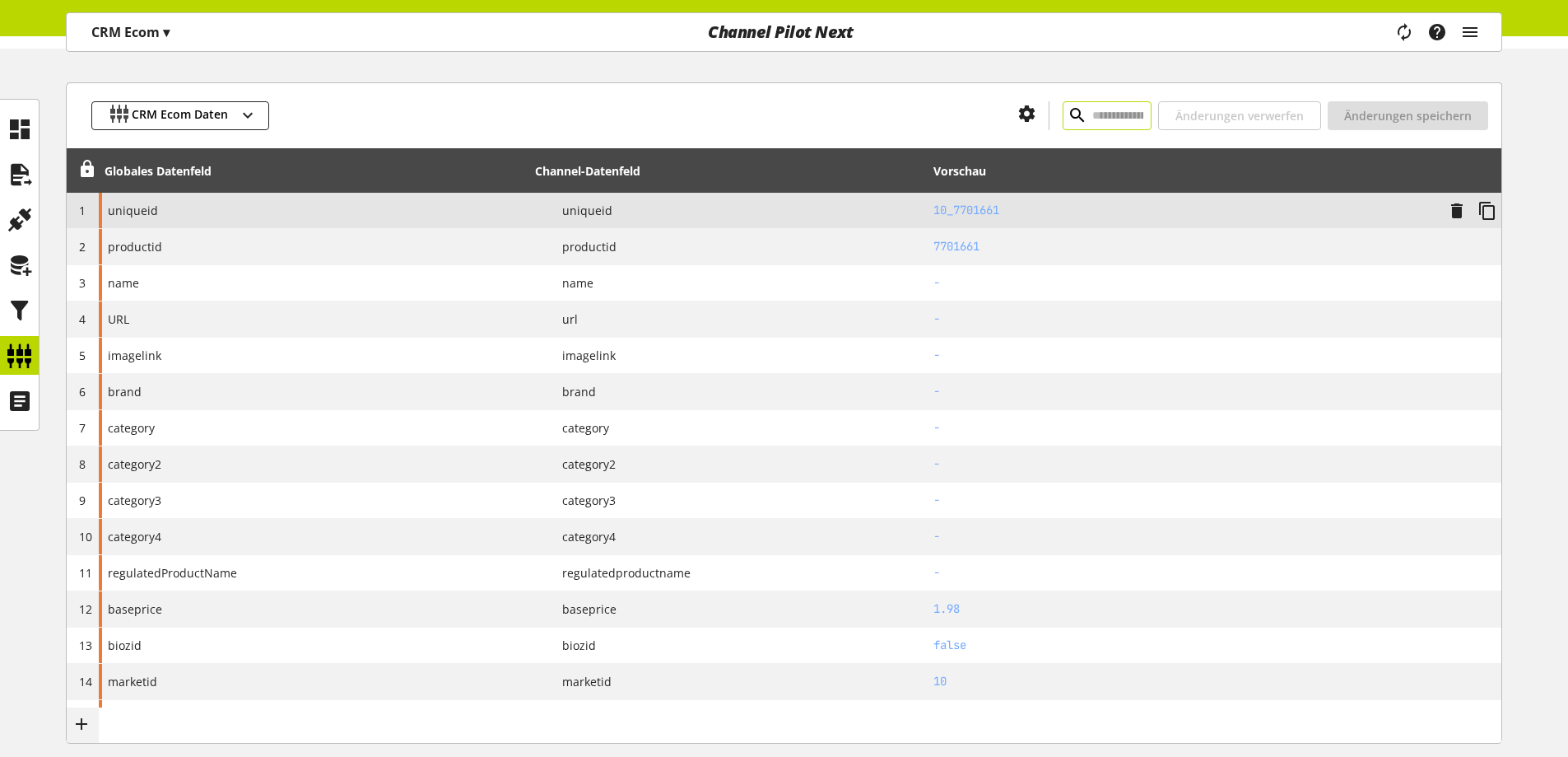
click at [1063, 116] on input "text" at bounding box center [1107, 116] width 89 height 29
paste input "**********"
type input "**********"
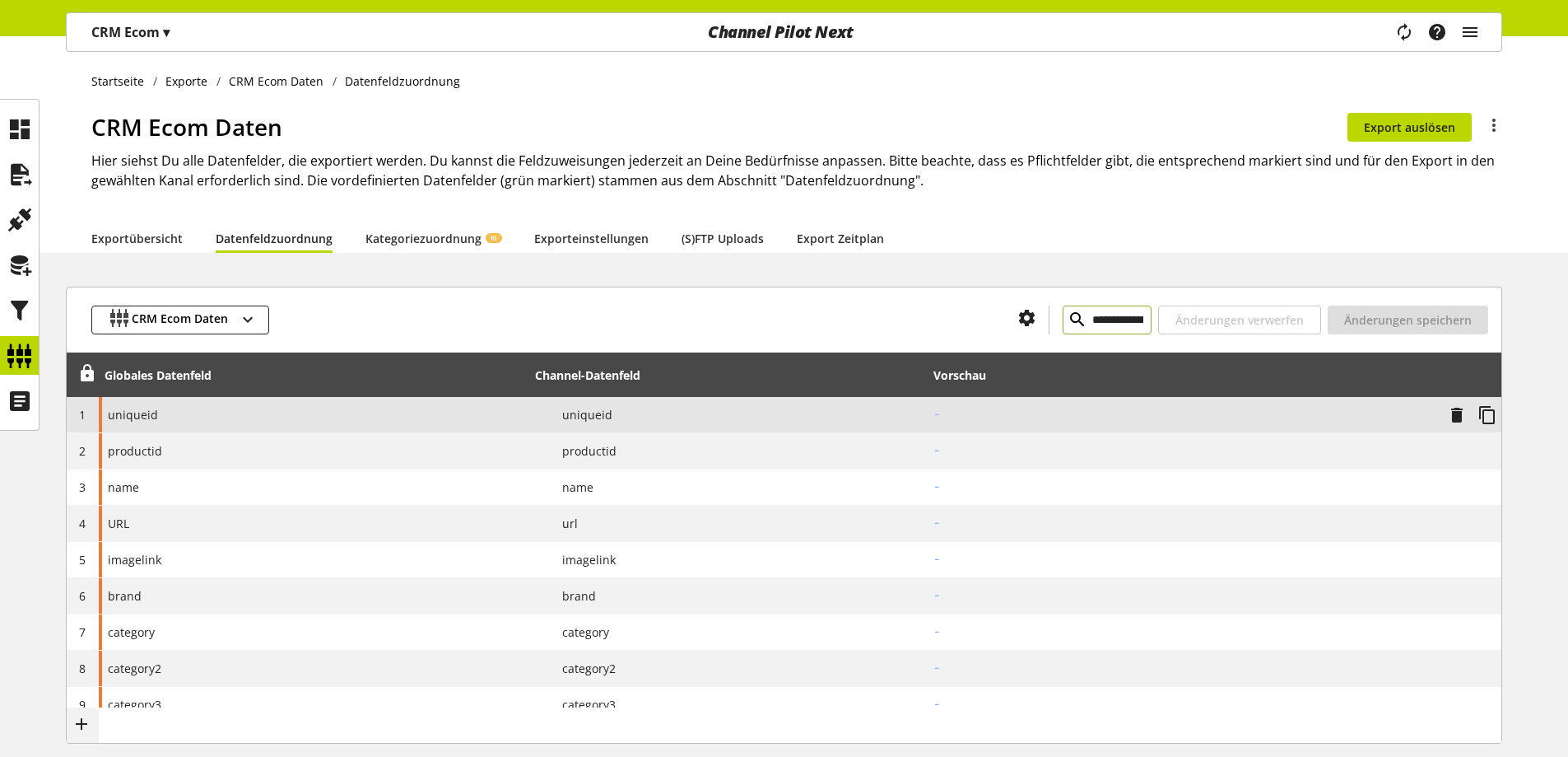
click at [1148, 317] on input "**********" at bounding box center [1107, 319] width 89 height 29
click at [1120, 318] on input "**********" at bounding box center [1107, 319] width 89 height 29
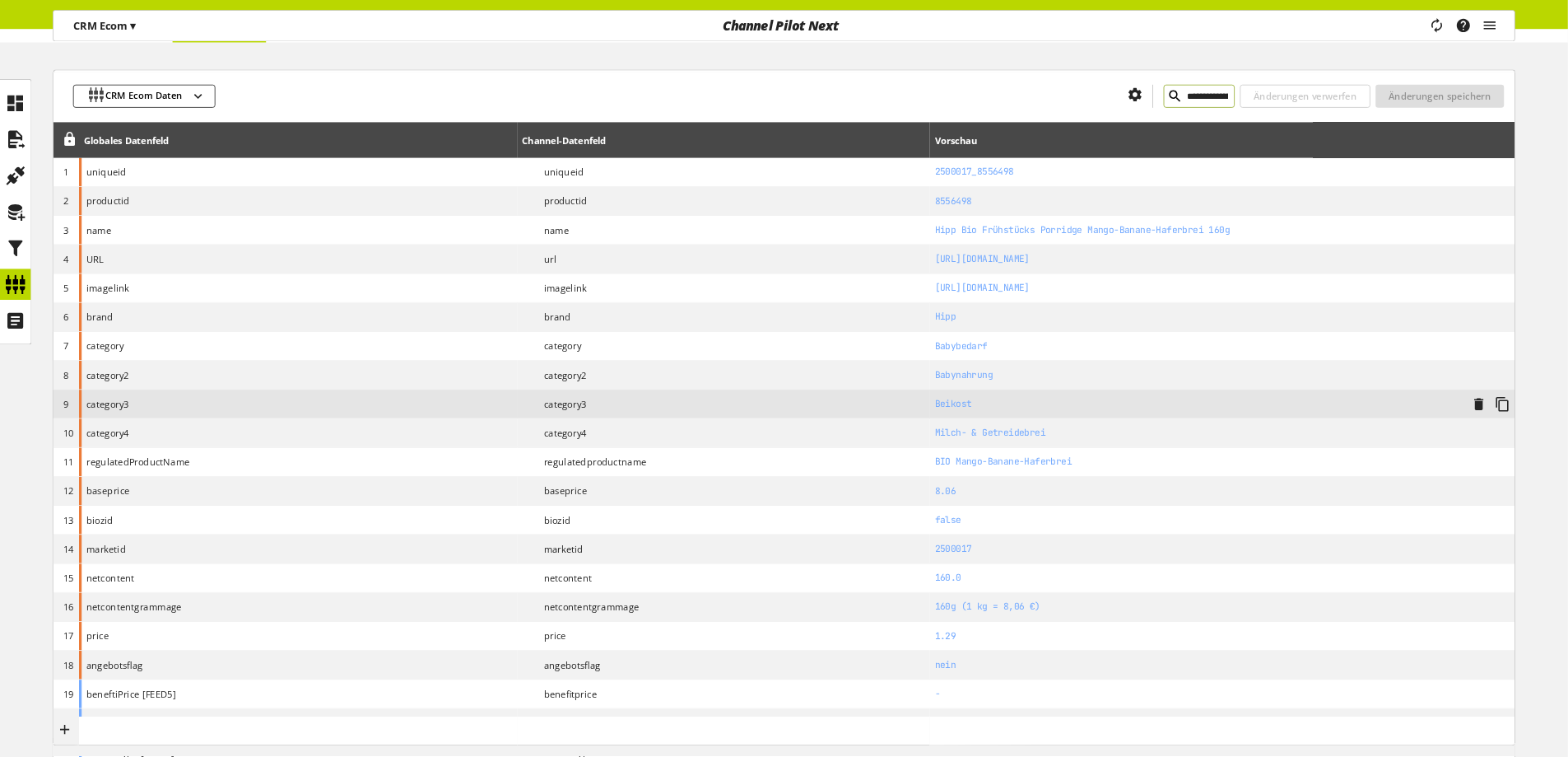
scroll to position [200, 0]
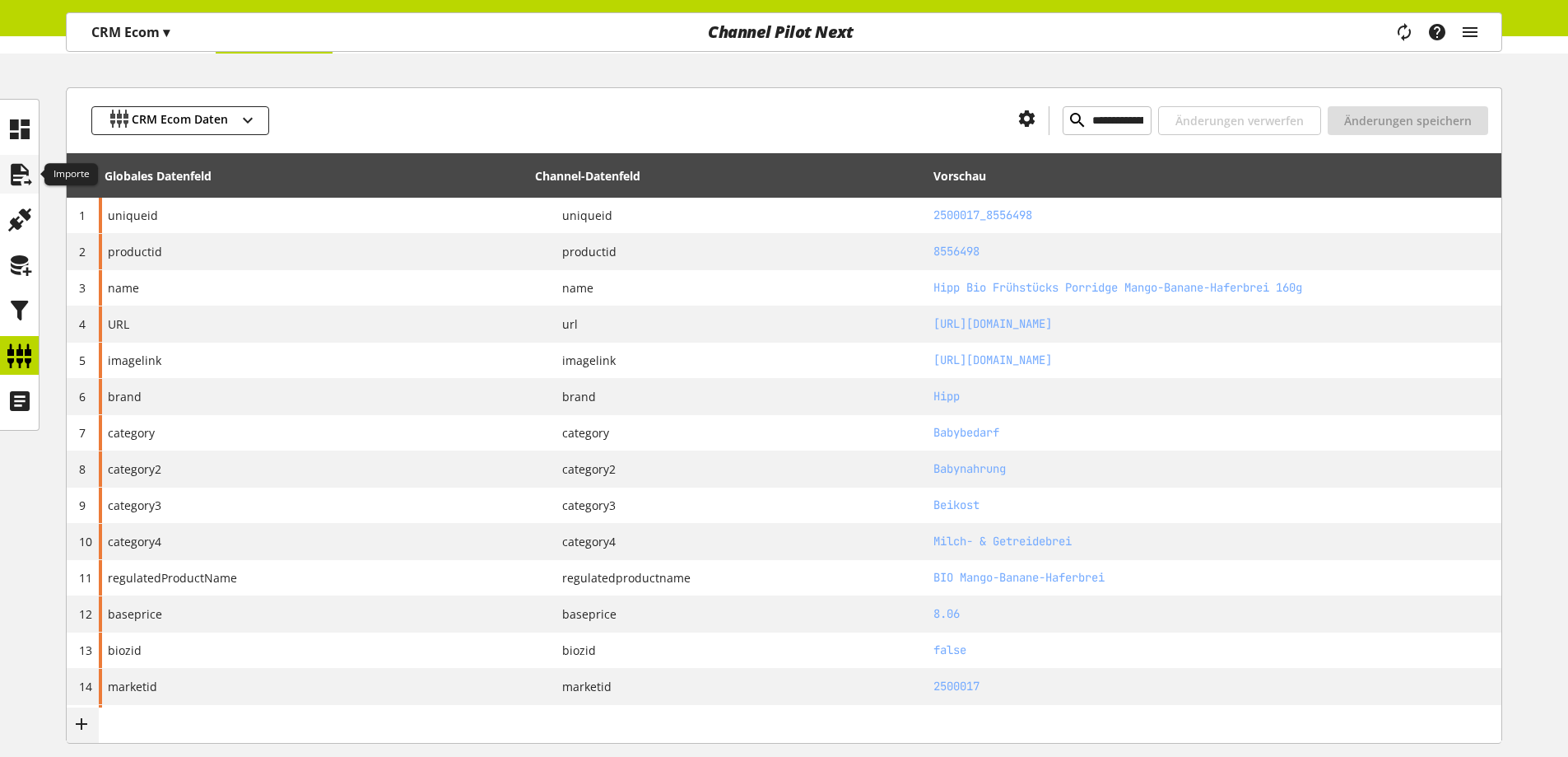
click at [12, 177] on icon at bounding box center [19, 174] width 26 height 33
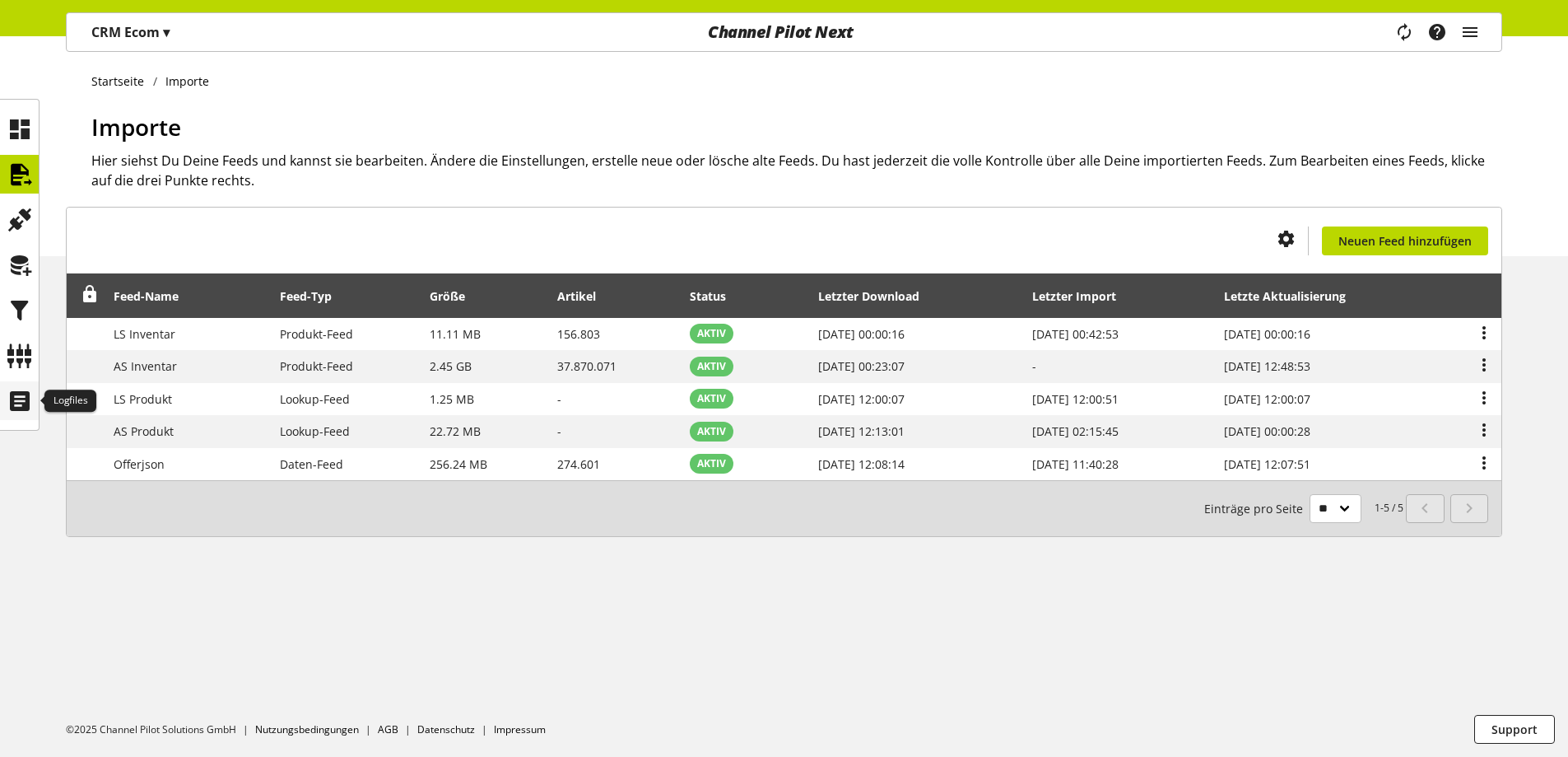
click at [19, 407] on icon at bounding box center [19, 401] width 26 height 33
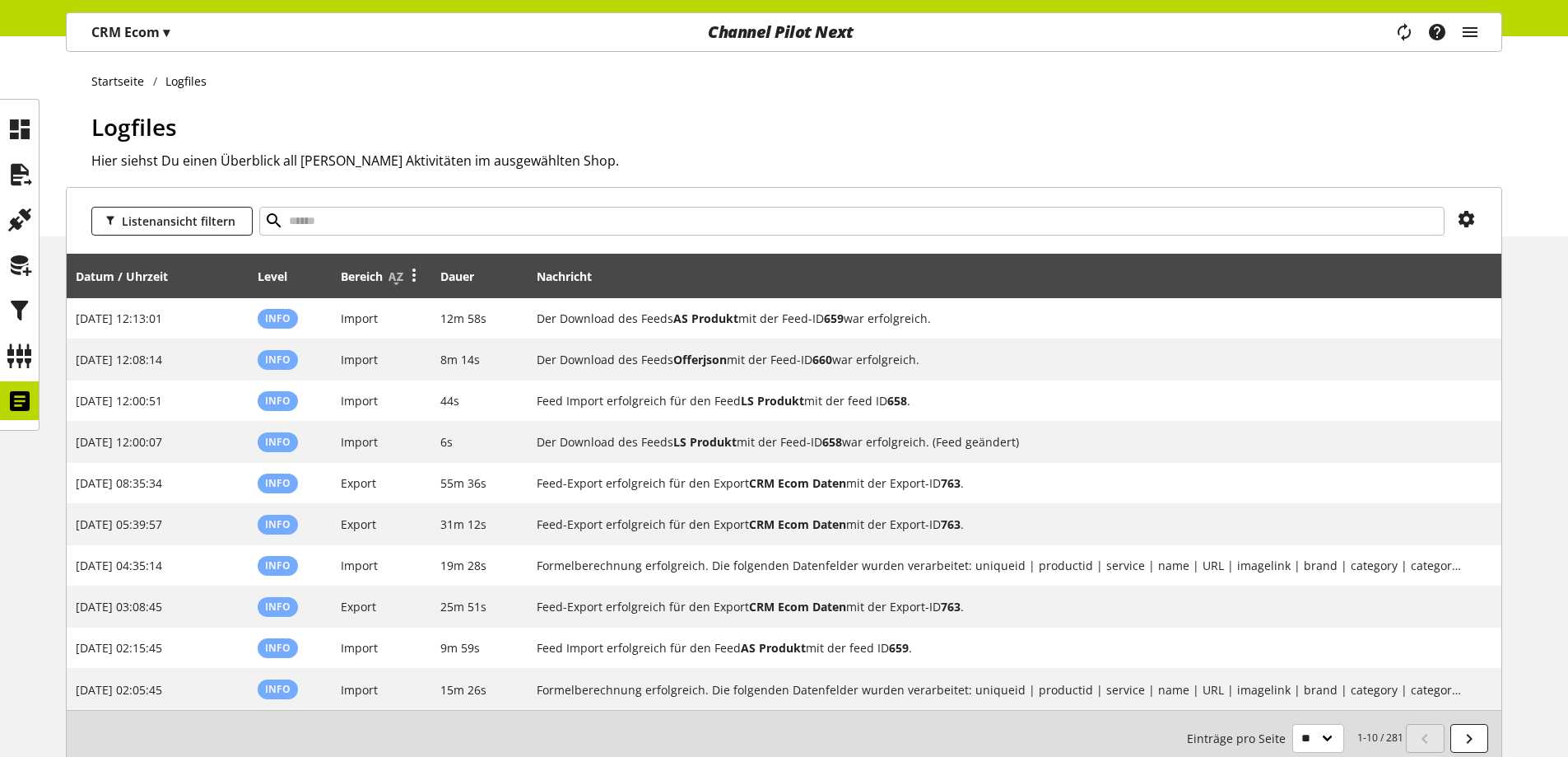
click at [419, 285] on icon at bounding box center [414, 273] width 20 height 29
click at [327, 350] on link "Filter" at bounding box center [353, 355] width 144 height 23
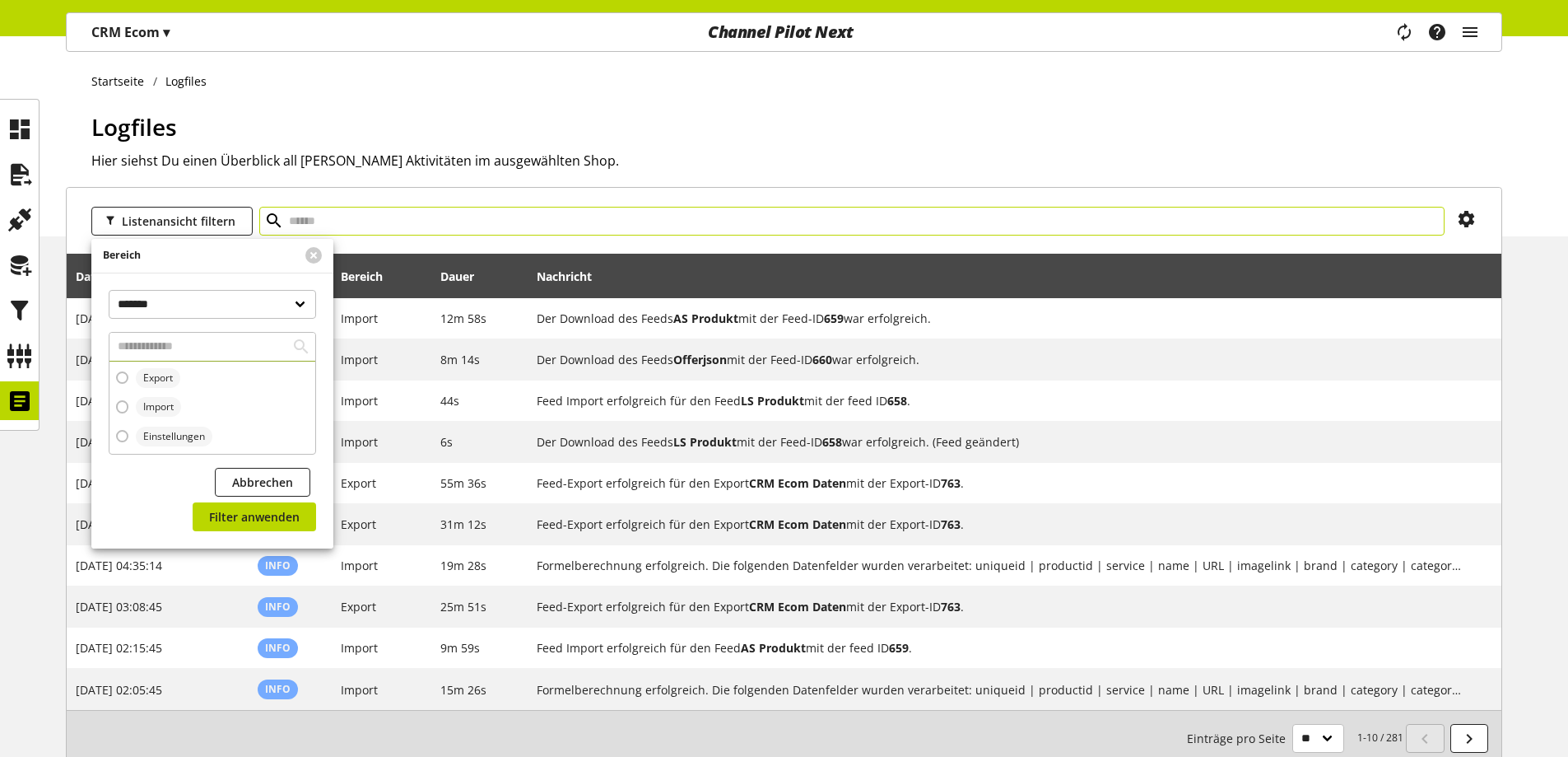
click at [505, 208] on input "text" at bounding box center [851, 221] width 1185 height 29
click at [320, 248] on div at bounding box center [313, 256] width 39 height 34
click at [300, 260] on div at bounding box center [313, 256] width 39 height 34
click at [313, 259] on button at bounding box center [313, 256] width 17 height 17
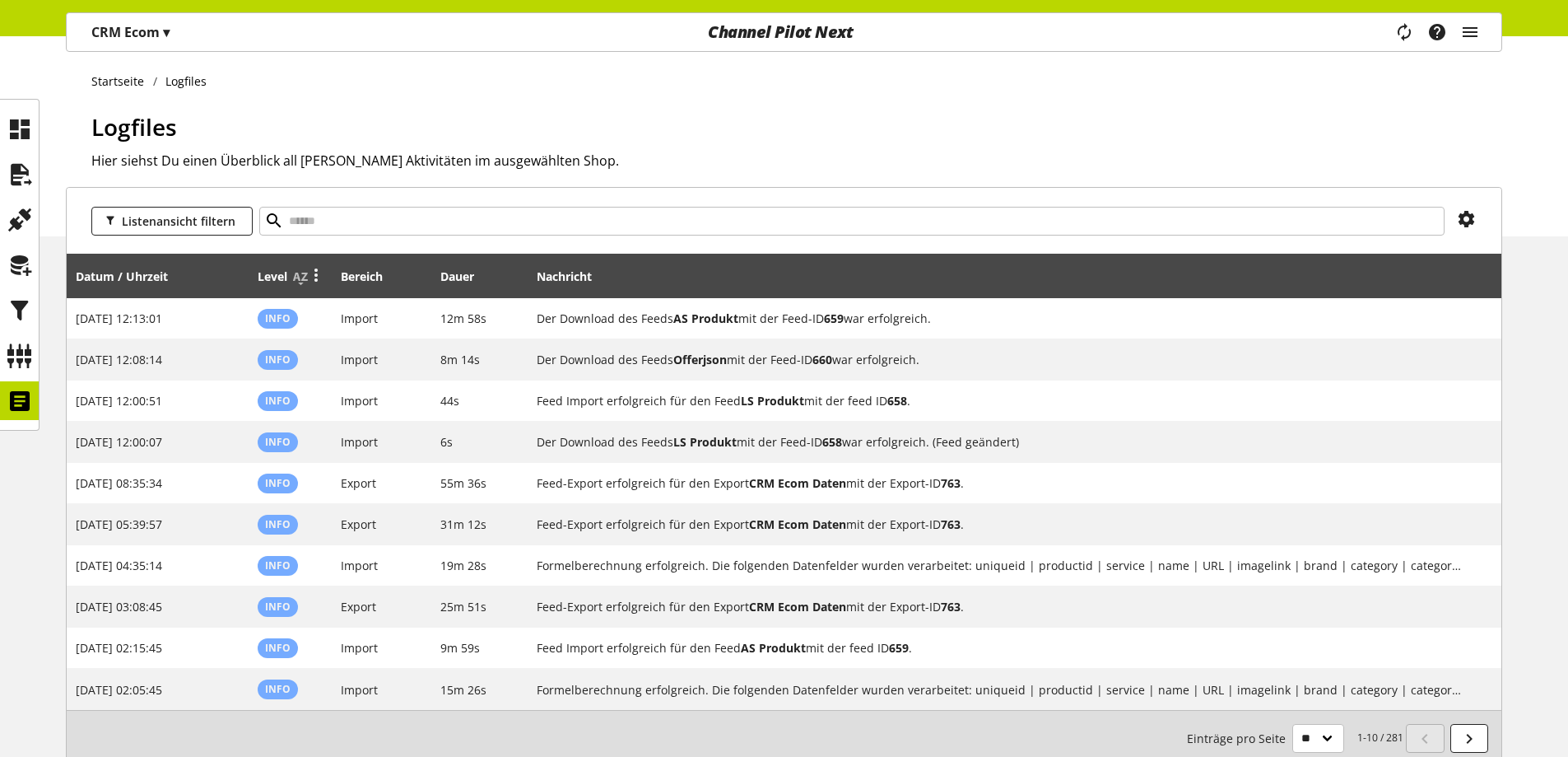
click at [318, 274] on icon at bounding box center [316, 273] width 20 height 29
click at [215, 350] on link "Filter" at bounding box center [255, 355] width 144 height 23
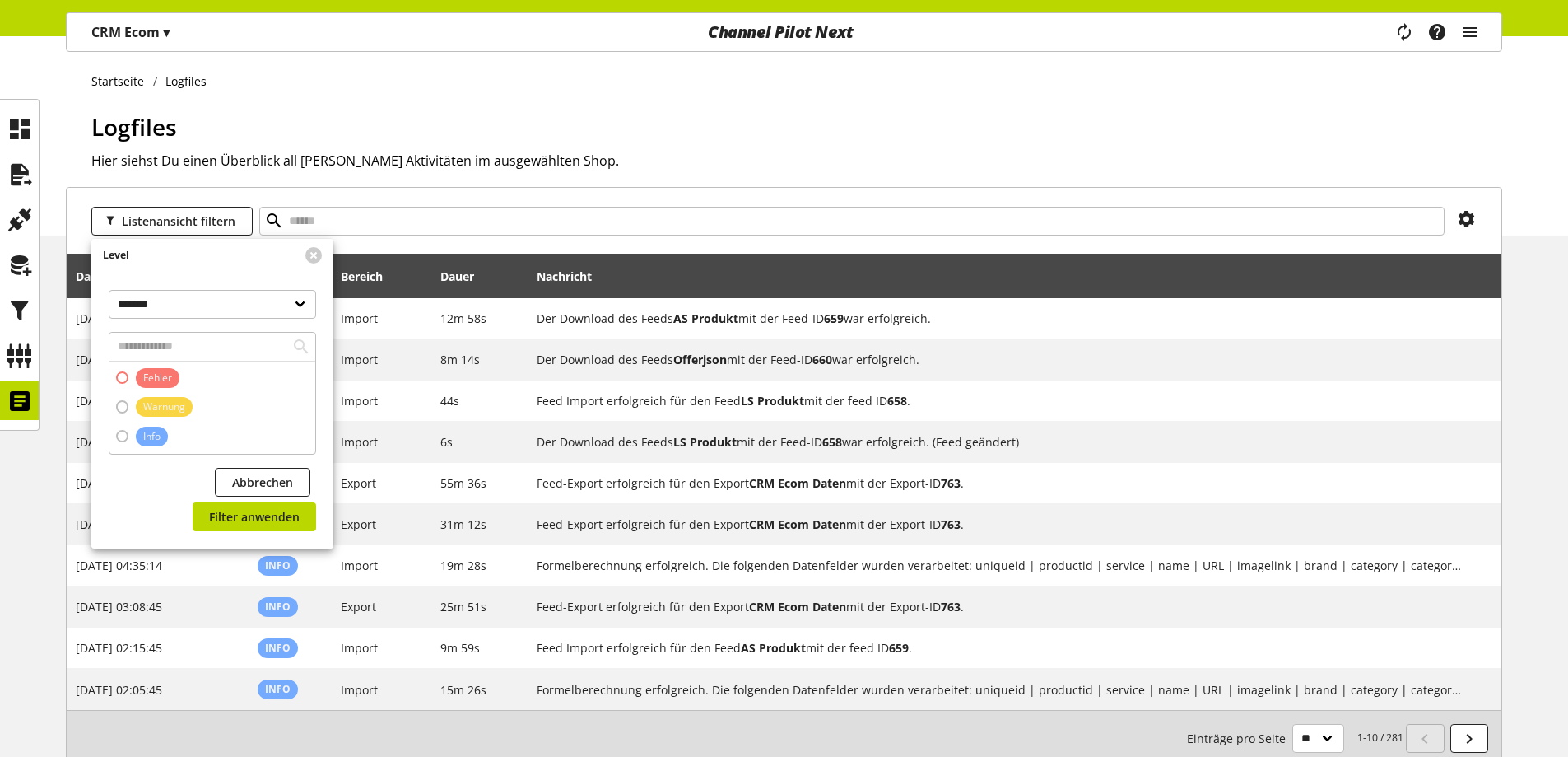
click at [162, 374] on span "Fehler" at bounding box center [158, 378] width 28 height 15
click at [226, 522] on span "Filter anwenden" at bounding box center [254, 516] width 91 height 18
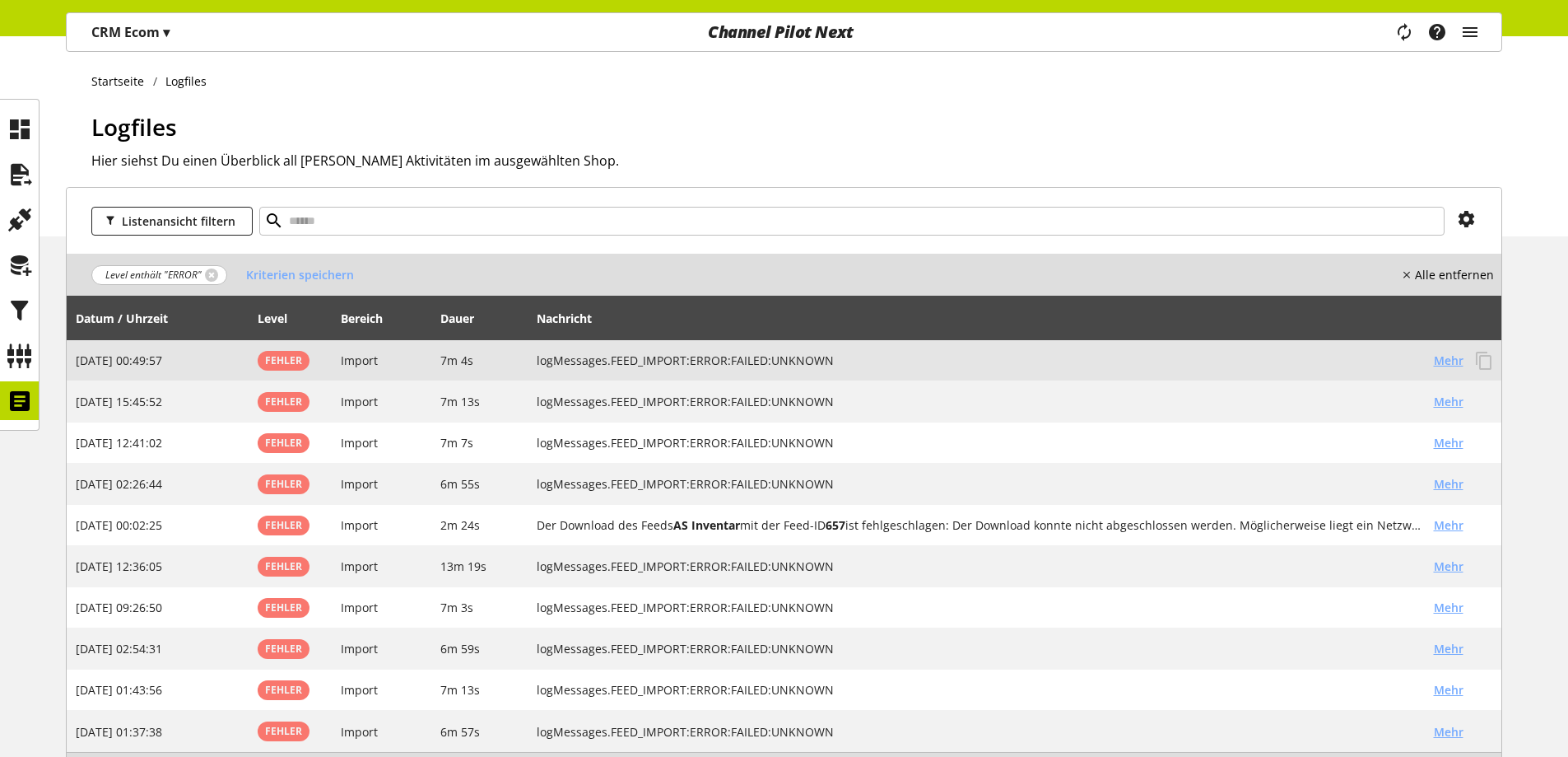
click at [1443, 358] on span "Mehr" at bounding box center [1448, 360] width 29 height 18
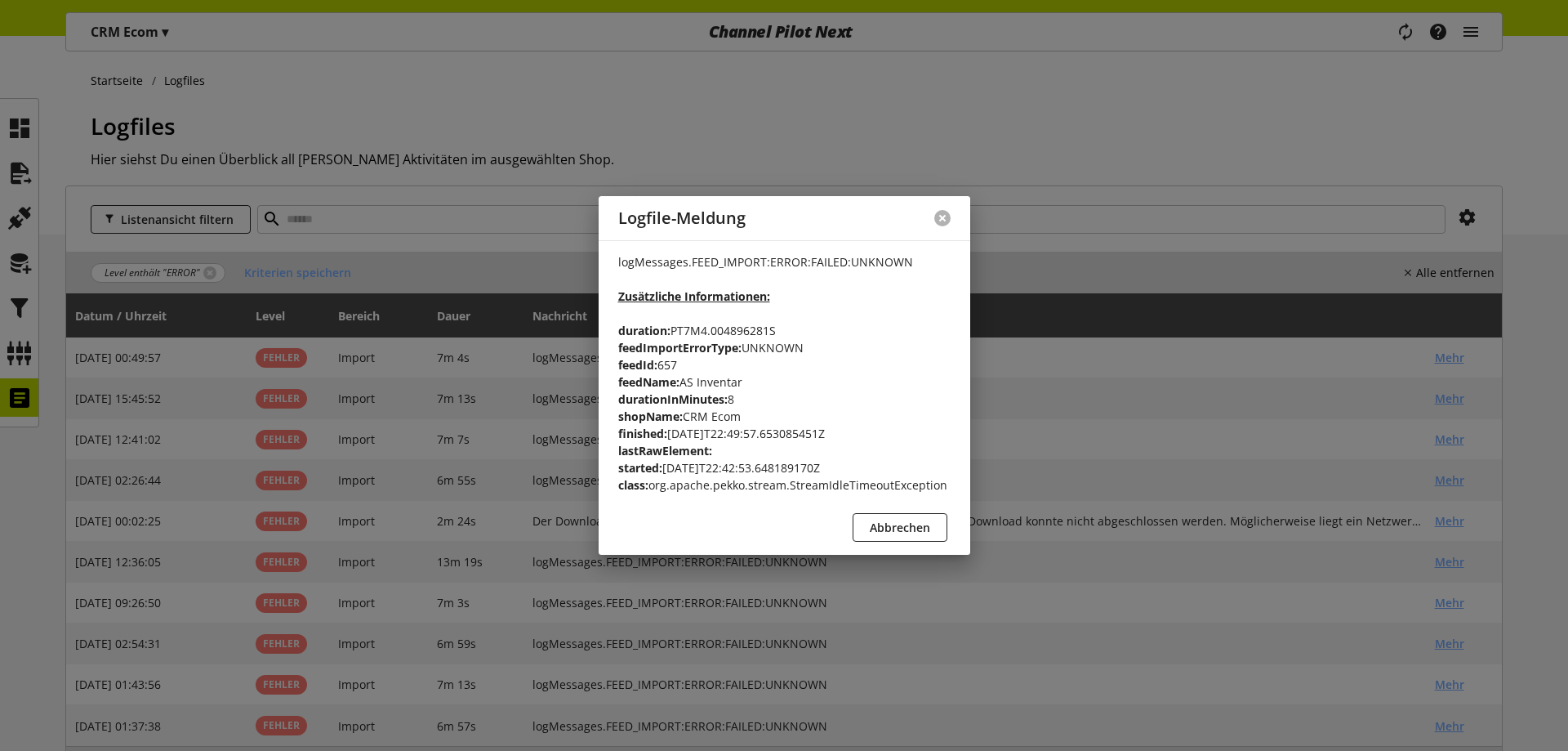
click at [949, 215] on button at bounding box center [943, 218] width 17 height 17
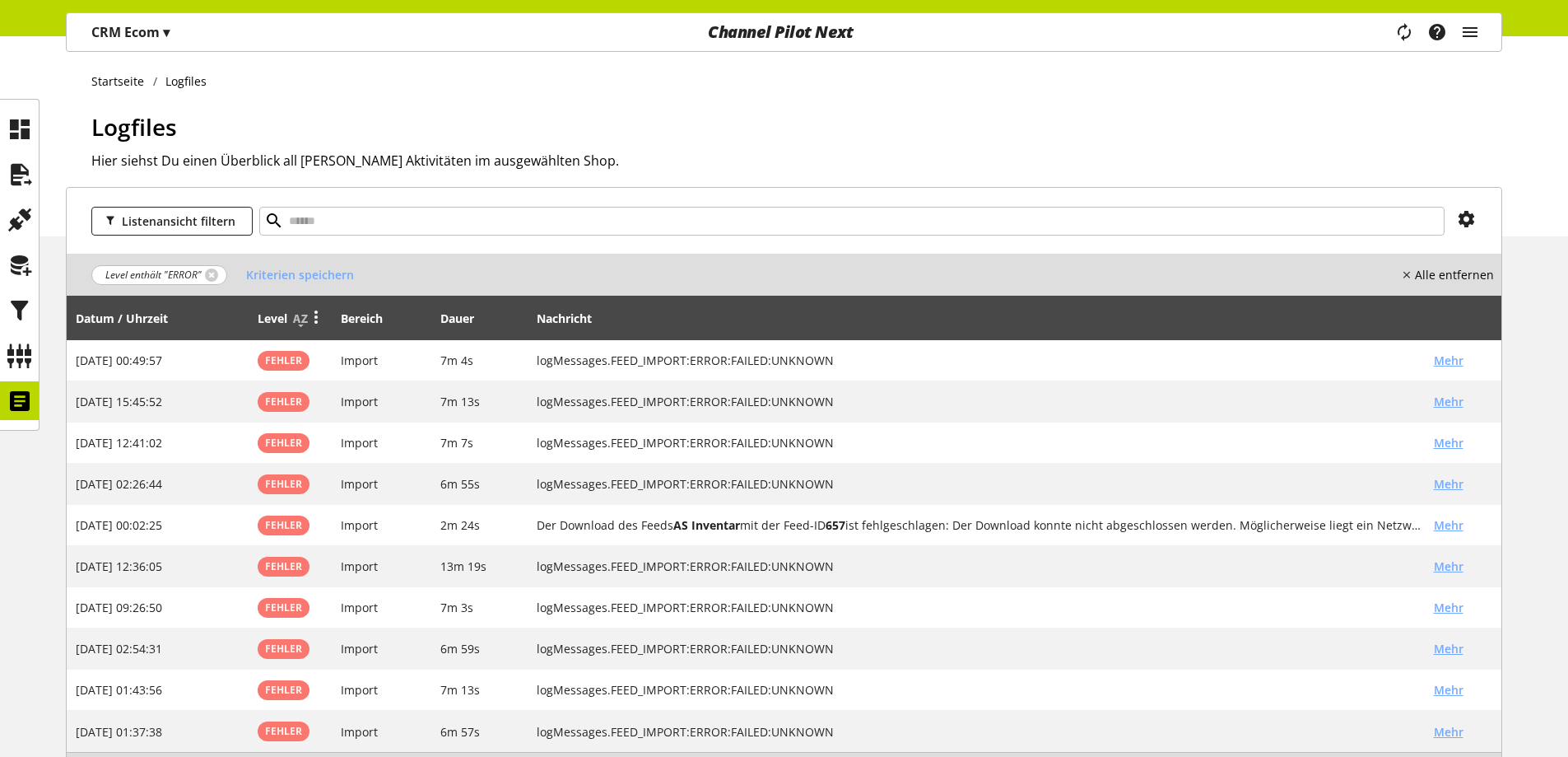
click at [314, 318] on icon at bounding box center [316, 315] width 20 height 29
click at [230, 392] on link "Filter" at bounding box center [255, 397] width 144 height 23
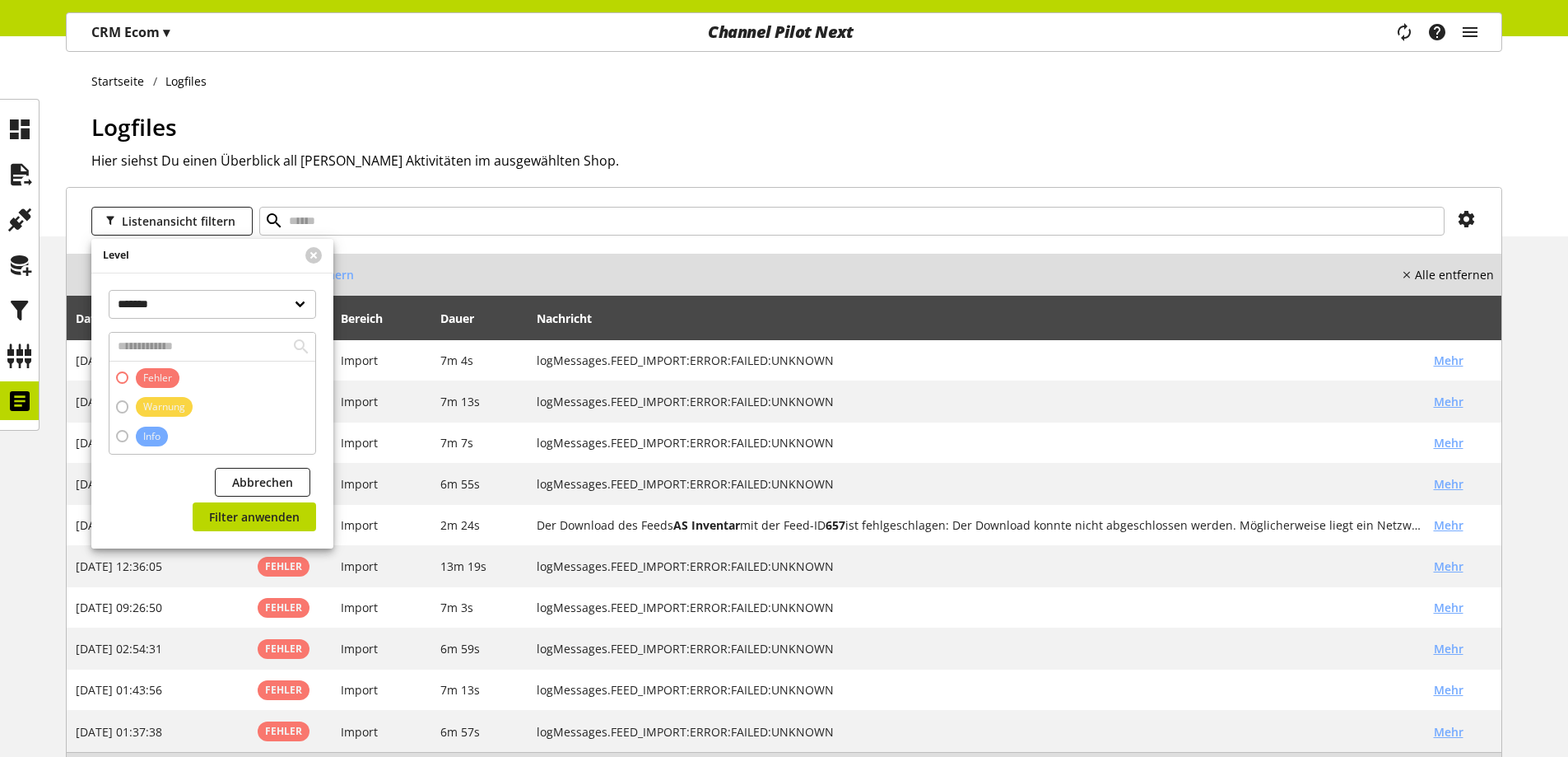
click at [163, 373] on span "Fehler" at bounding box center [158, 378] width 28 height 15
click at [128, 435] on span "Info" at bounding box center [147, 437] width 39 height 20
click at [248, 516] on span "Filter anwenden" at bounding box center [254, 516] width 91 height 18
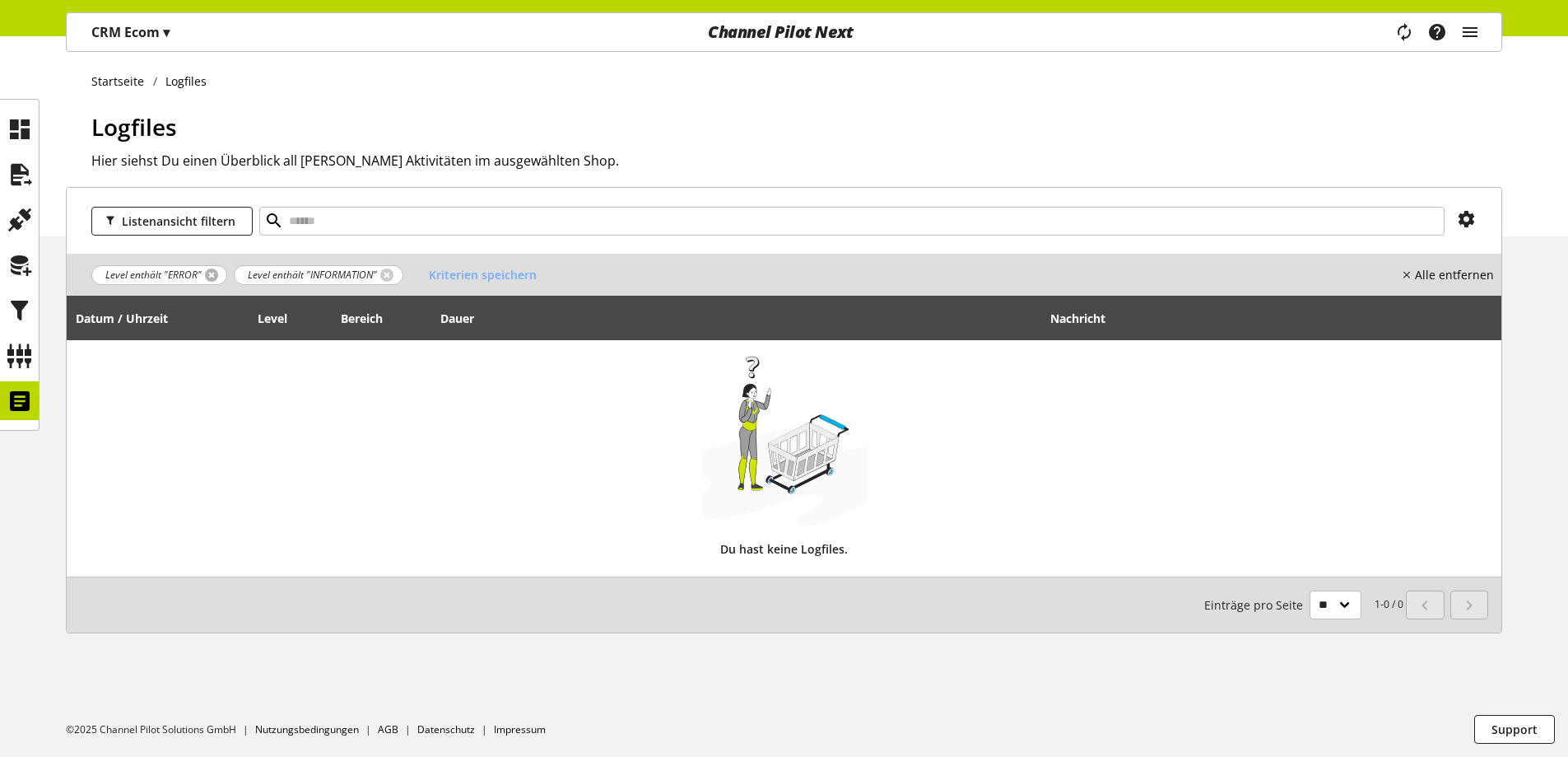
click at [210, 275] on link at bounding box center [212, 275] width 13 height 13
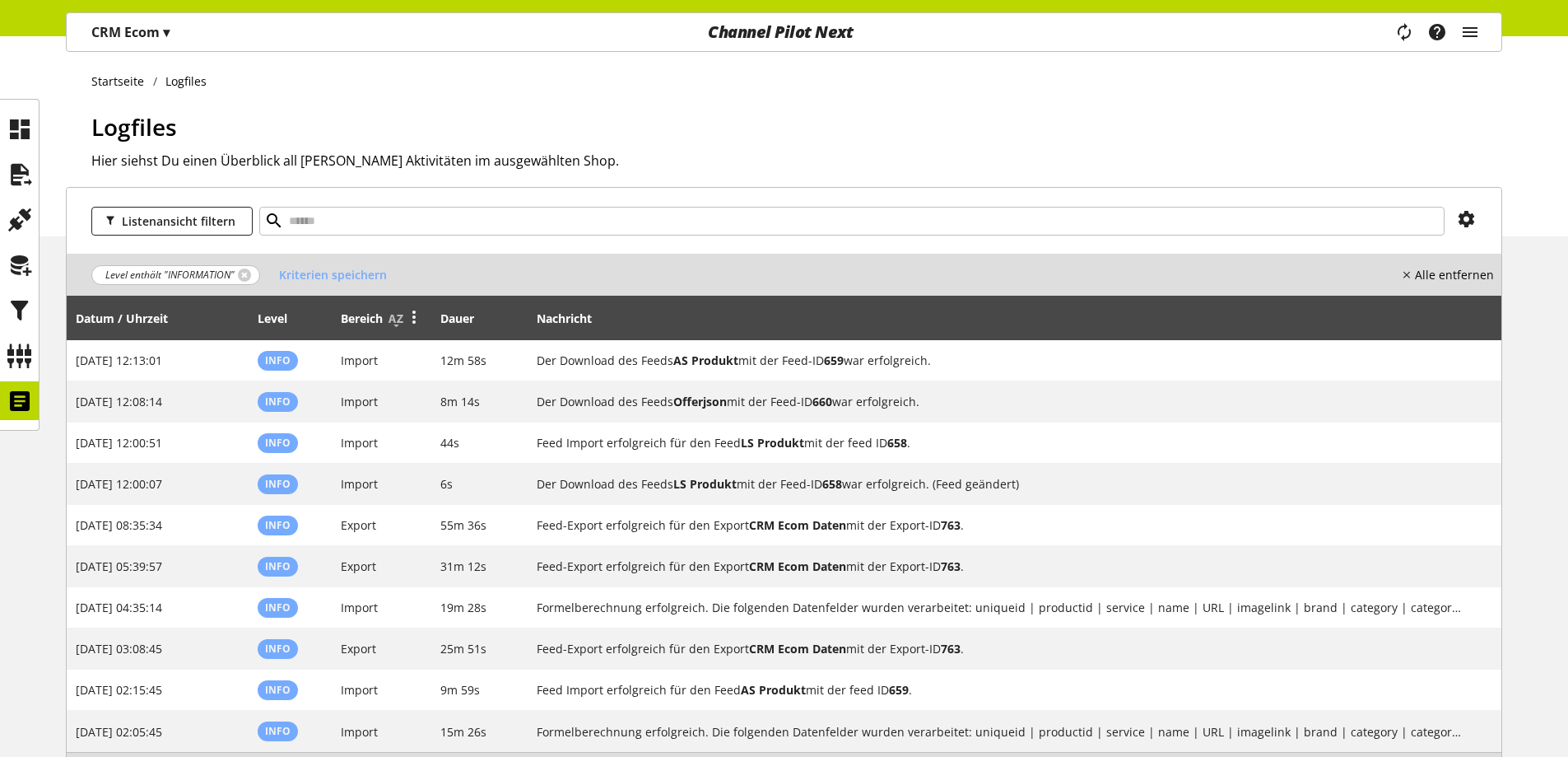
click at [424, 321] on icon at bounding box center [414, 315] width 20 height 29
click at [325, 395] on link "Filter" at bounding box center [353, 397] width 144 height 23
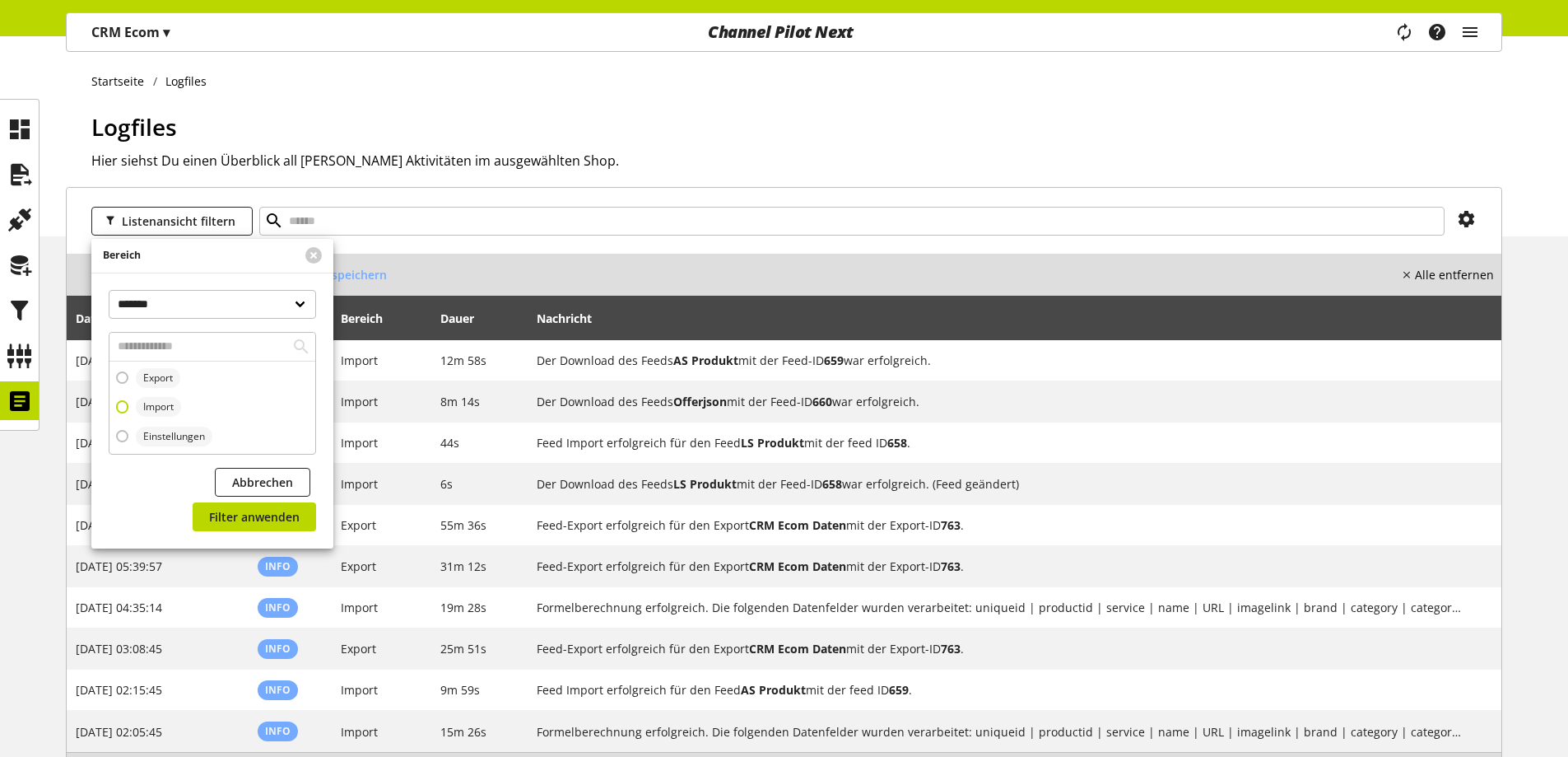
click at [161, 412] on span "Import" at bounding box center [158, 407] width 30 height 15
click at [230, 504] on button "Filter anwenden" at bounding box center [254, 516] width 123 height 29
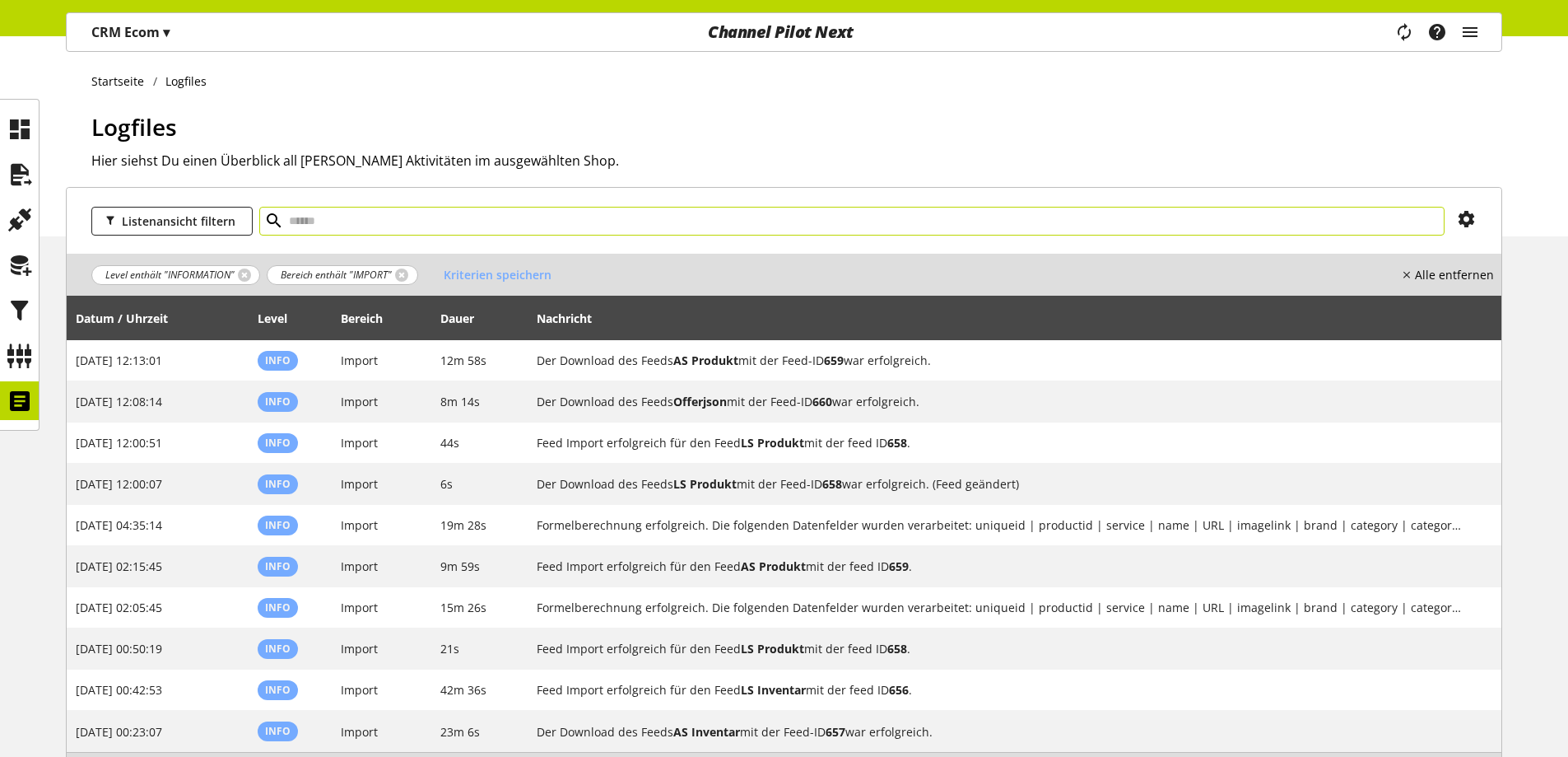
click at [563, 210] on input "text" at bounding box center [851, 221] width 1185 height 29
type input "**********"
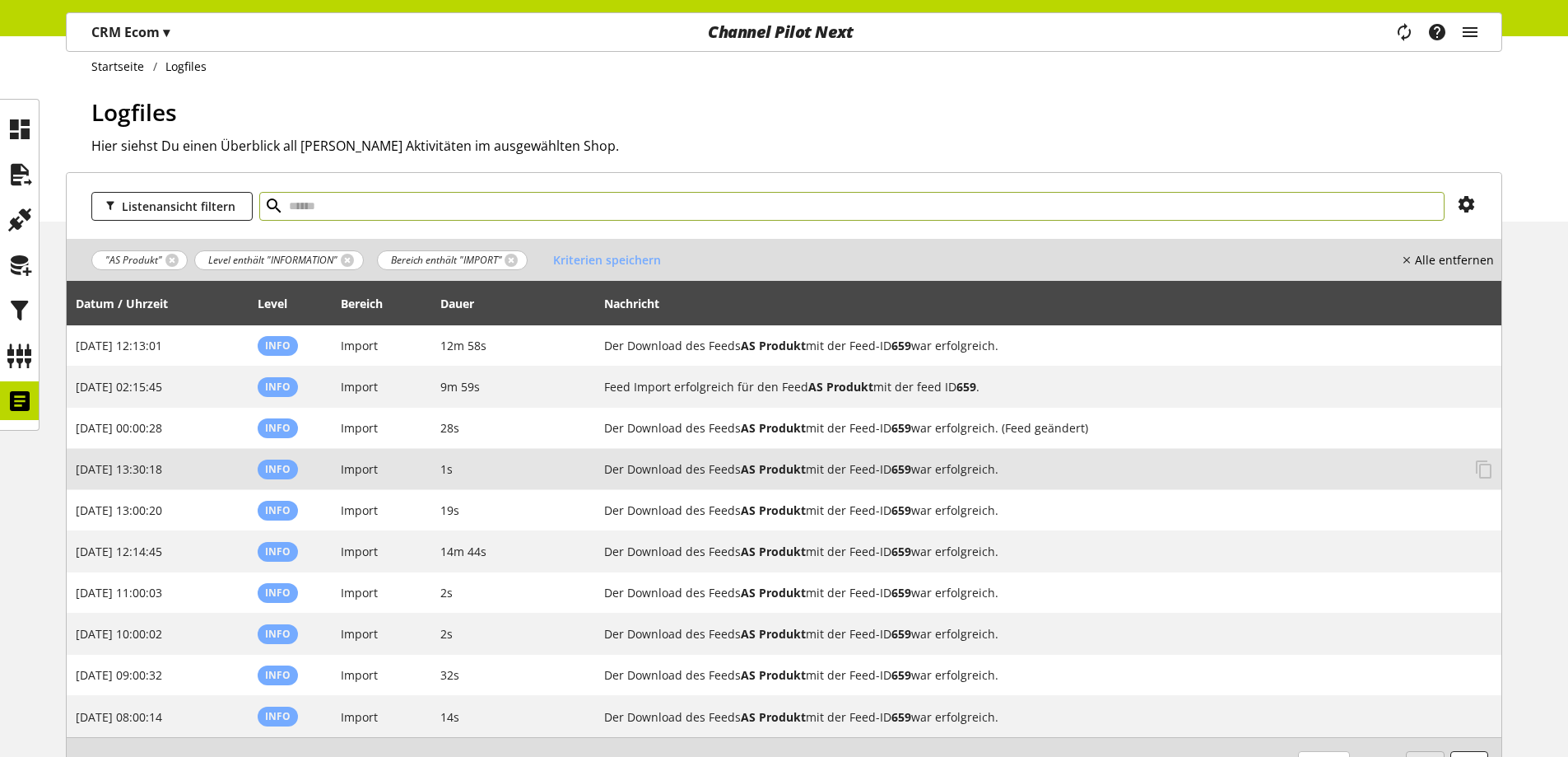
scroll to position [16, 0]
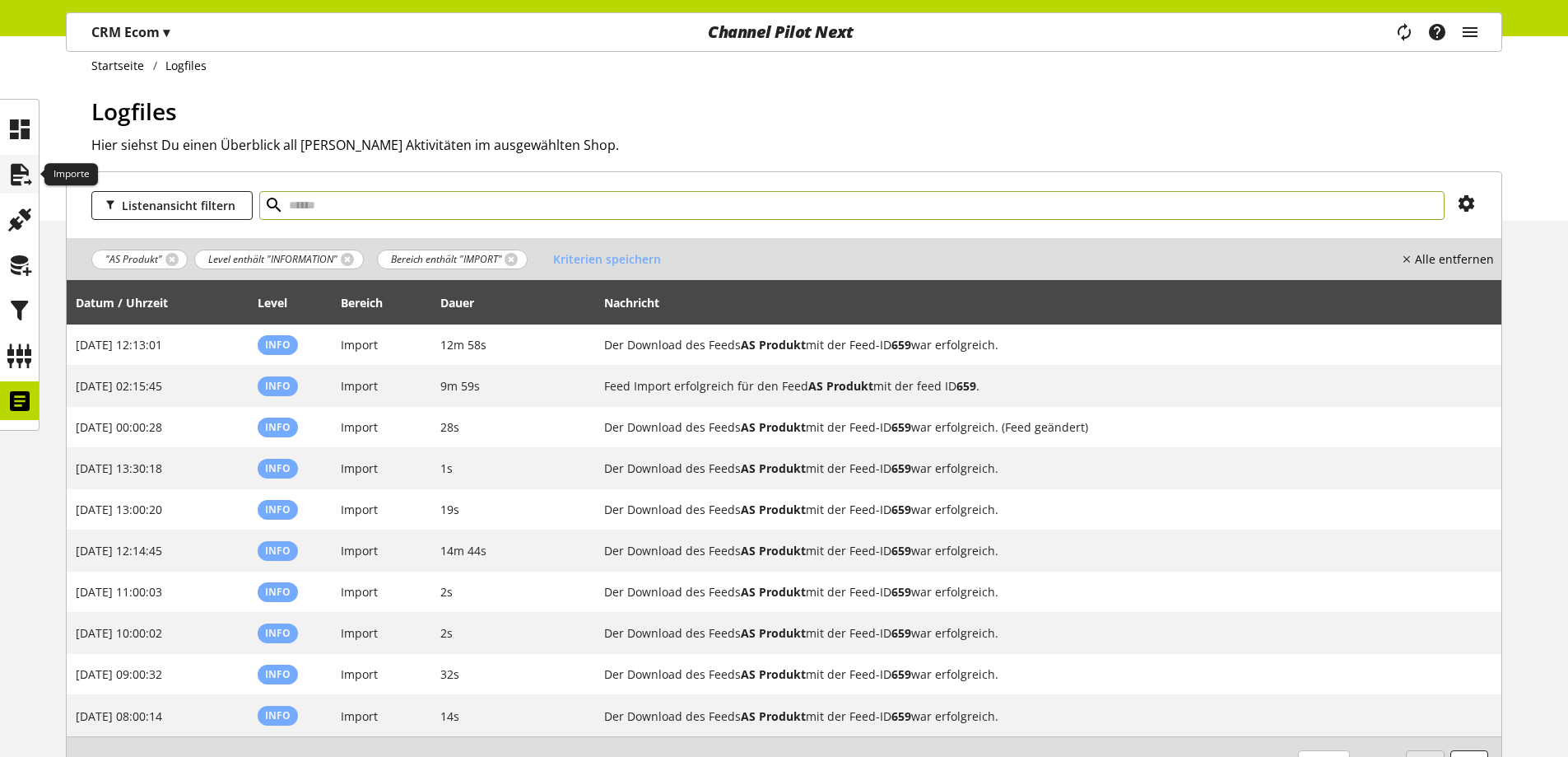
click at [11, 160] on icon at bounding box center [19, 174] width 26 height 33
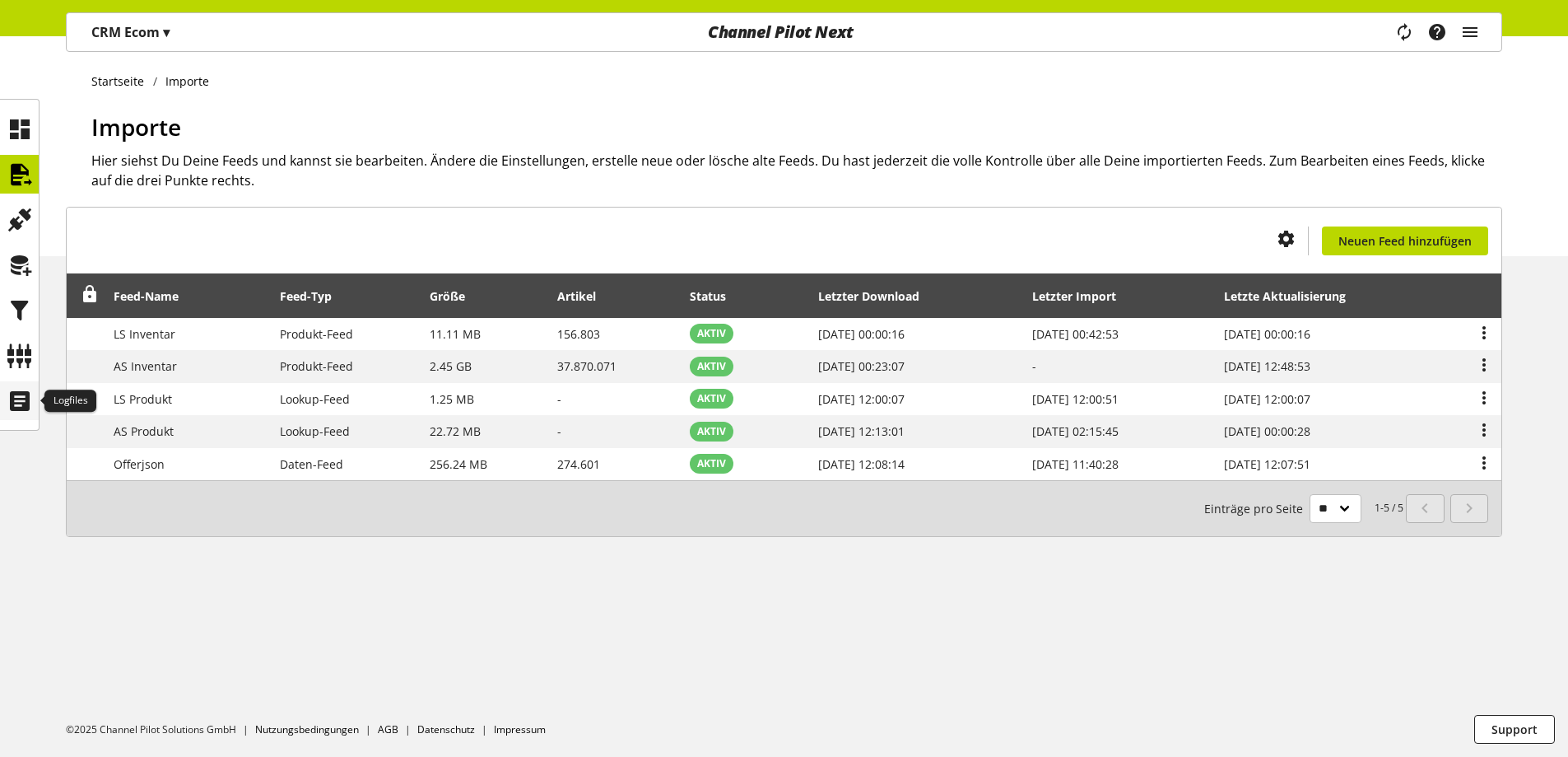
click at [8, 391] on icon at bounding box center [19, 401] width 26 height 33
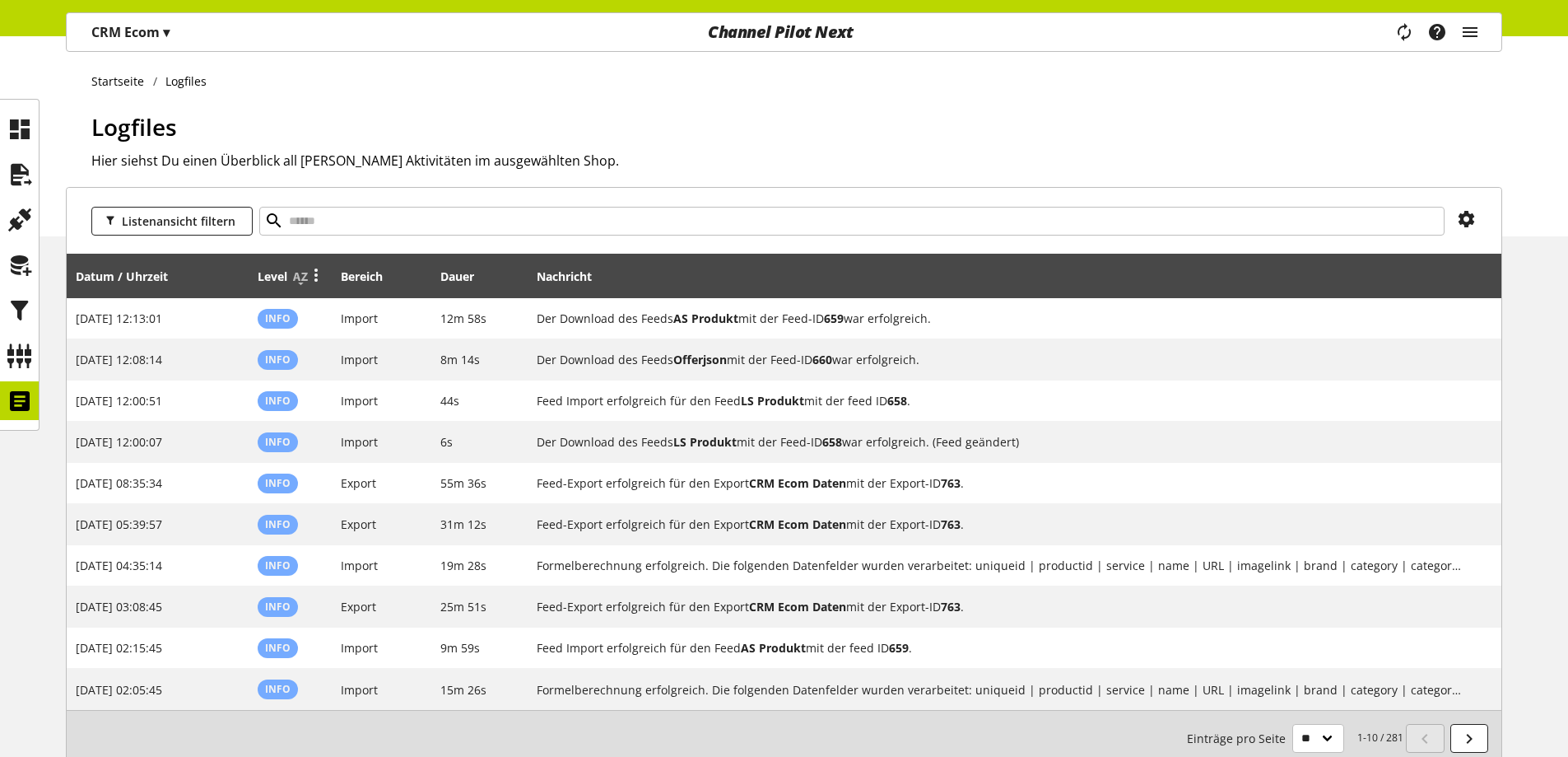
click at [313, 277] on icon at bounding box center [316, 273] width 20 height 29
click at [232, 354] on link "Filter" at bounding box center [255, 355] width 144 height 23
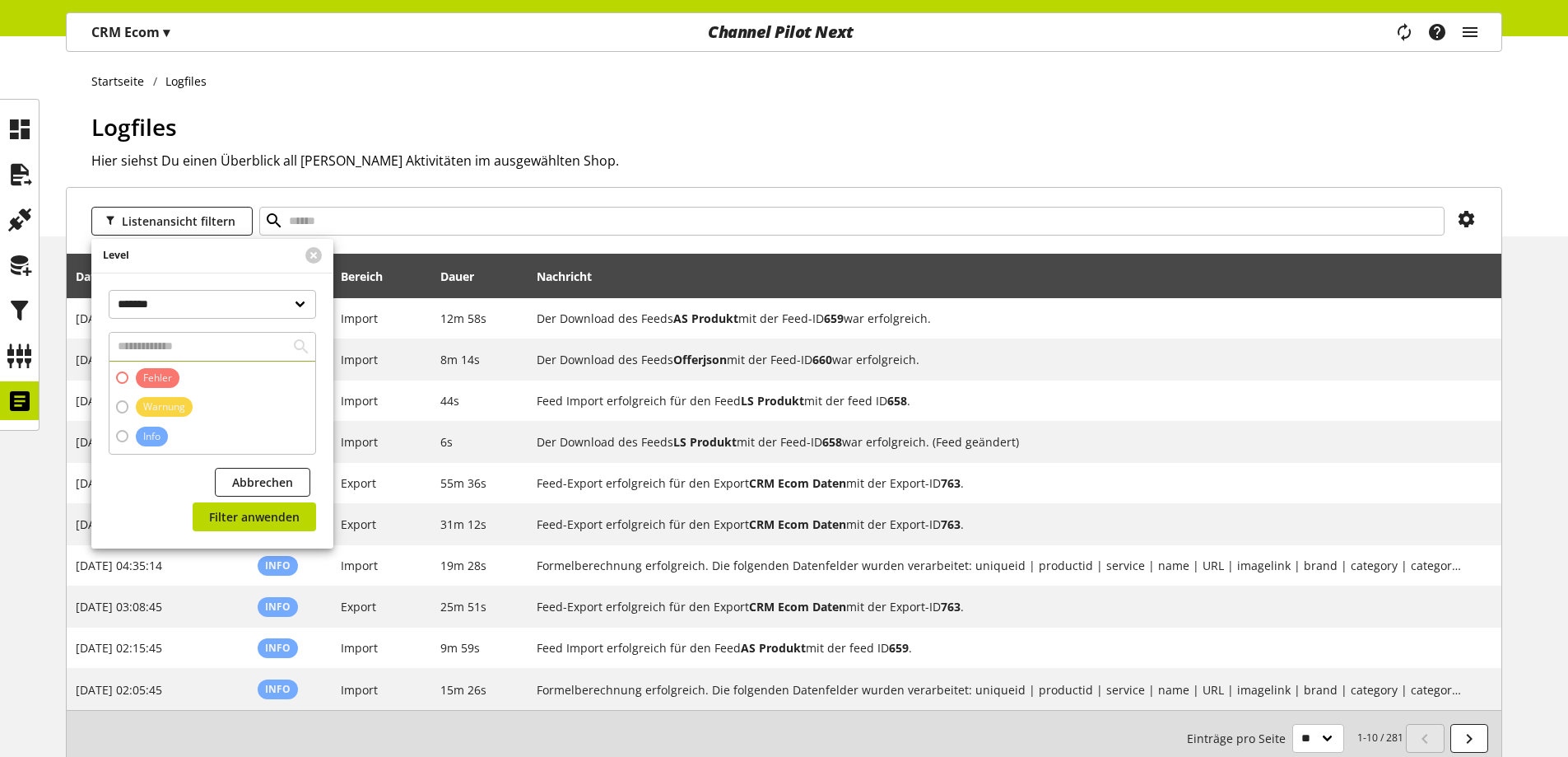
click at [152, 376] on span "Fehler" at bounding box center [158, 378] width 28 height 15
click at [261, 514] on span "Filter anwenden" at bounding box center [254, 516] width 91 height 18
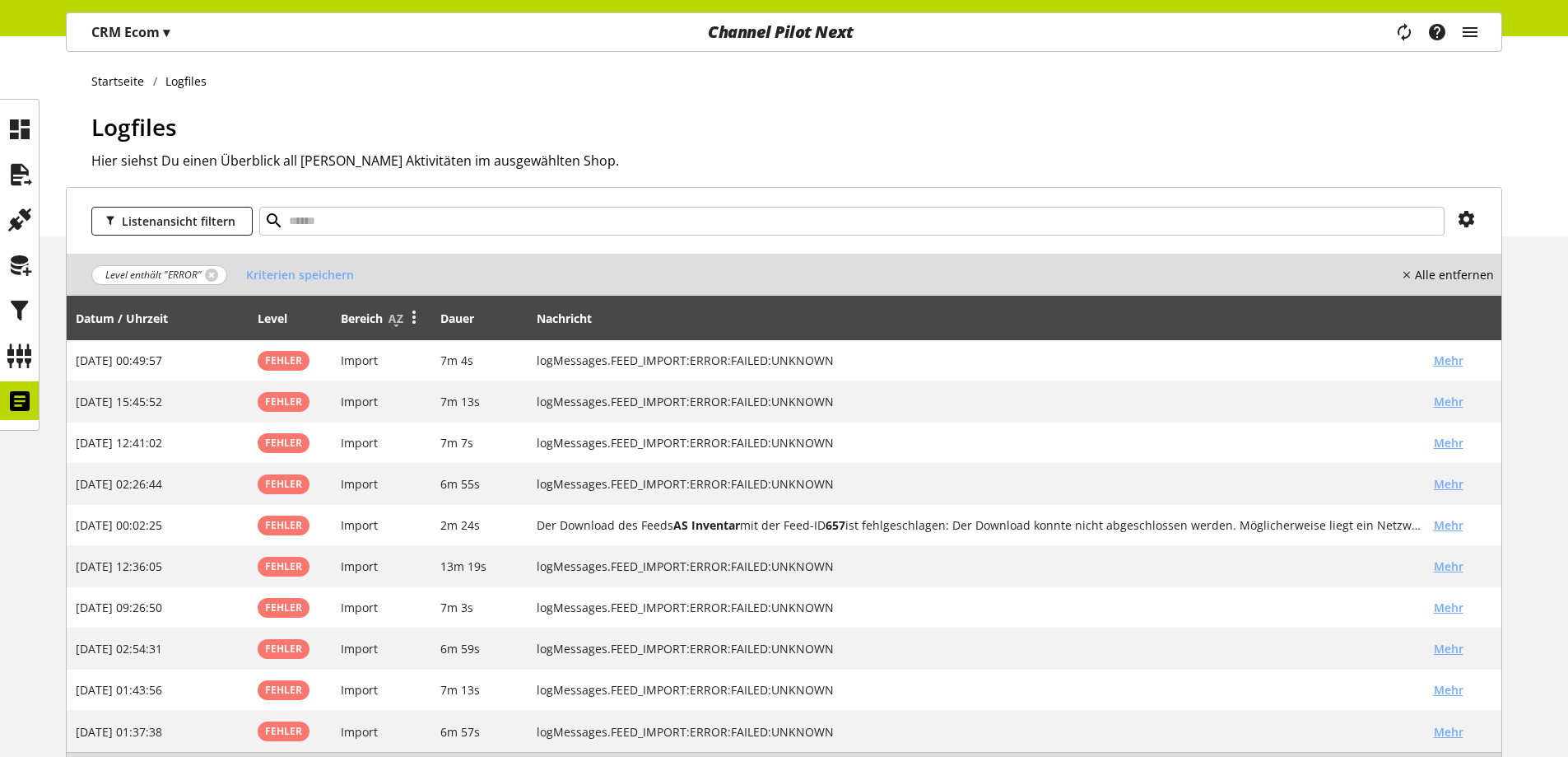
click at [420, 312] on icon at bounding box center [414, 315] width 20 height 29
click at [729, 226] on input "text" at bounding box center [851, 221] width 1185 height 29
type input "*"
type input "*********"
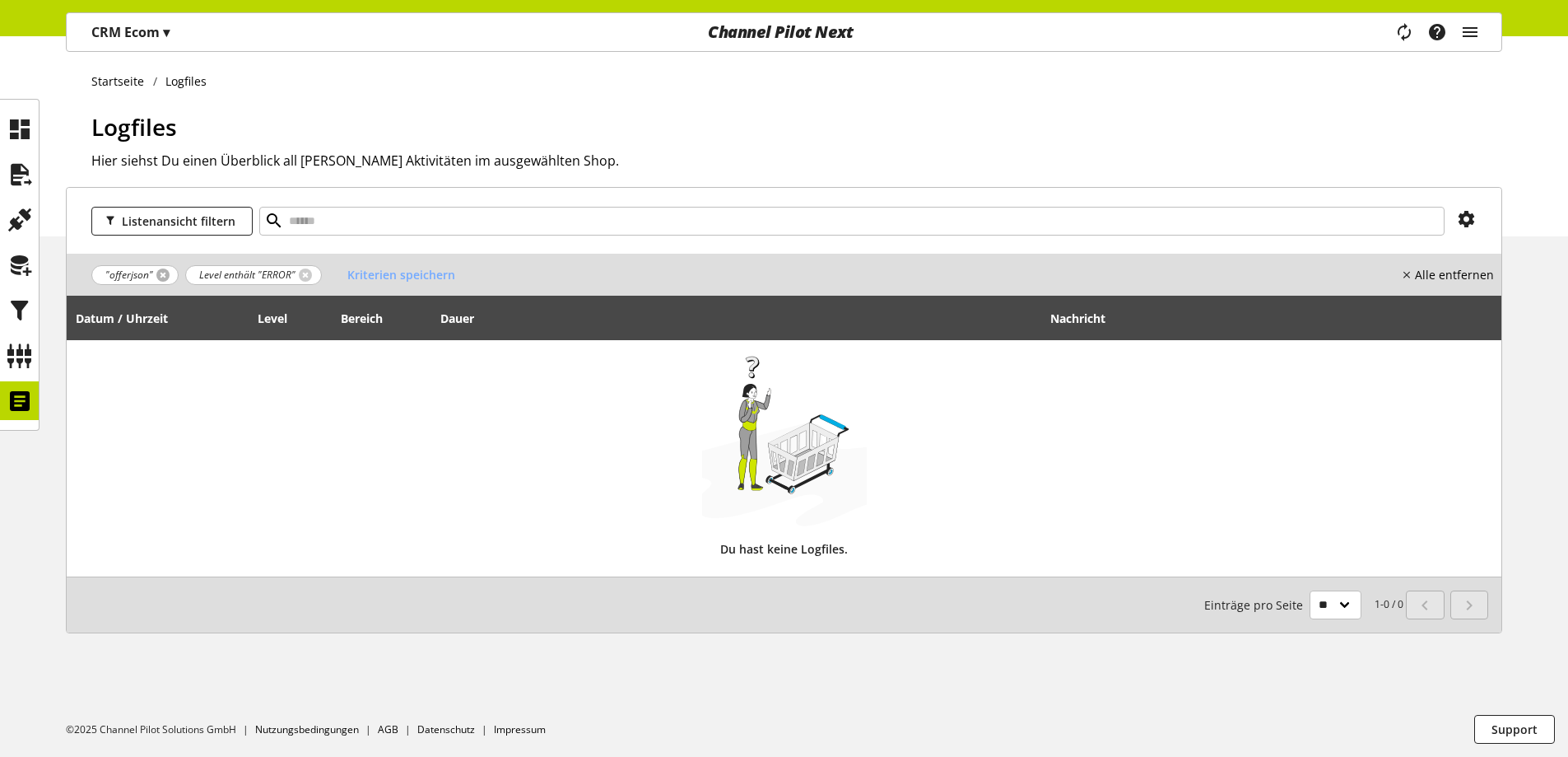
click at [165, 279] on link at bounding box center [163, 275] width 13 height 13
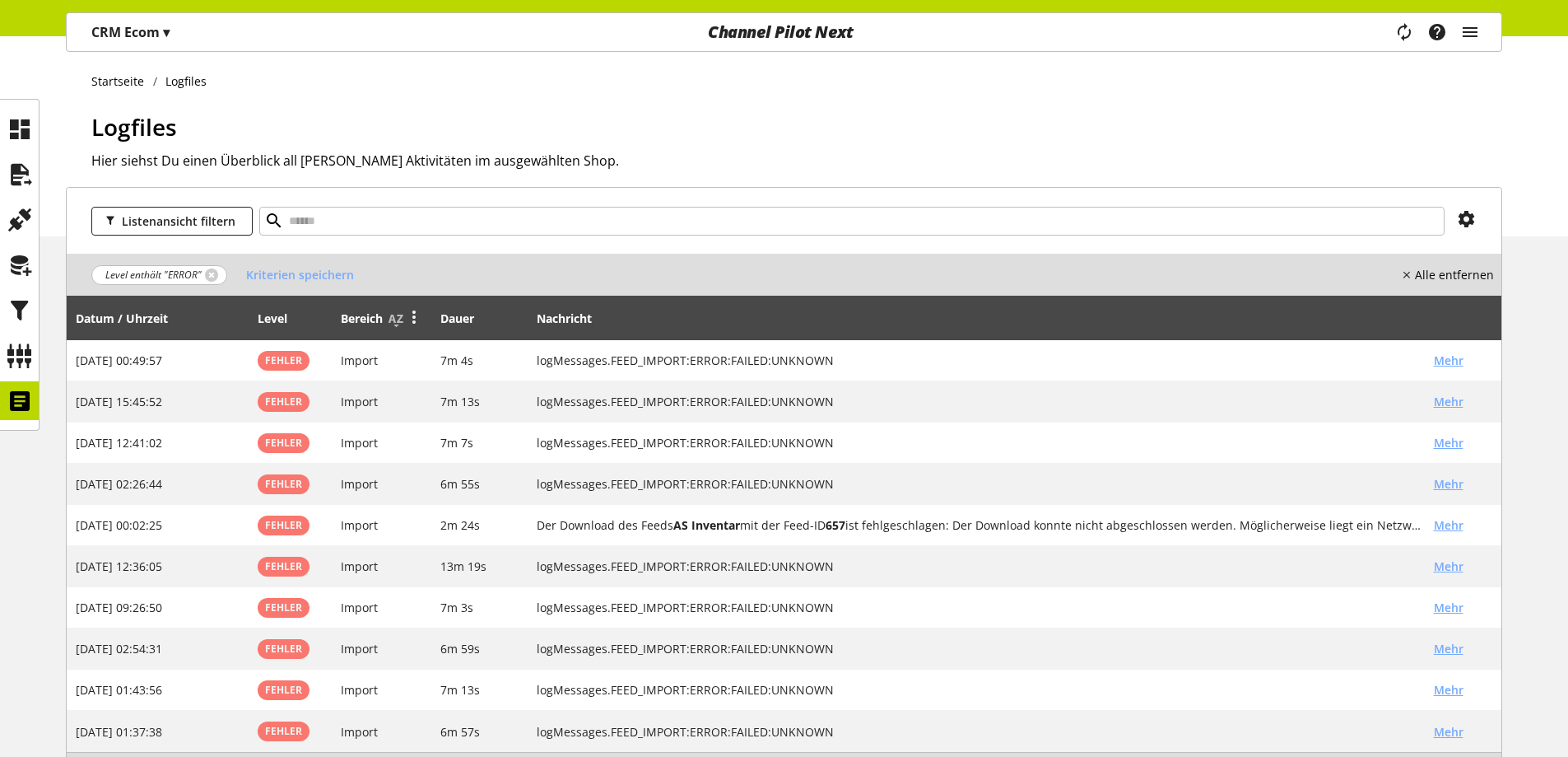
click at [414, 317] on icon at bounding box center [414, 315] width 20 height 29
click at [329, 400] on link "Filter" at bounding box center [353, 397] width 144 height 23
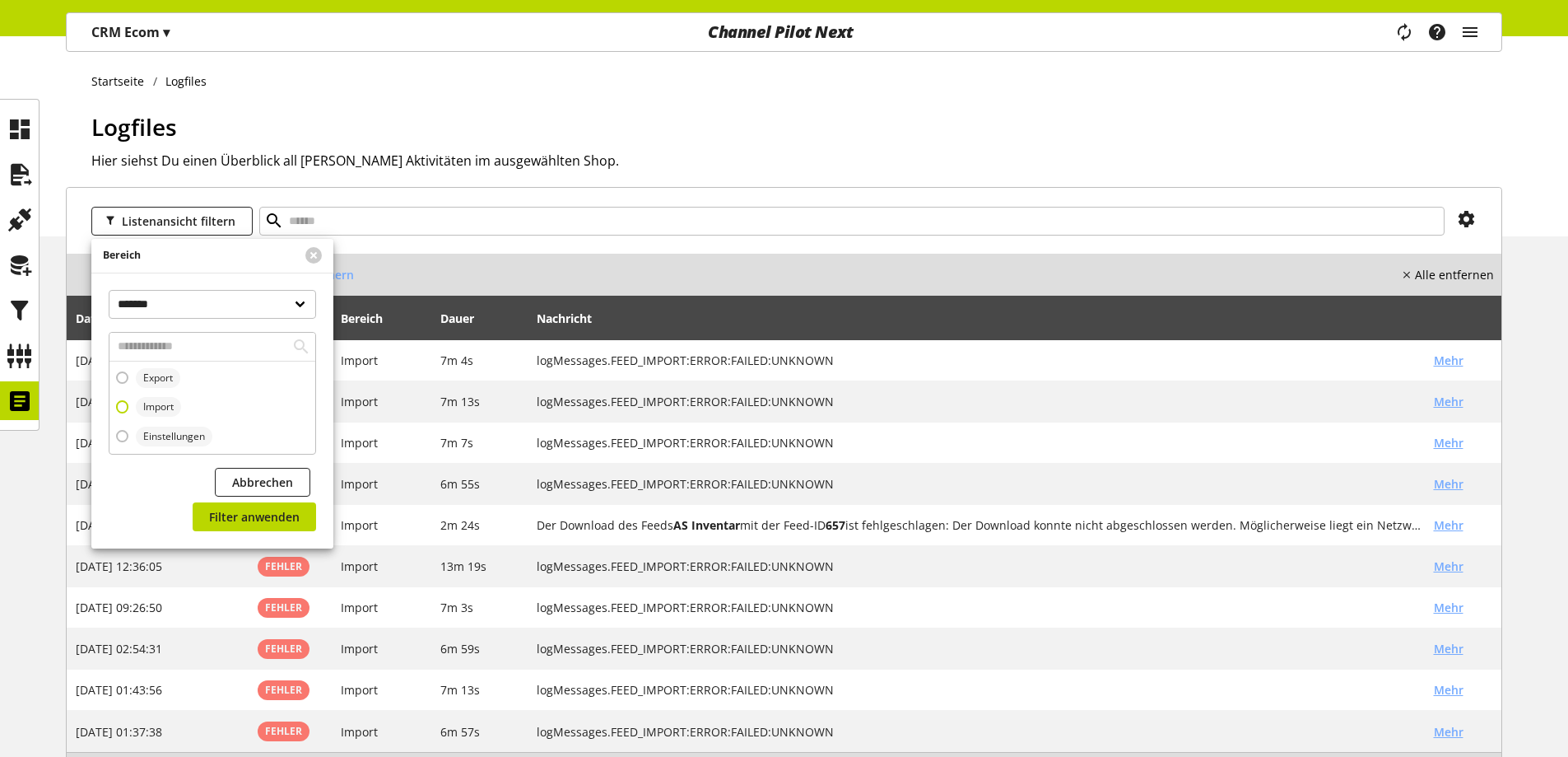
click at [176, 401] on span "Import" at bounding box center [158, 407] width 45 height 20
click at [235, 522] on span "Filter anwenden" at bounding box center [254, 516] width 91 height 18
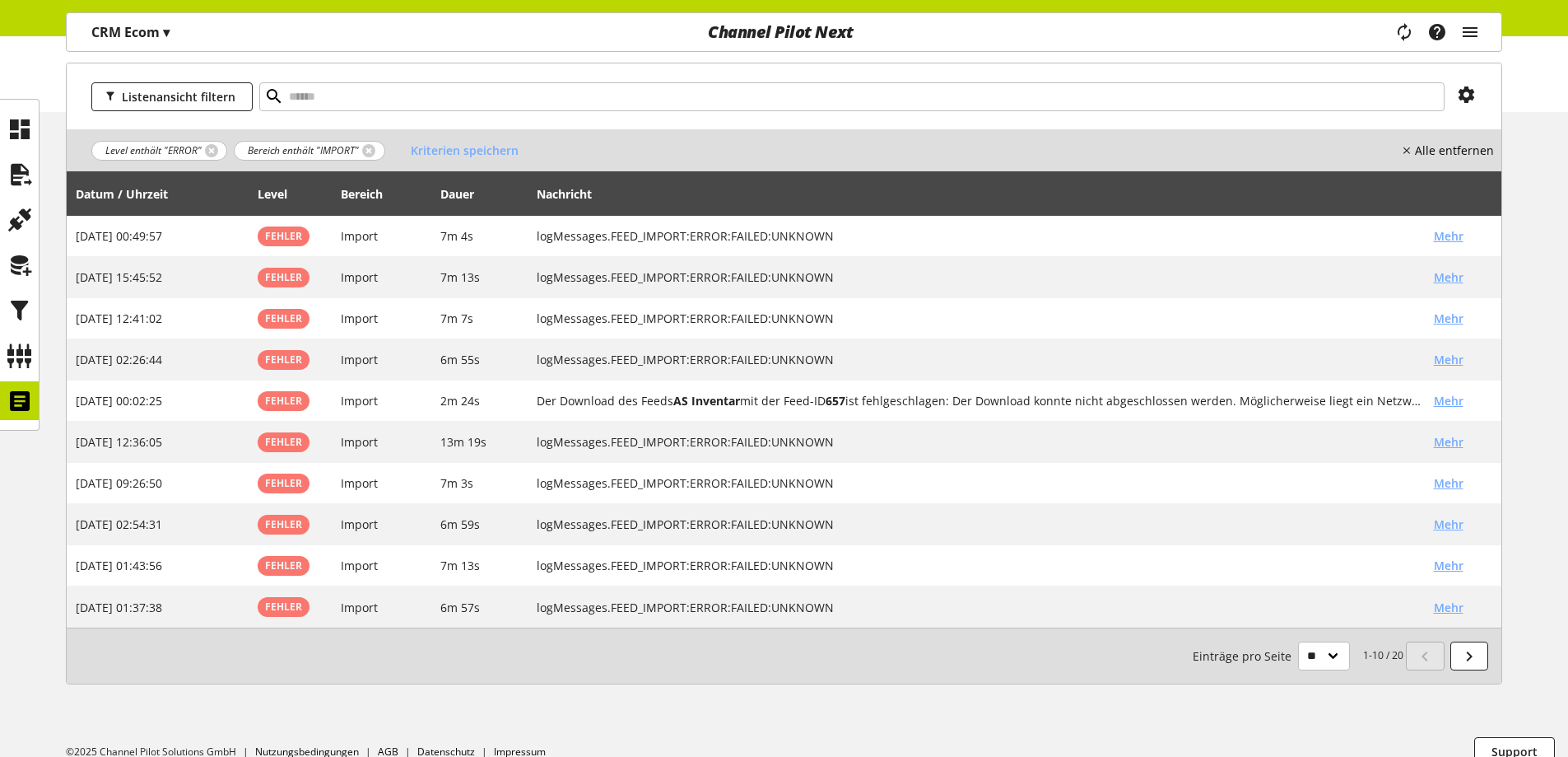
scroll to position [147, 0]
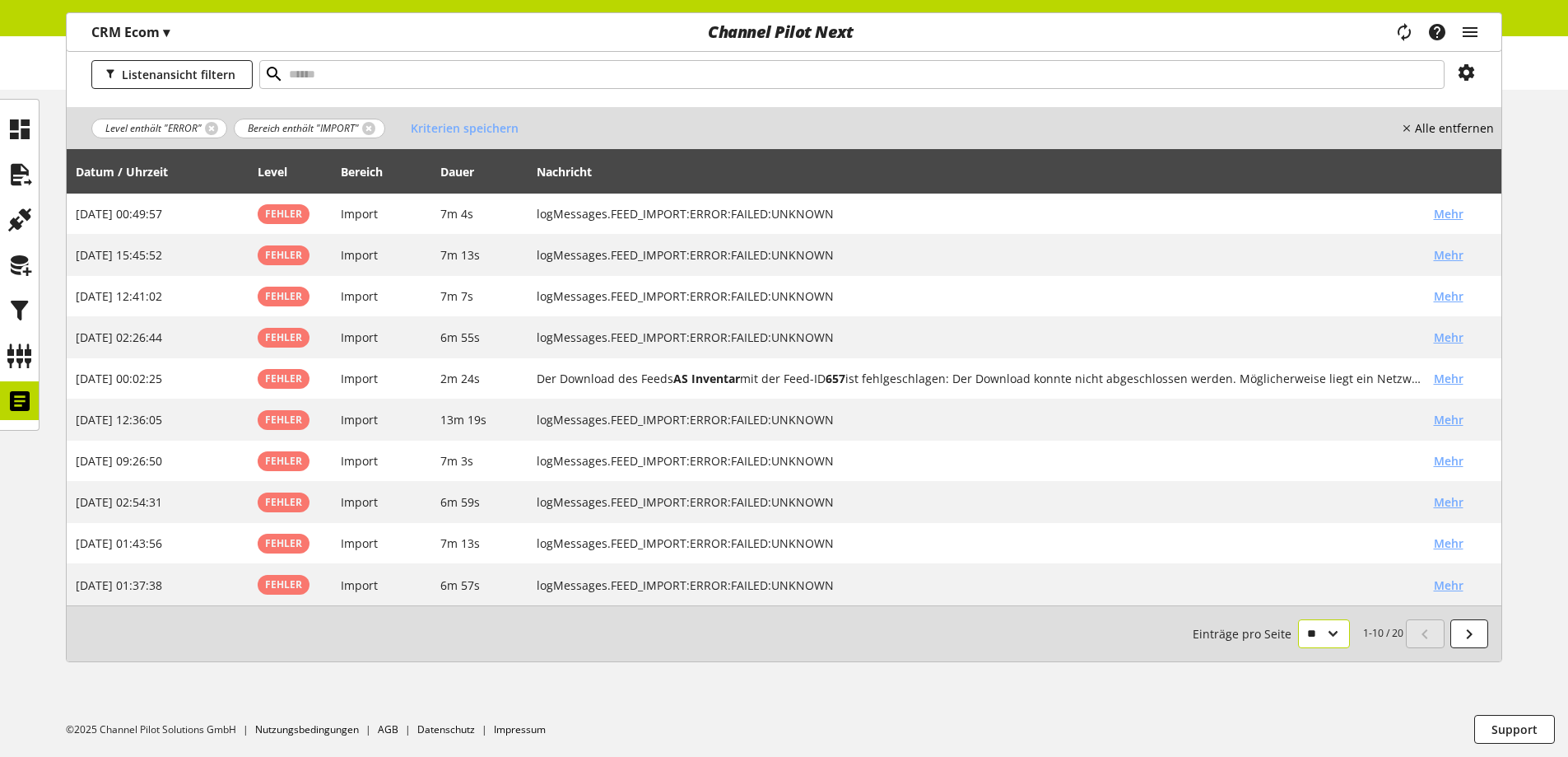
click at [1298, 628] on select "** ** ** ***" at bounding box center [1324, 634] width 52 height 29
select select "***"
click at [1298, 648] on select "** ** ** ***" at bounding box center [1324, 634] width 52 height 29
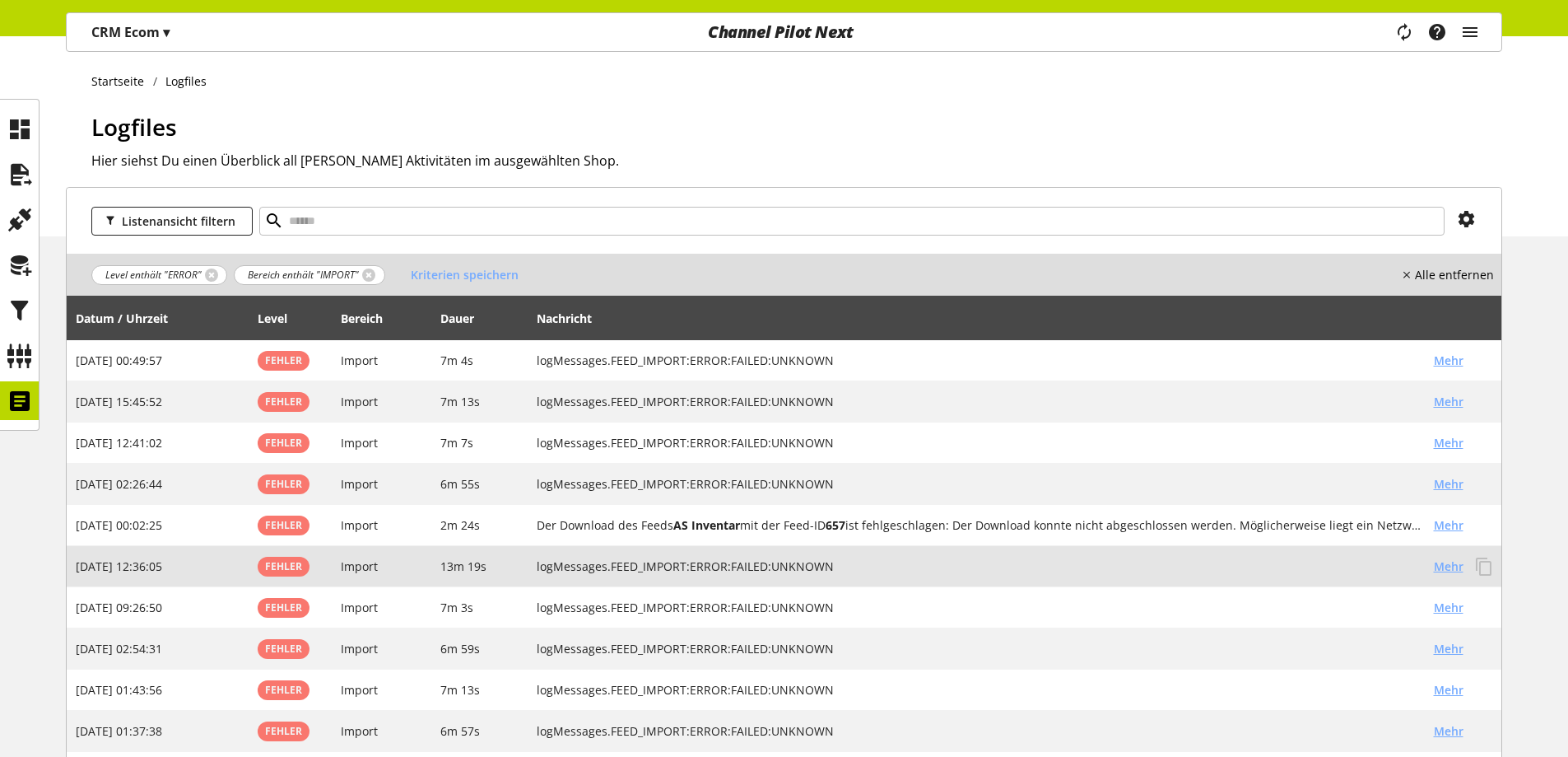
click at [975, 583] on td "logMessages.FEED_IMPORT:ERROR:FAILED:UNKNOWN Mehr" at bounding box center [1015, 566] width 974 height 41
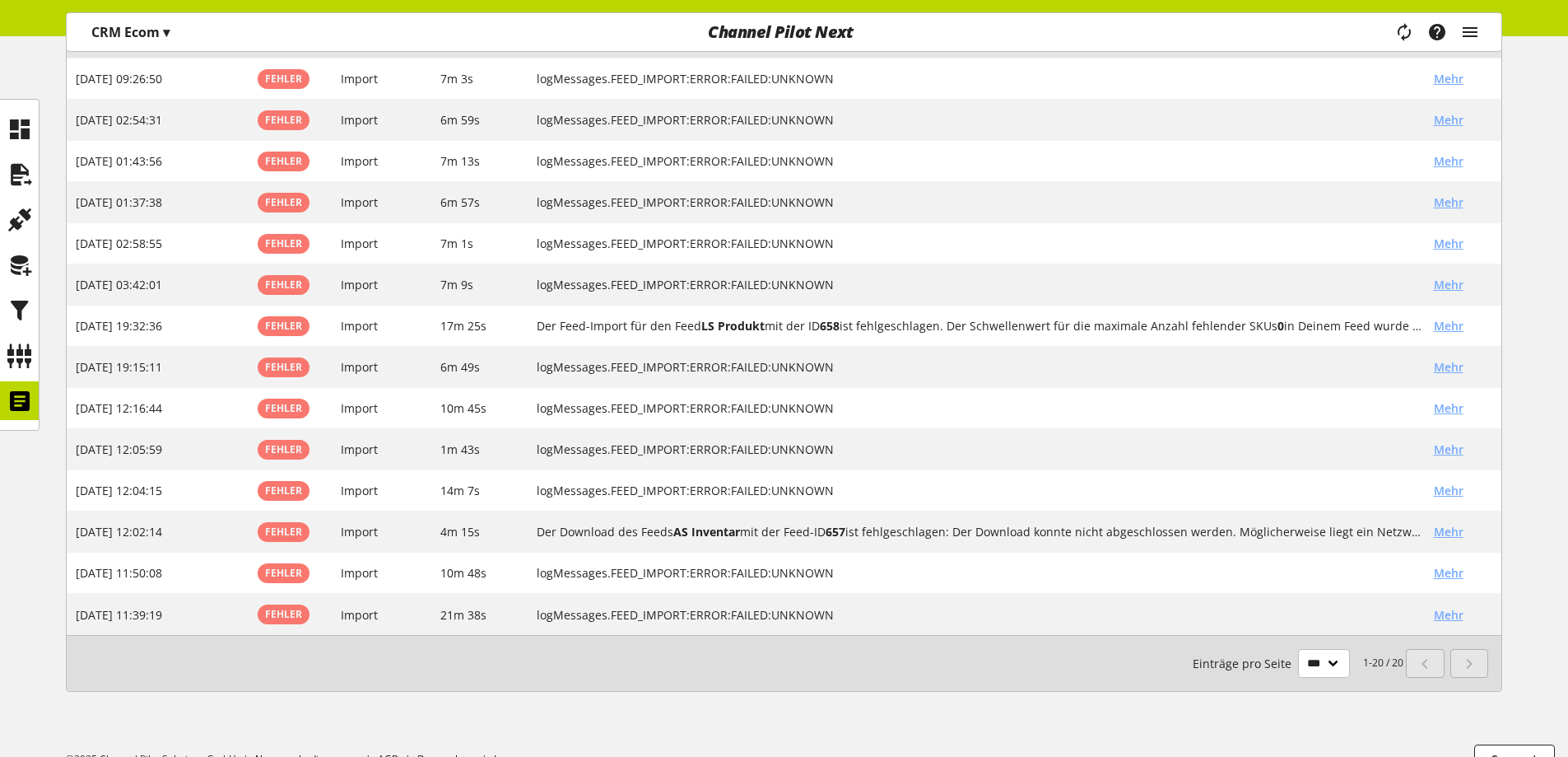
scroll to position [531, 0]
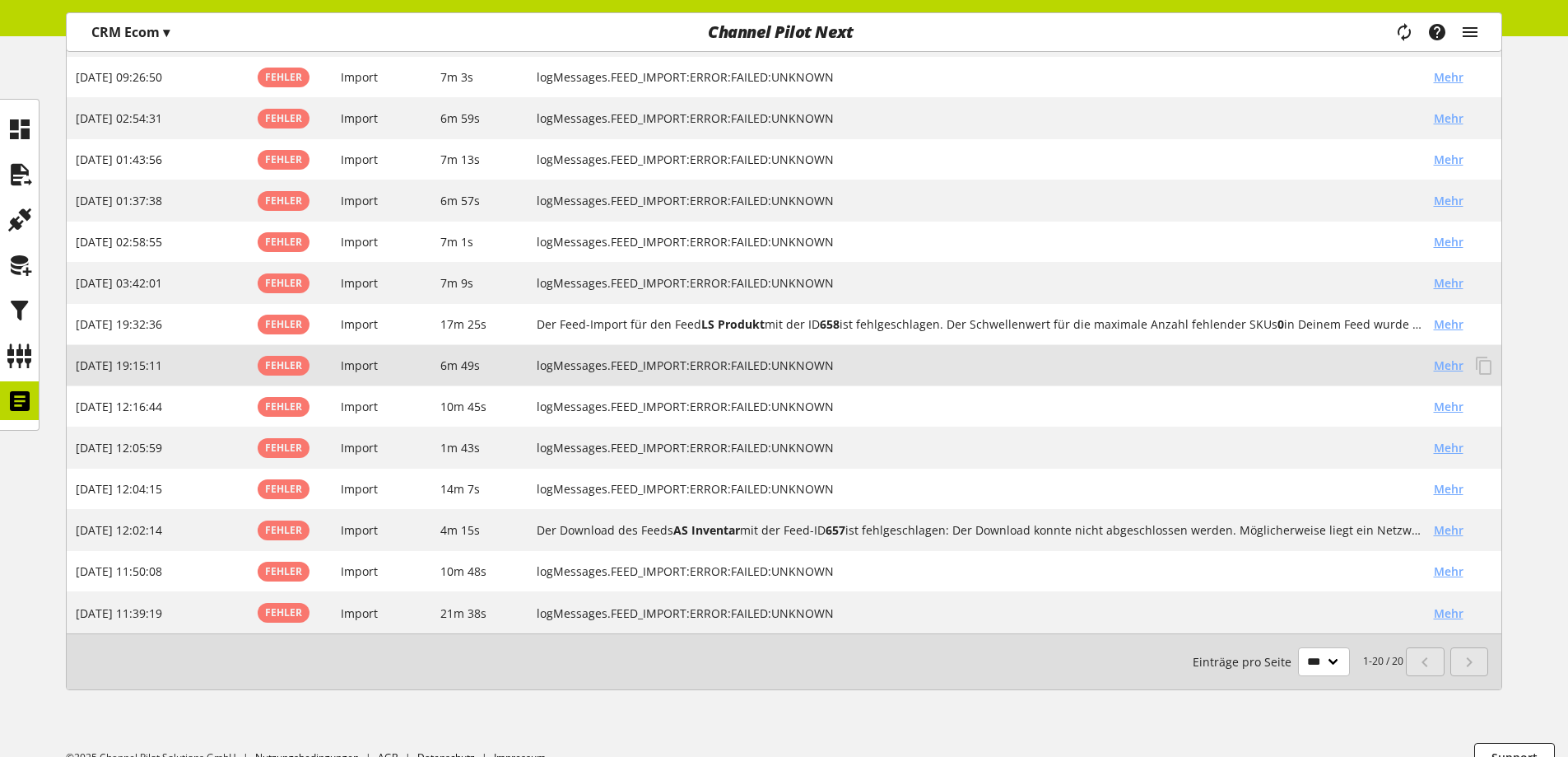
click at [1435, 363] on span "Mehr" at bounding box center [1448, 365] width 29 height 18
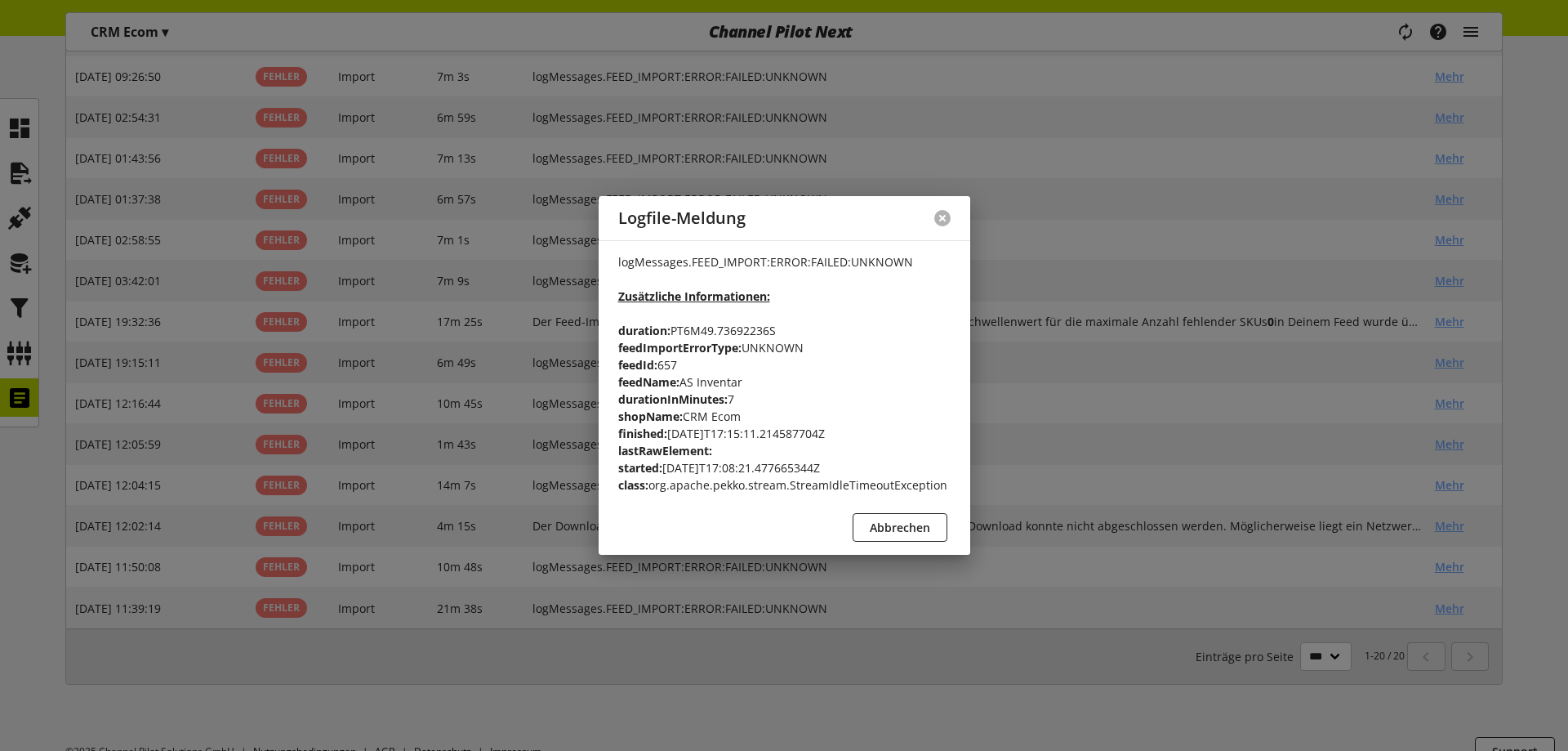
click at [936, 221] on button at bounding box center [943, 218] width 17 height 17
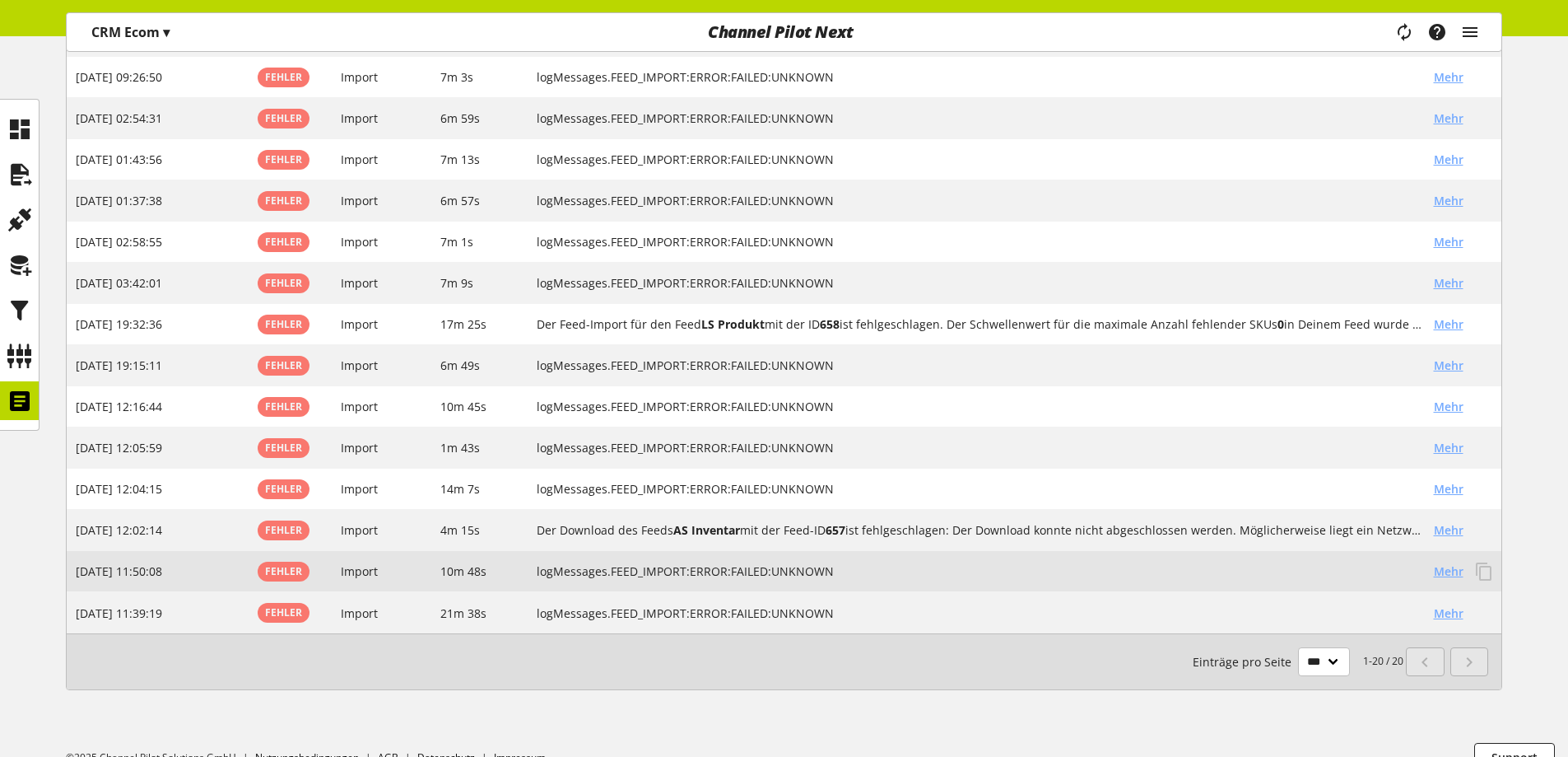
click at [1432, 574] on button "Mehr" at bounding box center [1448, 571] width 54 height 29
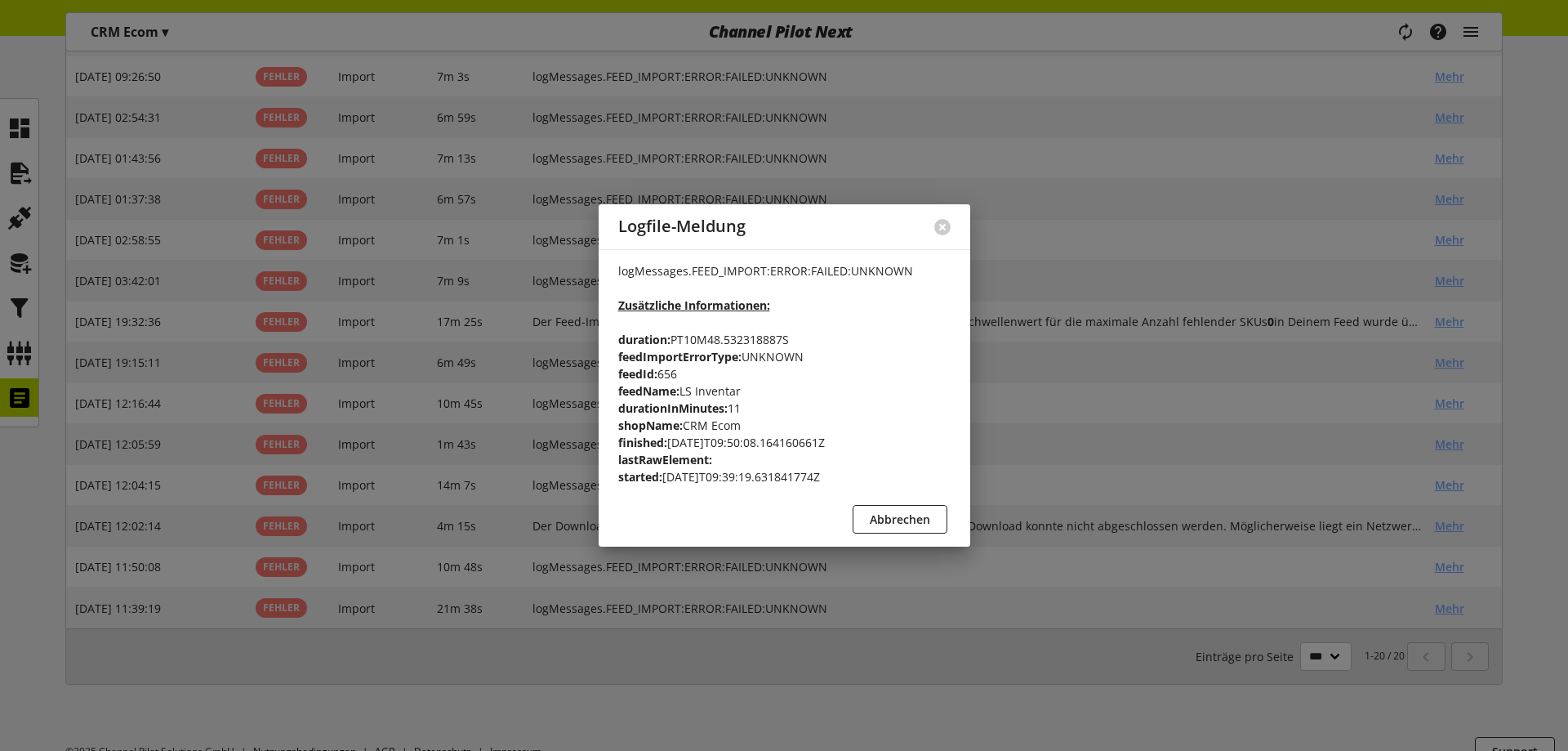
click at [952, 215] on div at bounding box center [942, 227] width 56 height 42
click at [945, 230] on button at bounding box center [943, 227] width 17 height 17
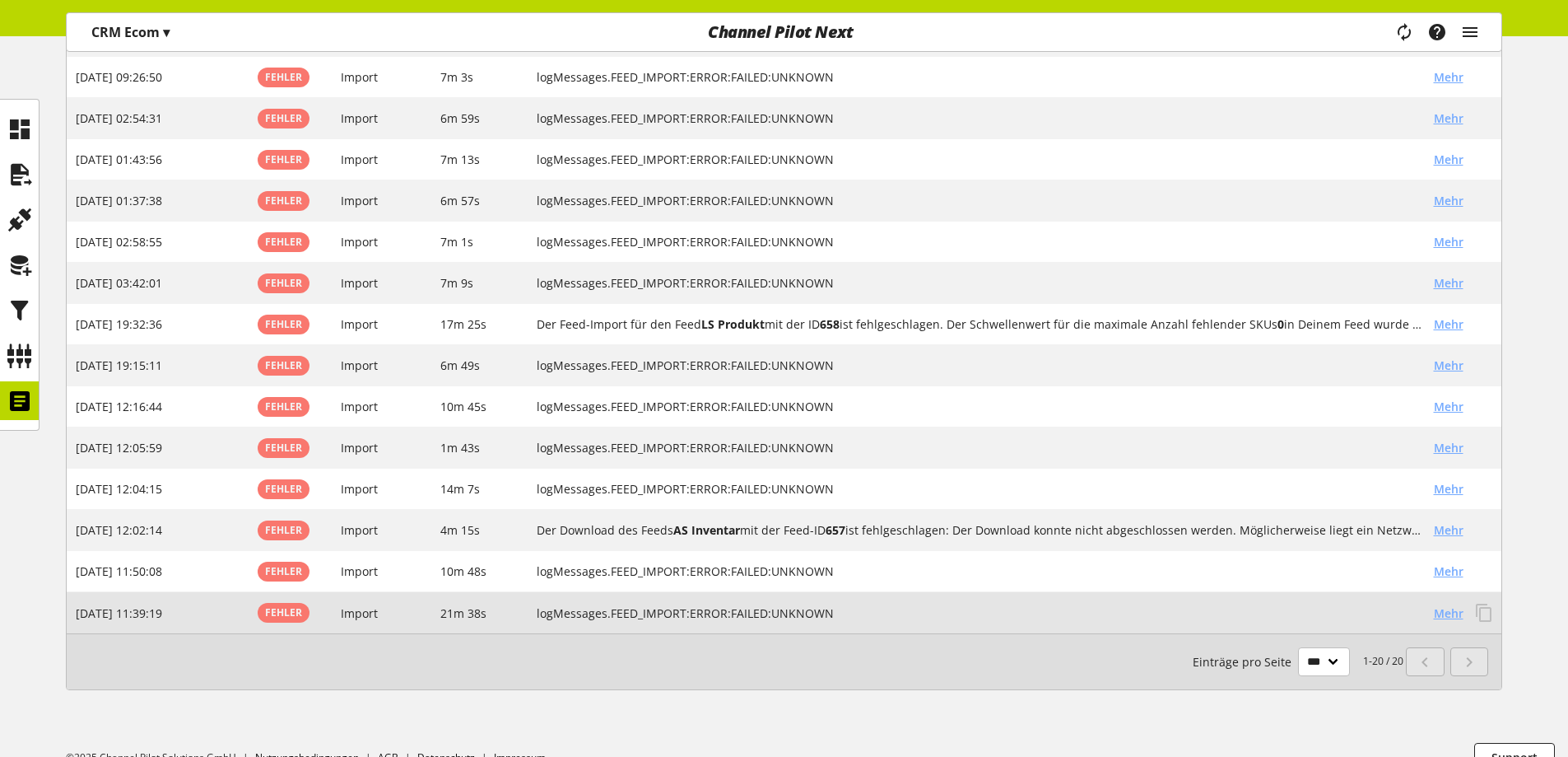
click at [1454, 618] on span "Mehr" at bounding box center [1448, 613] width 29 height 18
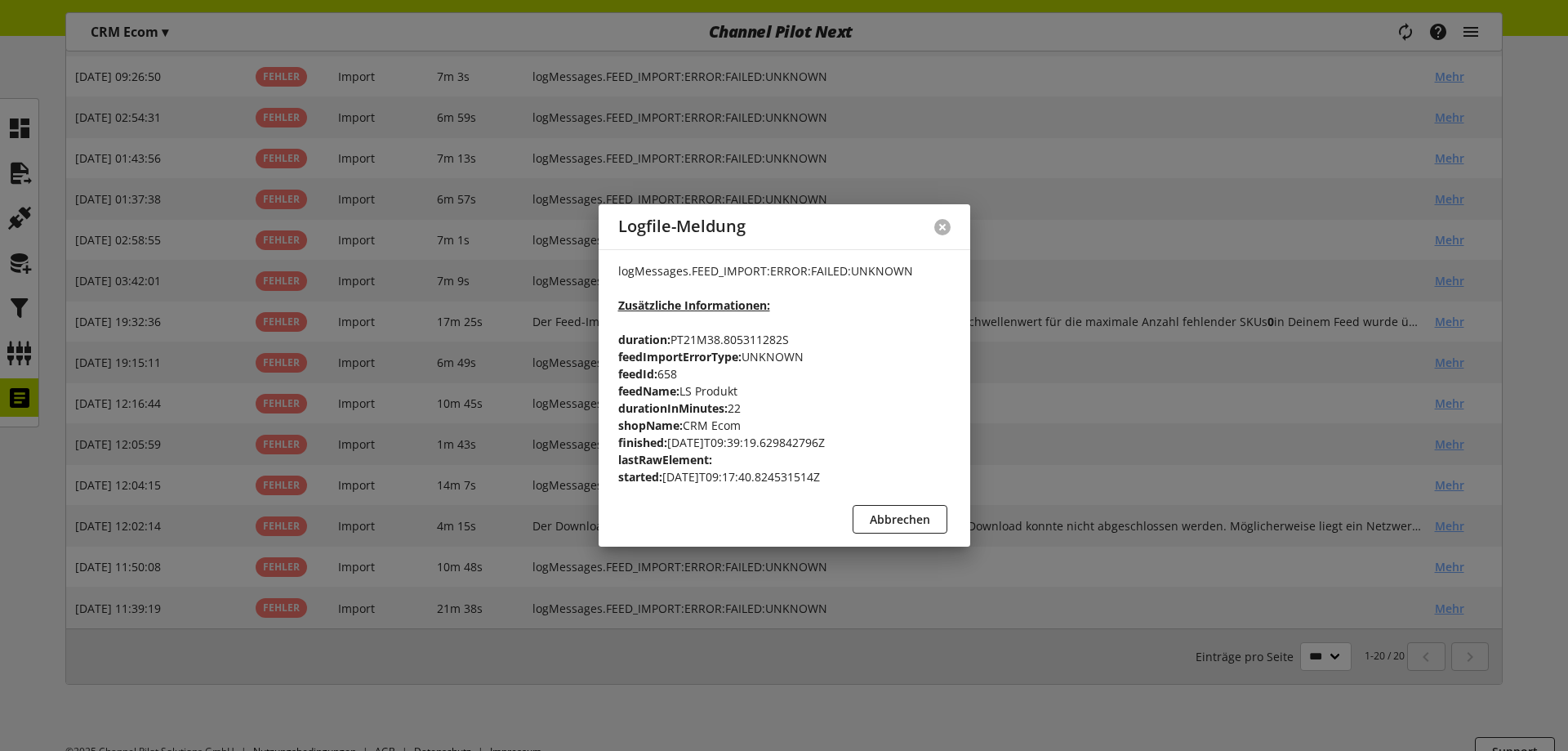
click at [944, 230] on button at bounding box center [943, 227] width 17 height 17
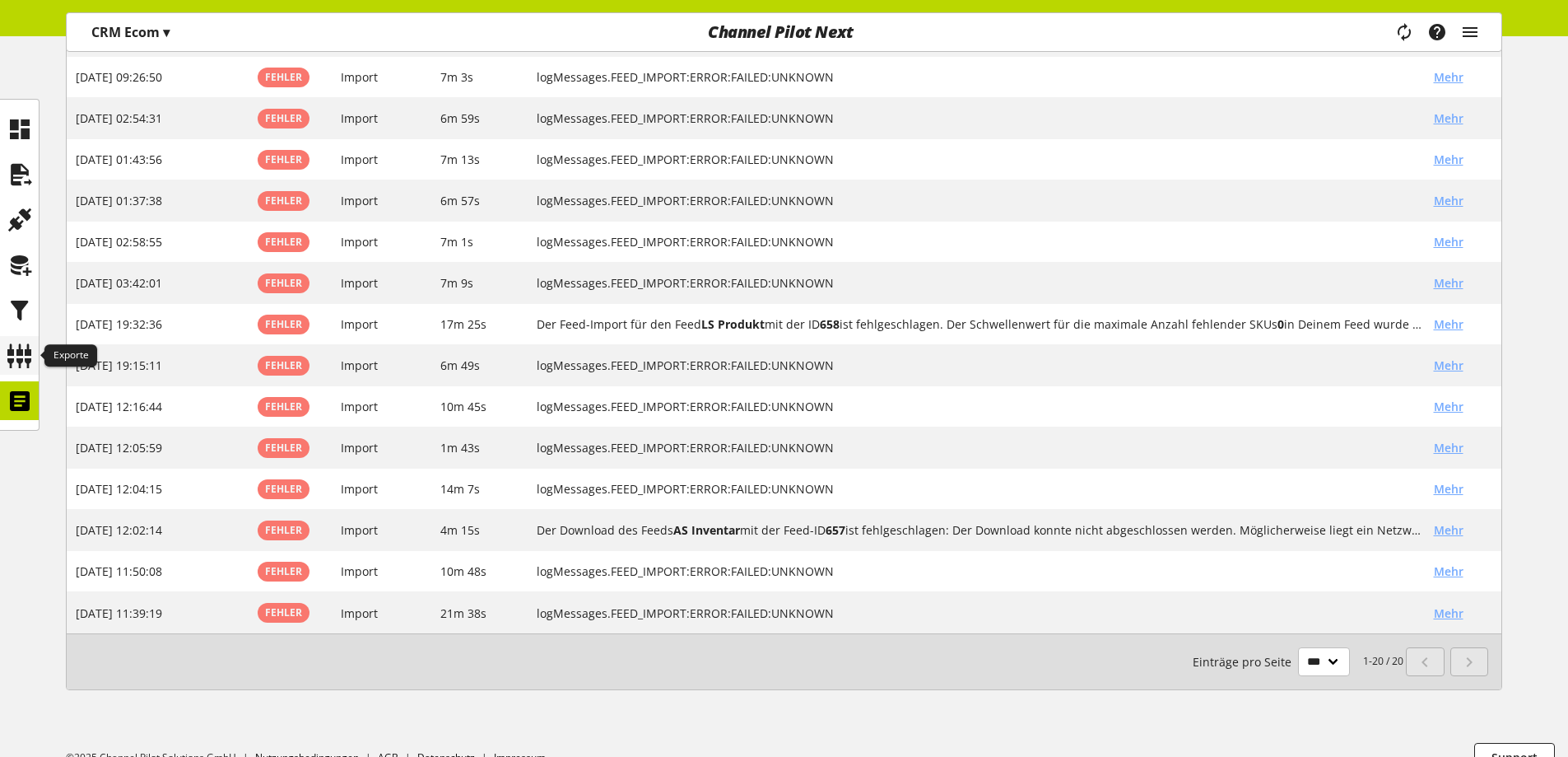
click at [13, 347] on icon at bounding box center [19, 355] width 26 height 33
